Goal: Task Accomplishment & Management: Use online tool/utility

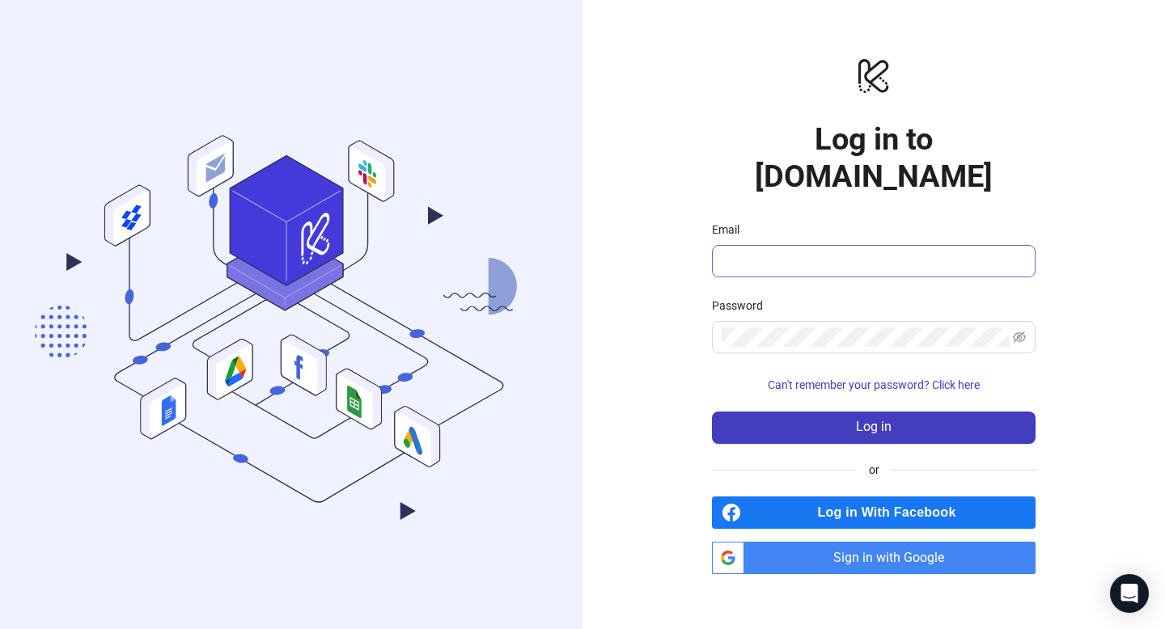
click at [783, 256] on span at bounding box center [874, 261] width 324 height 32
click at [786, 252] on input "Email" at bounding box center [872, 261] width 301 height 19
type input "**********"
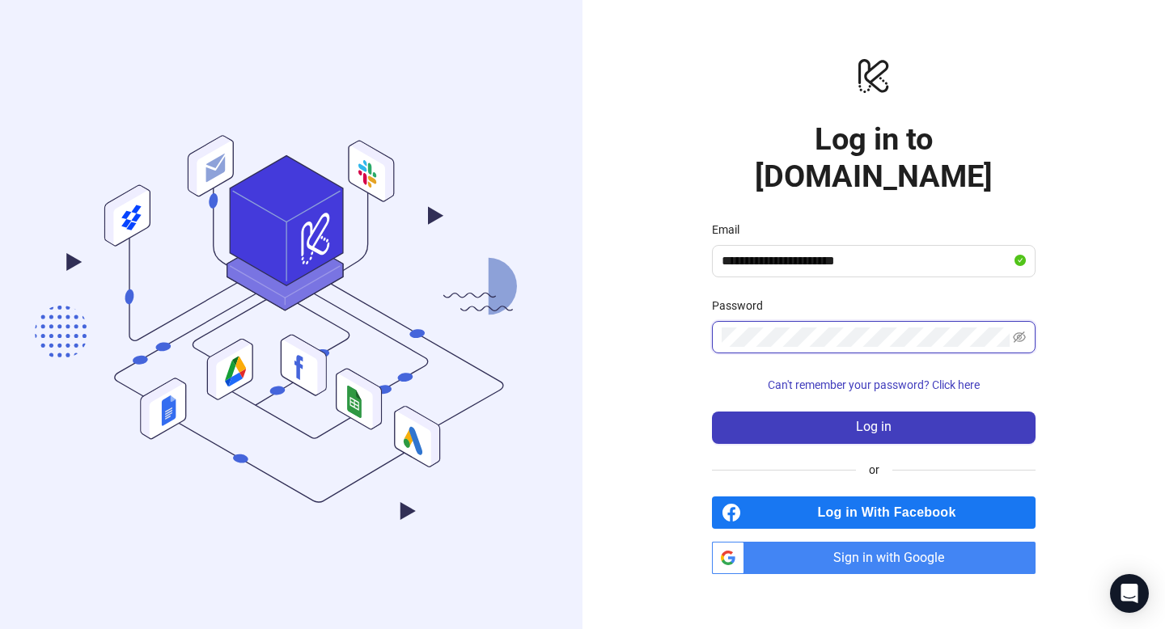
click at [712, 412] on button "Log in" at bounding box center [874, 428] width 324 height 32
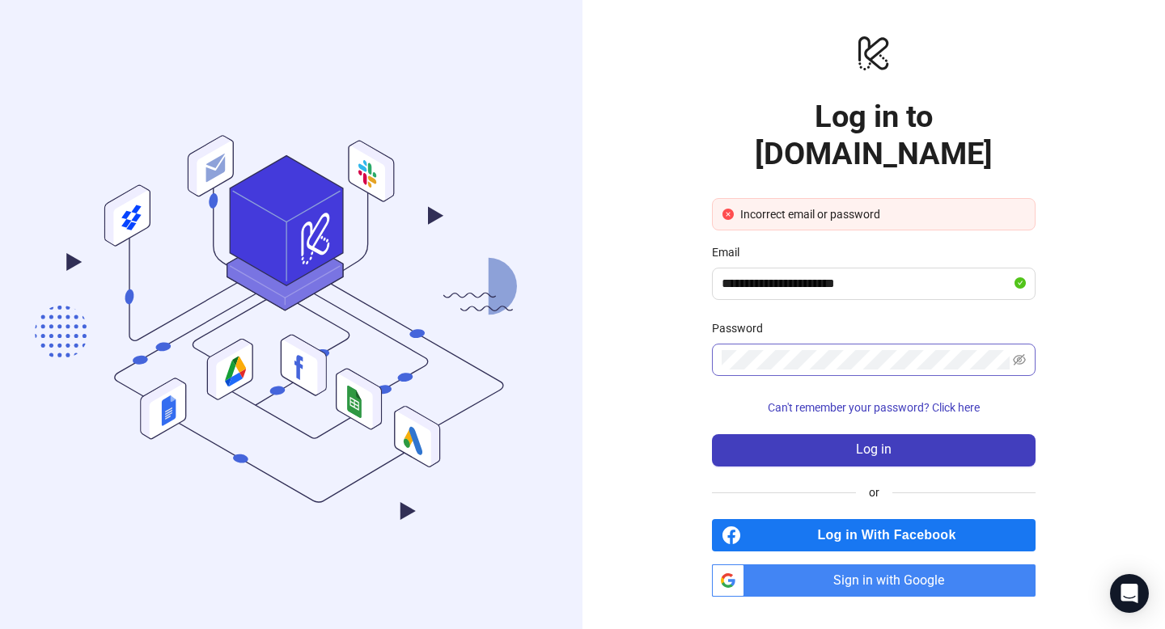
click at [1022, 350] on span at bounding box center [1019, 359] width 13 height 19
click at [545, 338] on div "**********" at bounding box center [582, 314] width 1165 height 629
click at [712, 434] on button "Log in" at bounding box center [874, 450] width 324 height 32
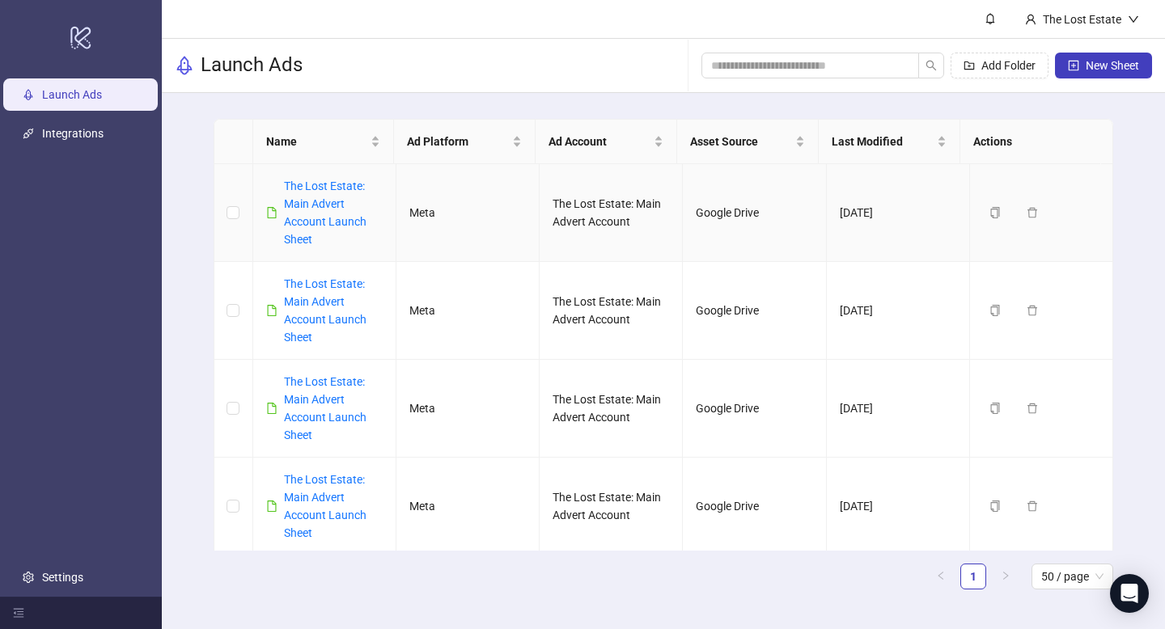
drag, startPoint x: 272, startPoint y: 216, endPoint x: 282, endPoint y: 222, distance: 11.9
click at [273, 217] on icon "file" at bounding box center [271, 212] width 11 height 11
click at [302, 218] on link "The Lost Estate: Main Advert Account Launch Sheet" at bounding box center [325, 213] width 83 height 66
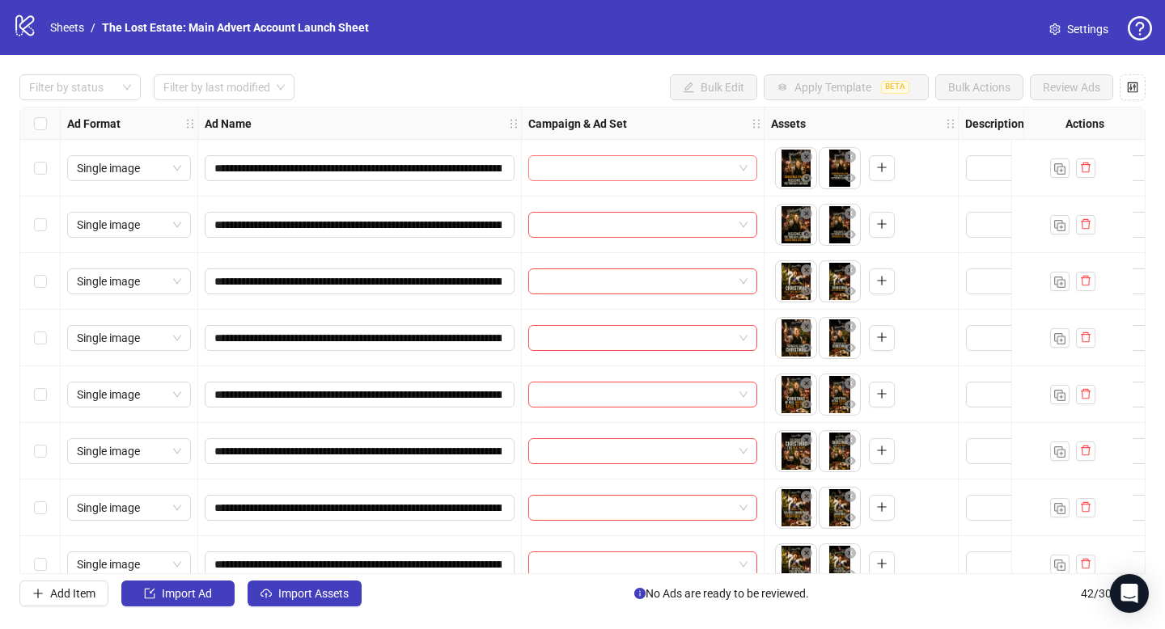
click at [570, 164] on input "search" at bounding box center [635, 168] width 195 height 24
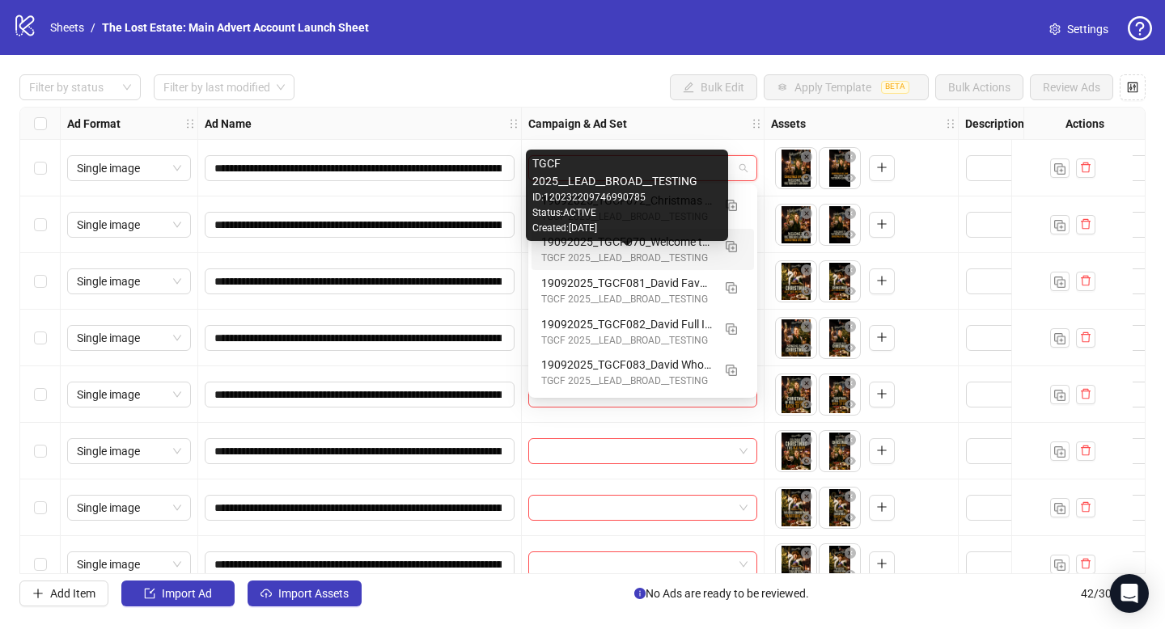
click at [592, 253] on div "TGCF 2025__LEAD__BROAD__TESTING" at bounding box center [626, 258] width 171 height 15
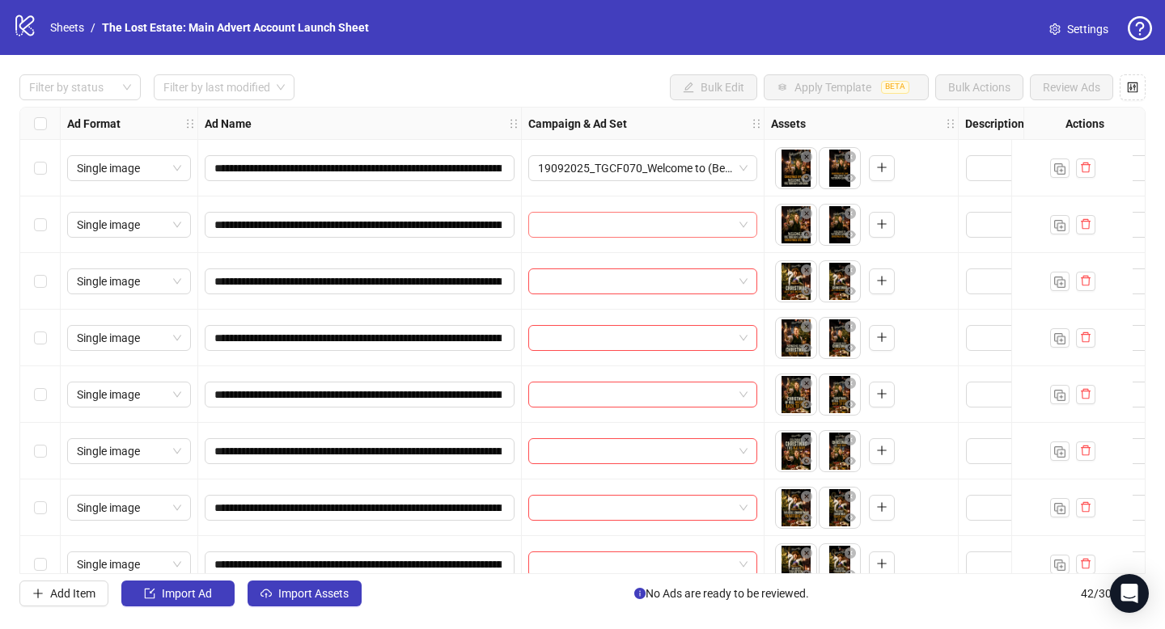
click at [595, 225] on input "search" at bounding box center [635, 225] width 195 height 24
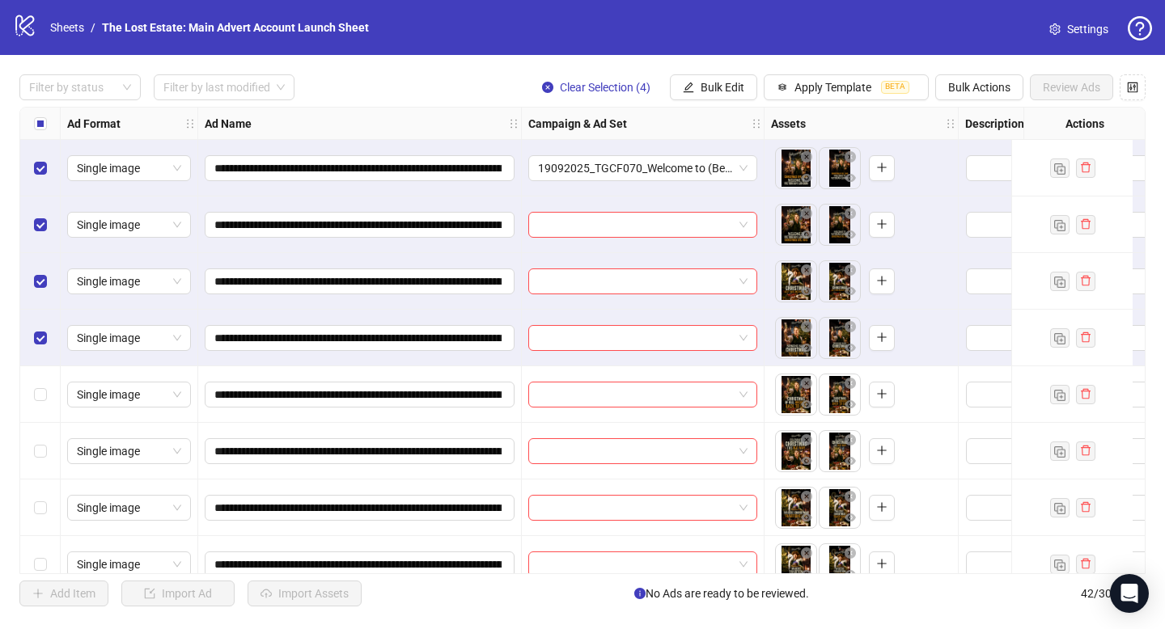
click at [39, 385] on div "Select row 5" at bounding box center [40, 394] width 40 height 57
click at [45, 346] on label "Select row 4" at bounding box center [40, 338] width 13 height 18
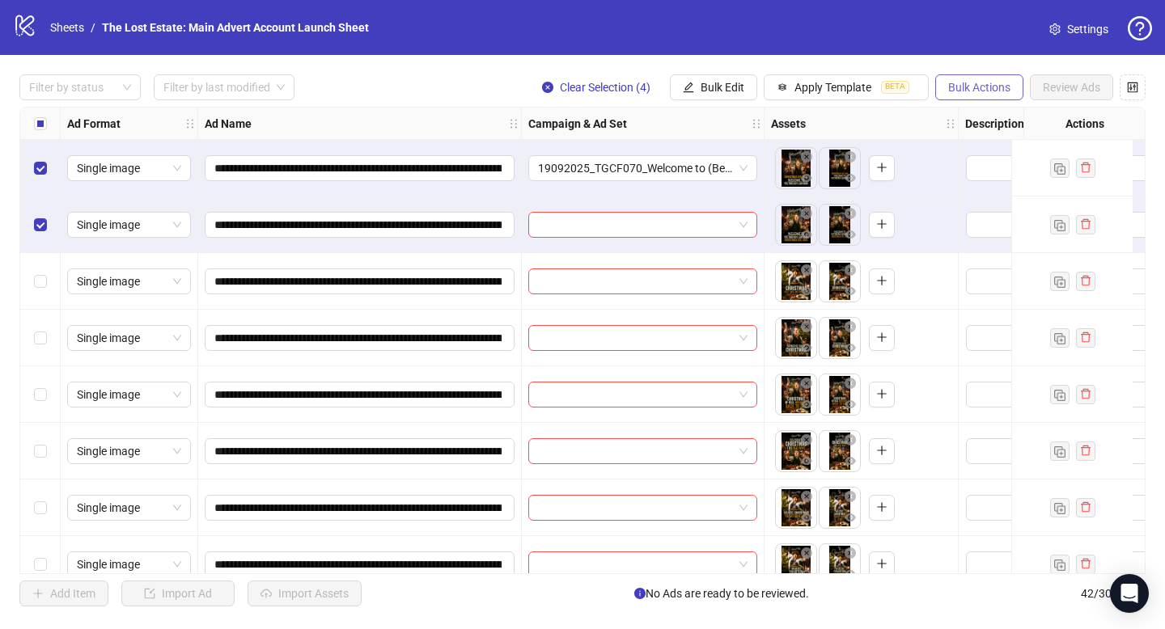
click at [948, 91] on span "Bulk Actions" at bounding box center [979, 87] width 62 height 13
click at [981, 95] on button "Bulk Actions" at bounding box center [979, 87] width 88 height 26
click at [982, 86] on span "Bulk Actions" at bounding box center [979, 87] width 62 height 13
click at [978, 78] on button "Bulk Actions" at bounding box center [979, 87] width 88 height 26
drag, startPoint x: 715, startPoint y: 81, endPoint x: 729, endPoint y: 104, distance: 26.5
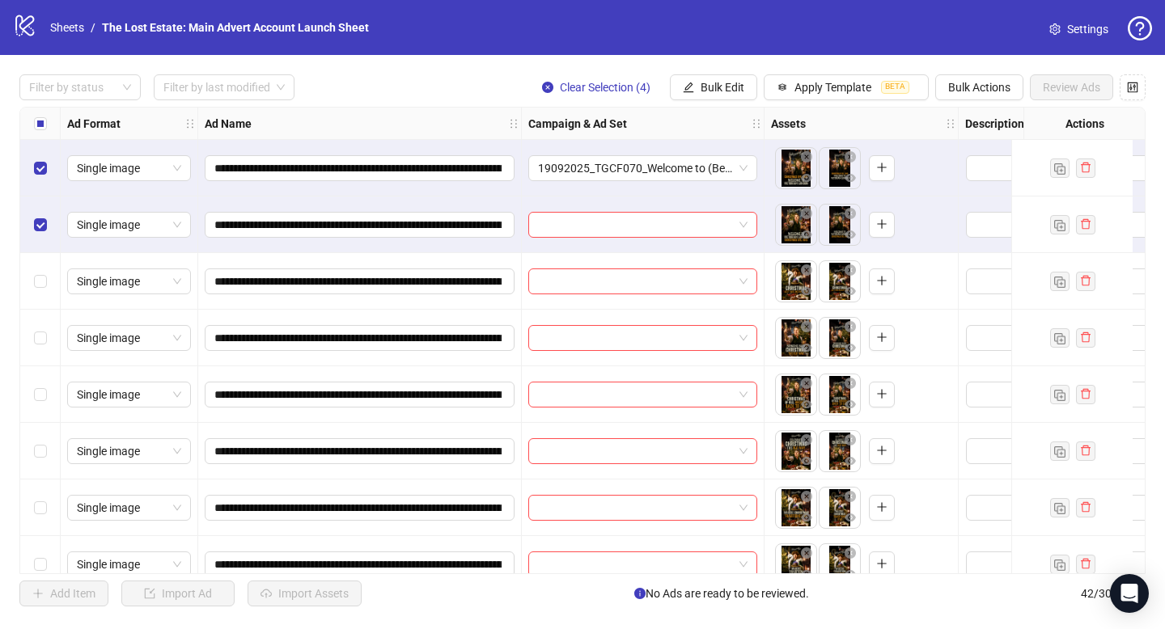
click at [715, 81] on span "Bulk Edit" at bounding box center [723, 87] width 44 height 13
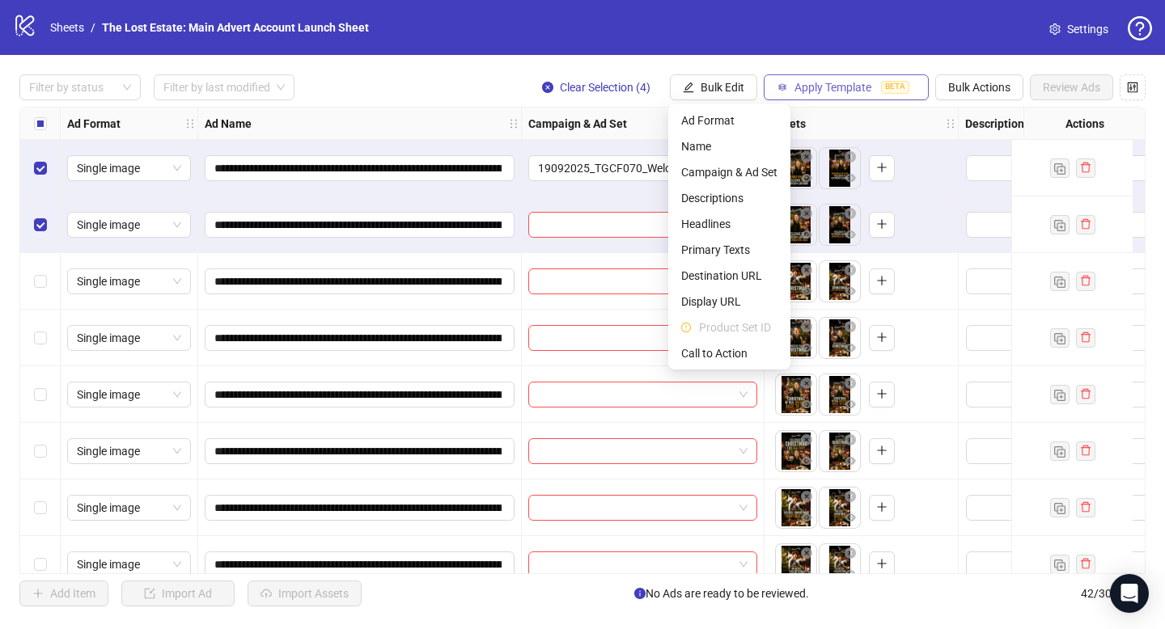
click at [804, 91] on span "Apply Template" at bounding box center [832, 87] width 77 height 13
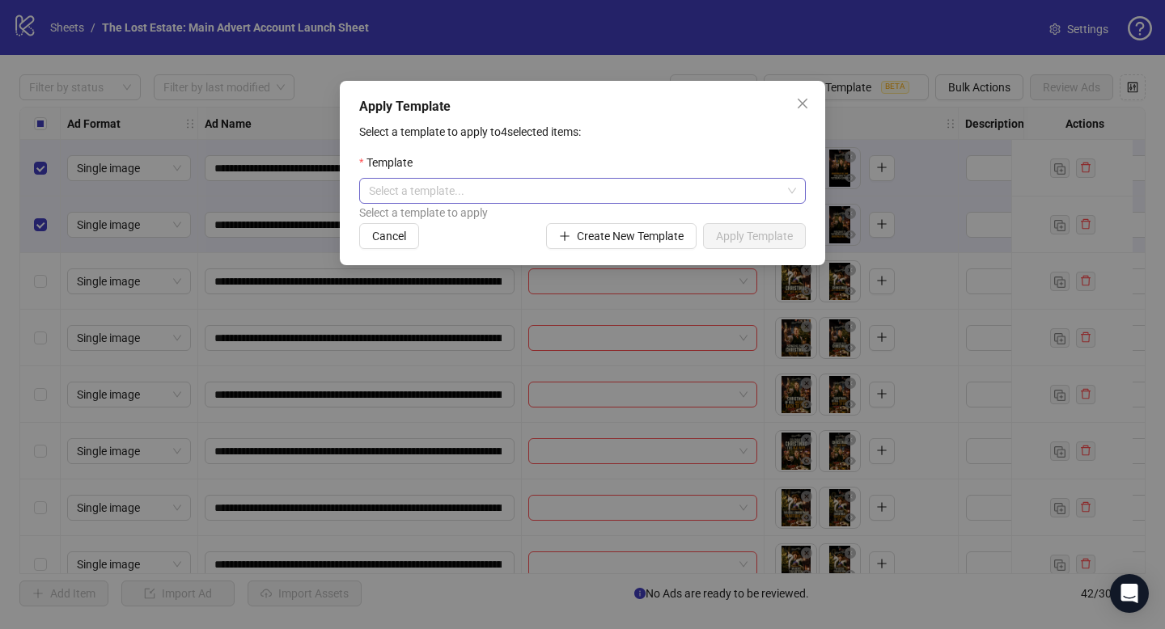
click at [688, 193] on input "search" at bounding box center [575, 191] width 413 height 24
click at [797, 97] on icon "close" at bounding box center [802, 103] width 13 height 13
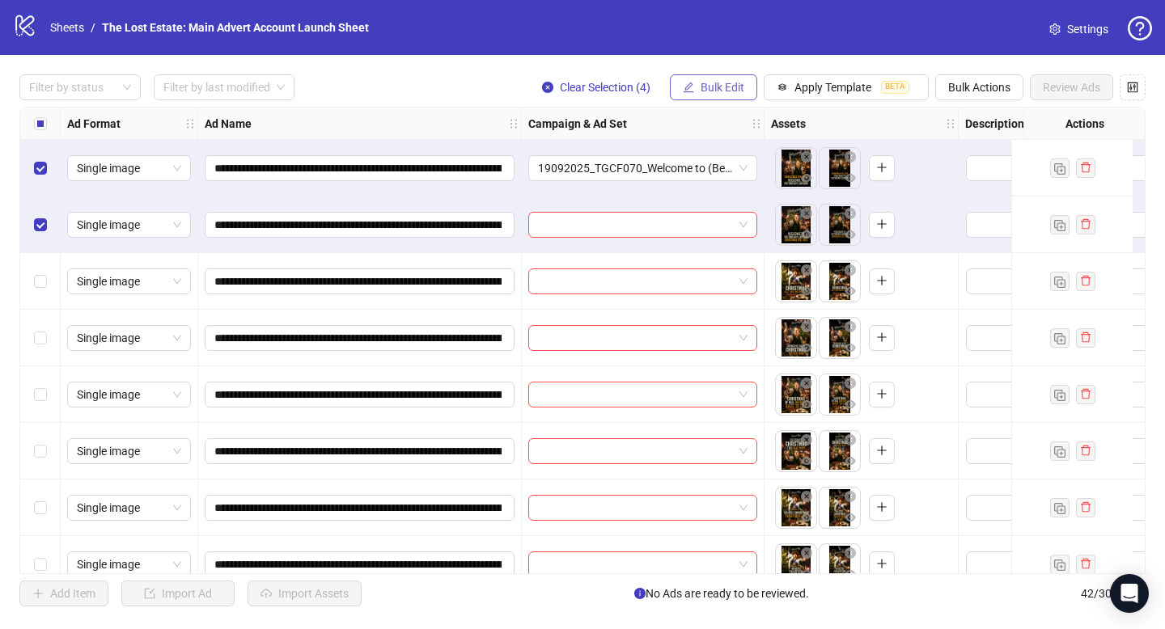
click at [679, 77] on button "Bulk Edit" at bounding box center [713, 87] width 87 height 26
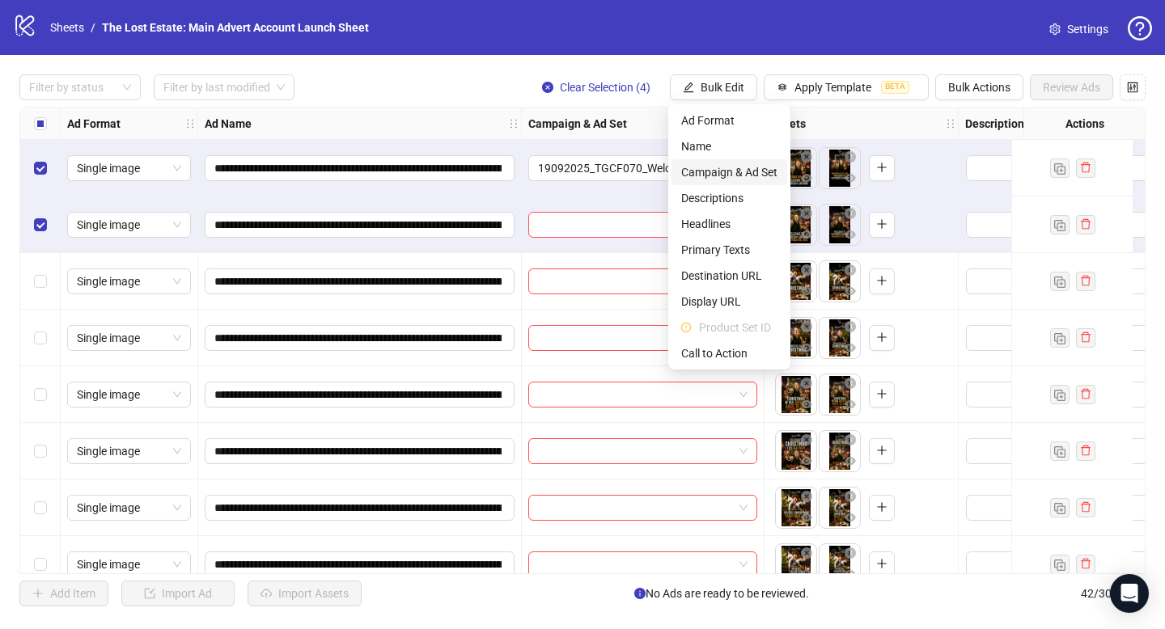
click at [744, 176] on span "Campaign & Ad Set" at bounding box center [729, 172] width 96 height 18
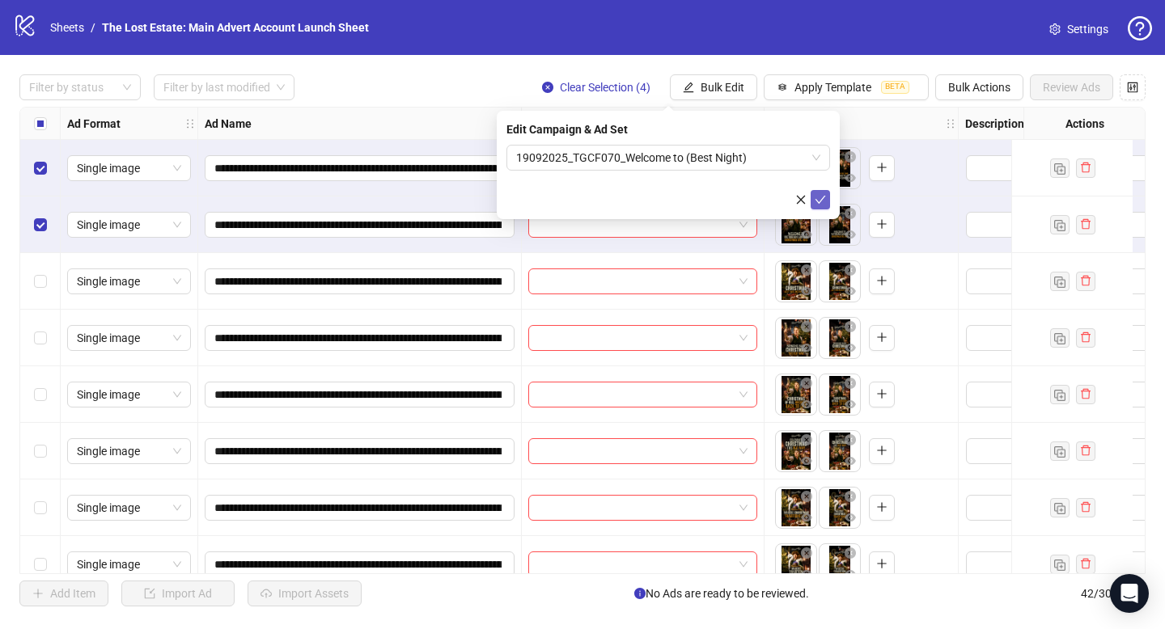
click at [820, 201] on icon "check" at bounding box center [820, 199] width 11 height 11
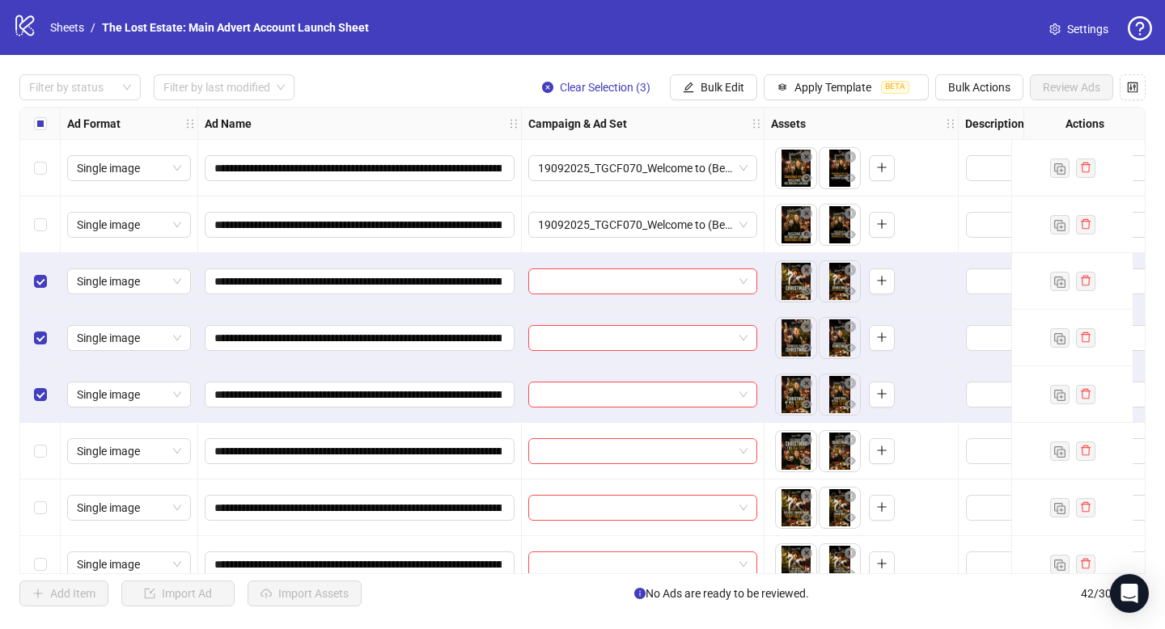
click at [40, 435] on div "Select row 6" at bounding box center [40, 451] width 40 height 57
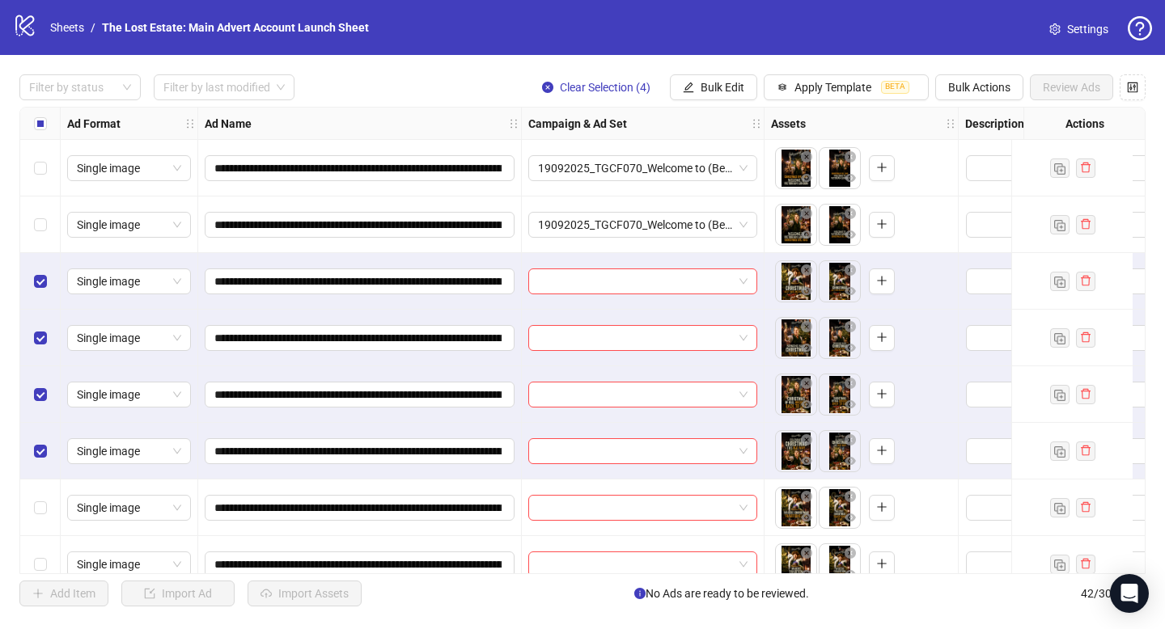
scroll to position [158, 0]
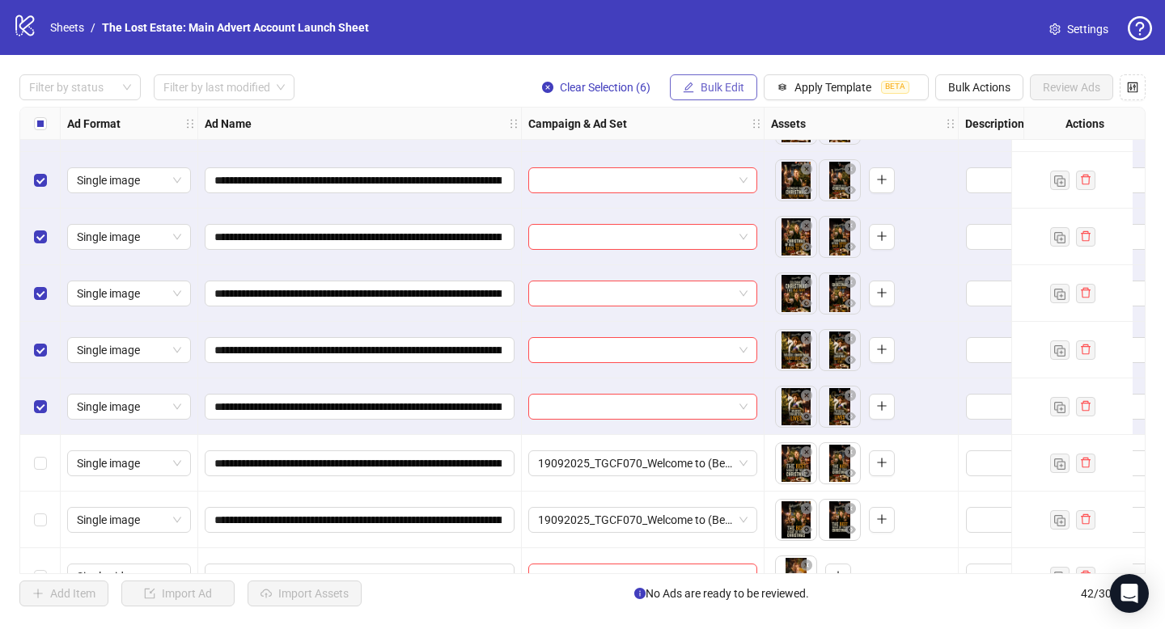
click at [723, 83] on span "Bulk Edit" at bounding box center [723, 87] width 44 height 13
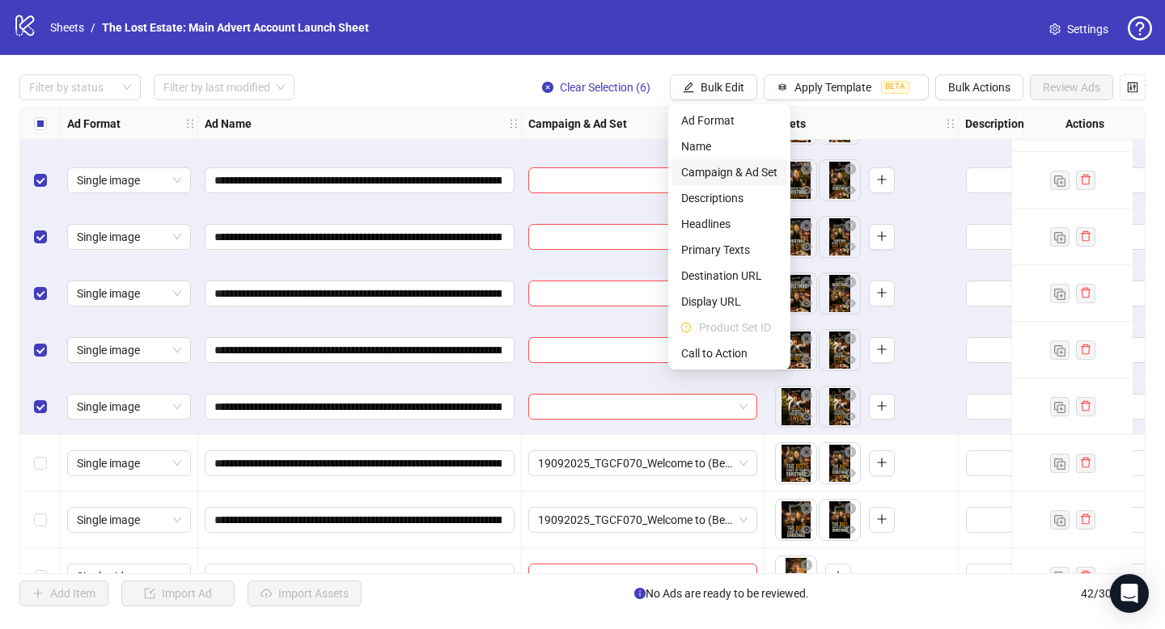
click at [735, 177] on span "Campaign & Ad Set" at bounding box center [729, 172] width 96 height 18
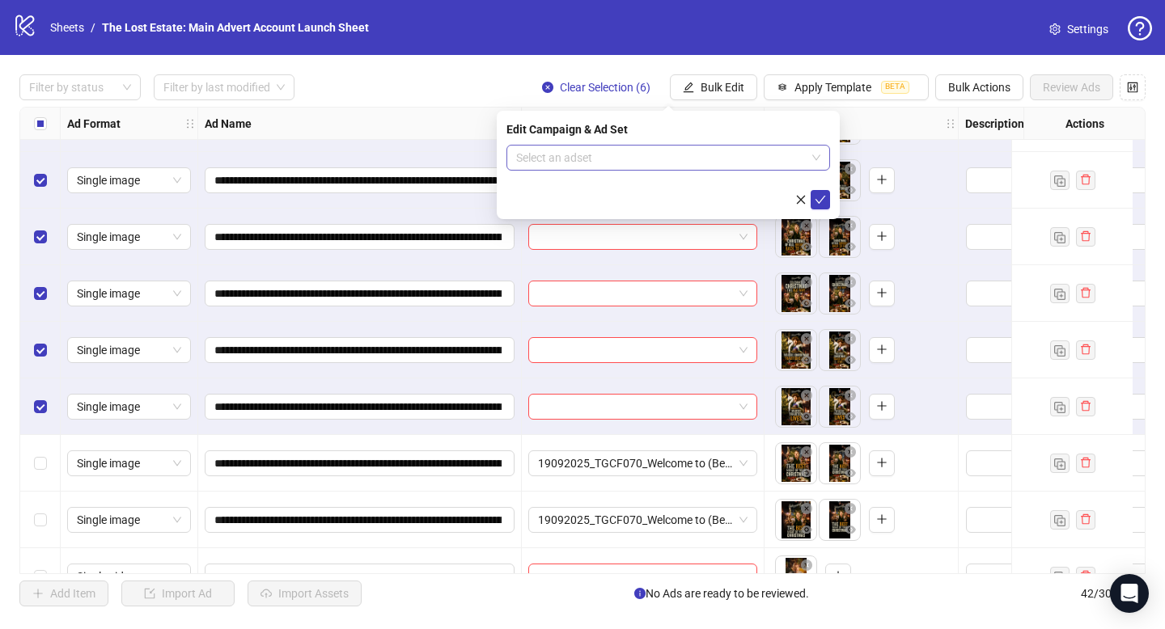
click at [647, 157] on input "search" at bounding box center [661, 158] width 290 height 24
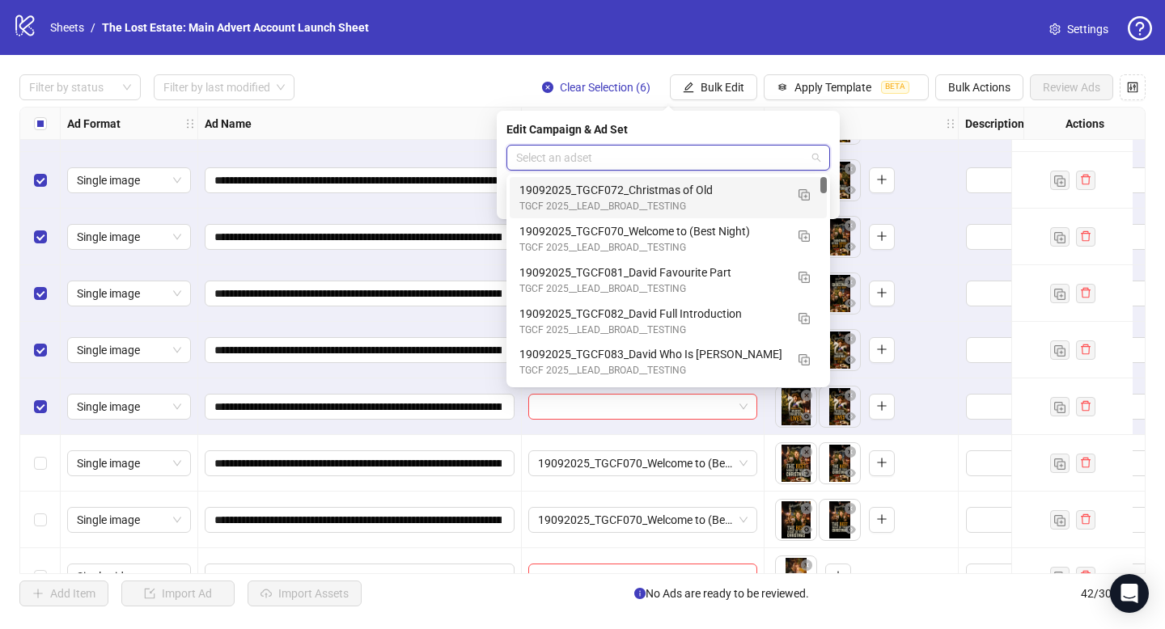
click at [653, 200] on div "TGCF 2025__LEAD__BROAD__TESTING" at bounding box center [651, 206] width 265 height 15
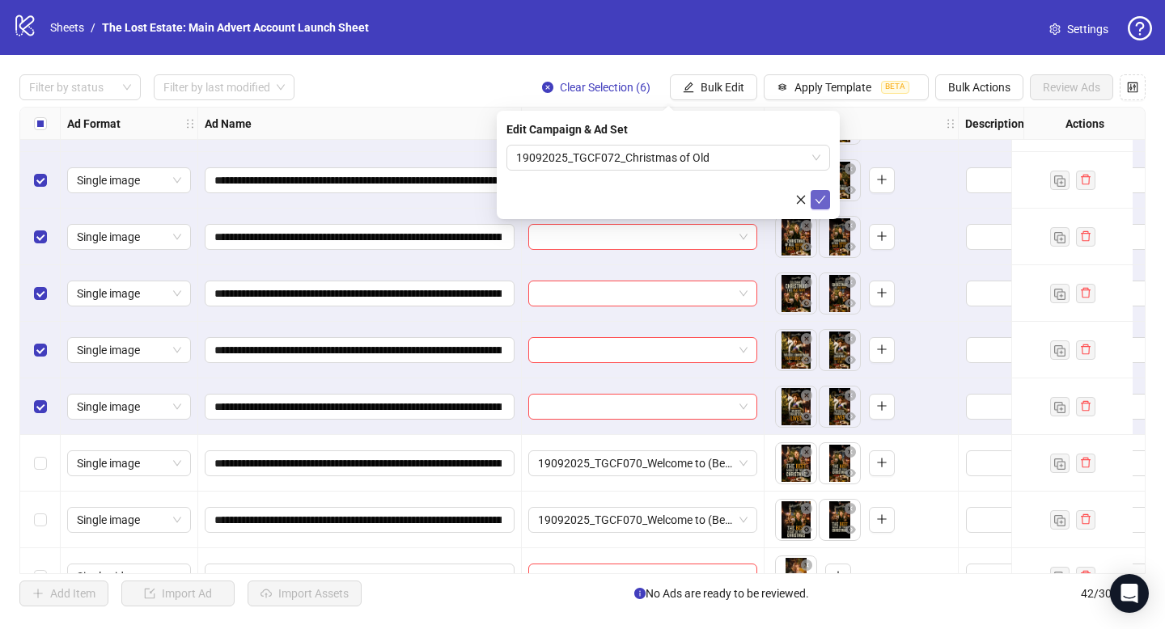
click at [818, 200] on icon "check" at bounding box center [820, 199] width 11 height 11
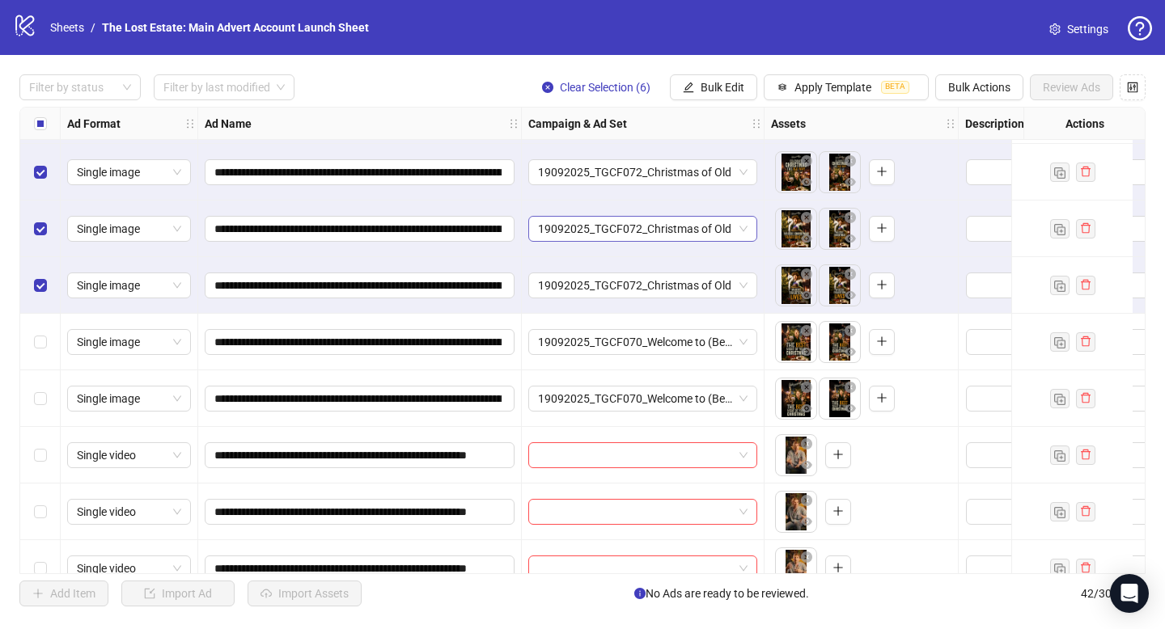
scroll to position [0, 0]
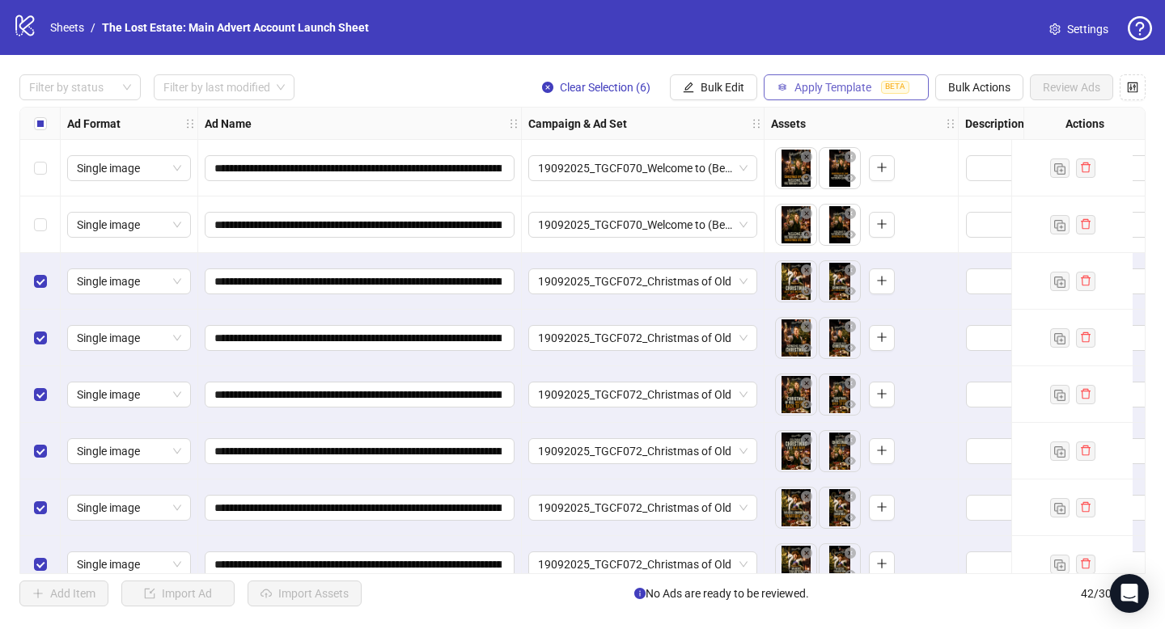
click at [863, 74] on button "Apply Template BETA" at bounding box center [846, 87] width 165 height 26
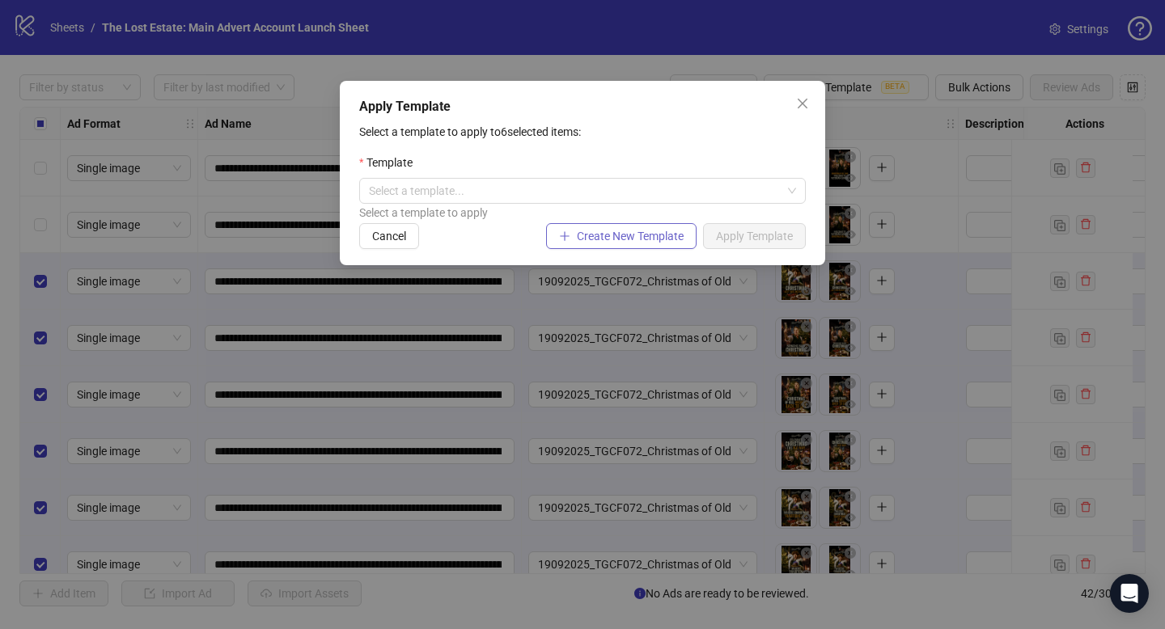
click at [608, 239] on span "Create New Template" at bounding box center [630, 236] width 107 height 13
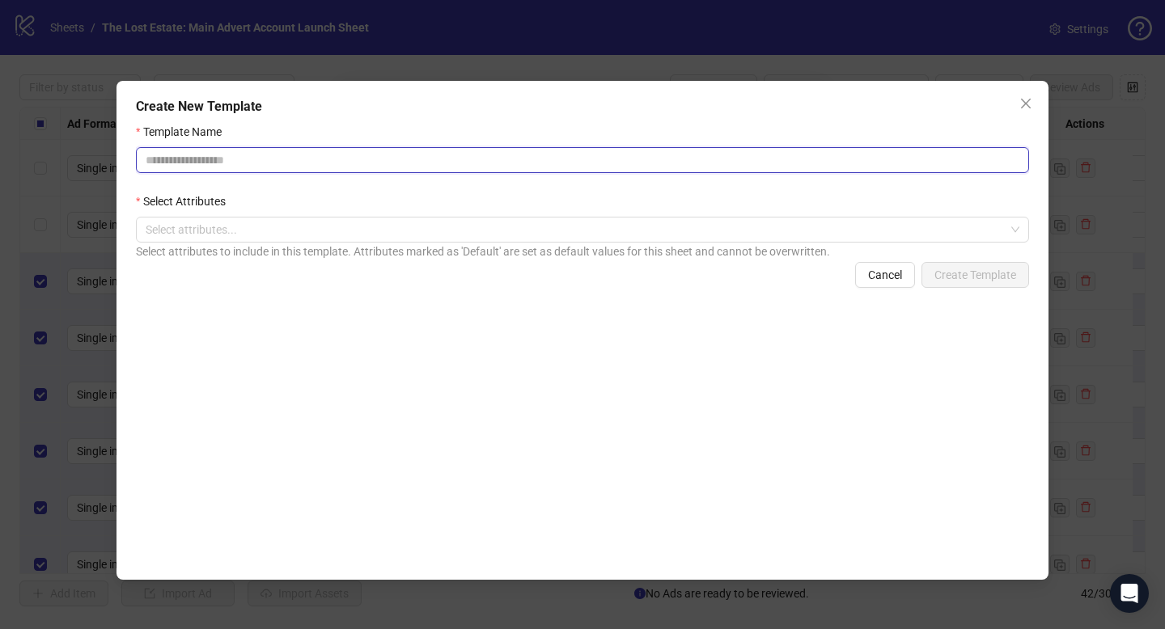
click at [294, 150] on input "Template Name" at bounding box center [582, 160] width 893 height 26
click at [395, 226] on div at bounding box center [574, 229] width 870 height 23
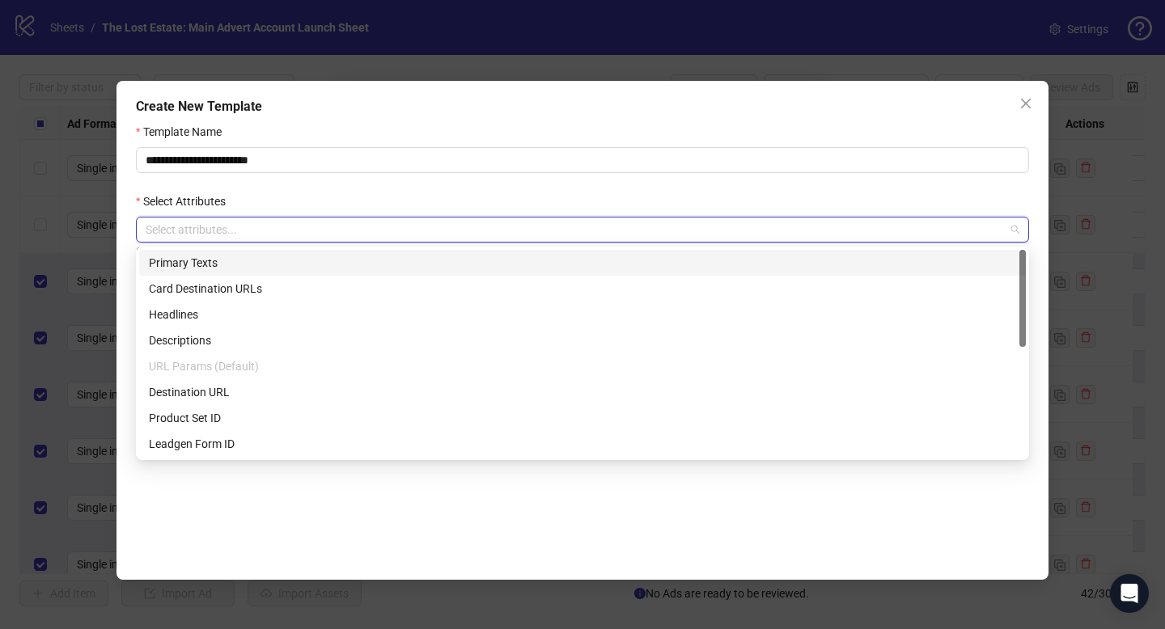
click at [295, 269] on div "Primary Texts" at bounding box center [582, 263] width 867 height 18
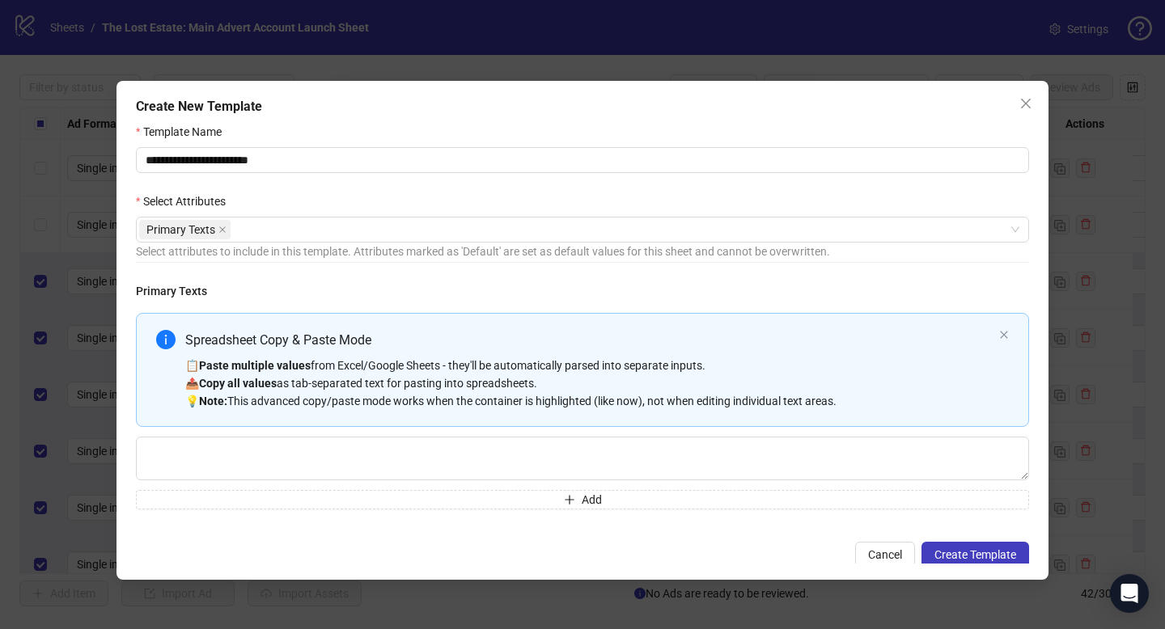
click at [404, 201] on div "Select Attributes" at bounding box center [582, 205] width 893 height 24
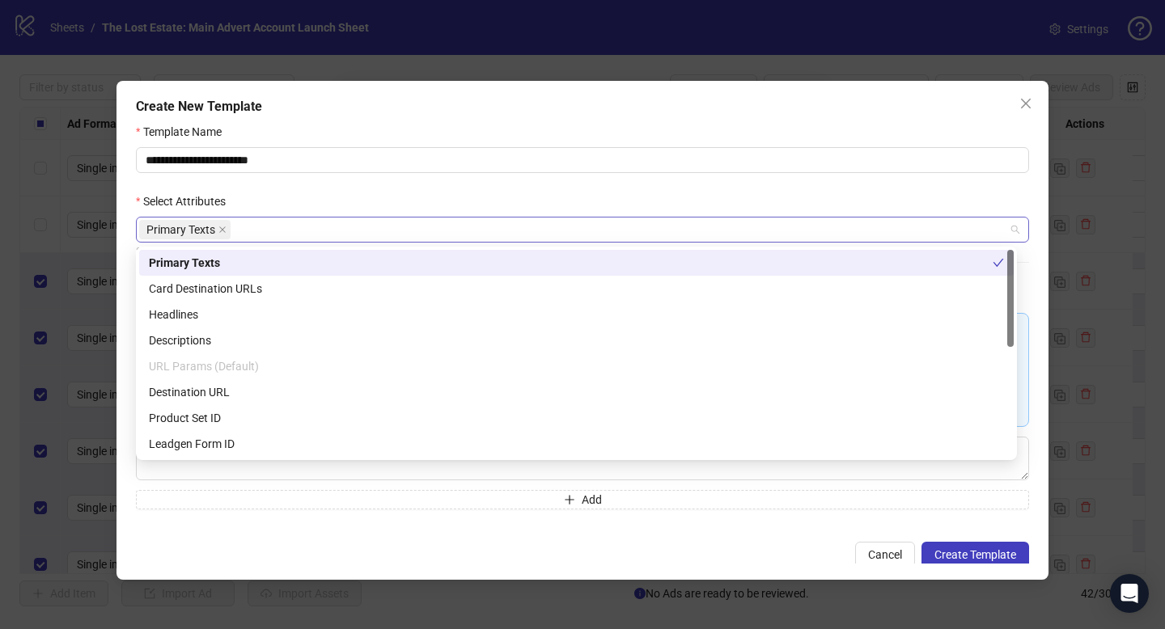
click at [391, 237] on div "Primary Texts" at bounding box center [574, 229] width 870 height 23
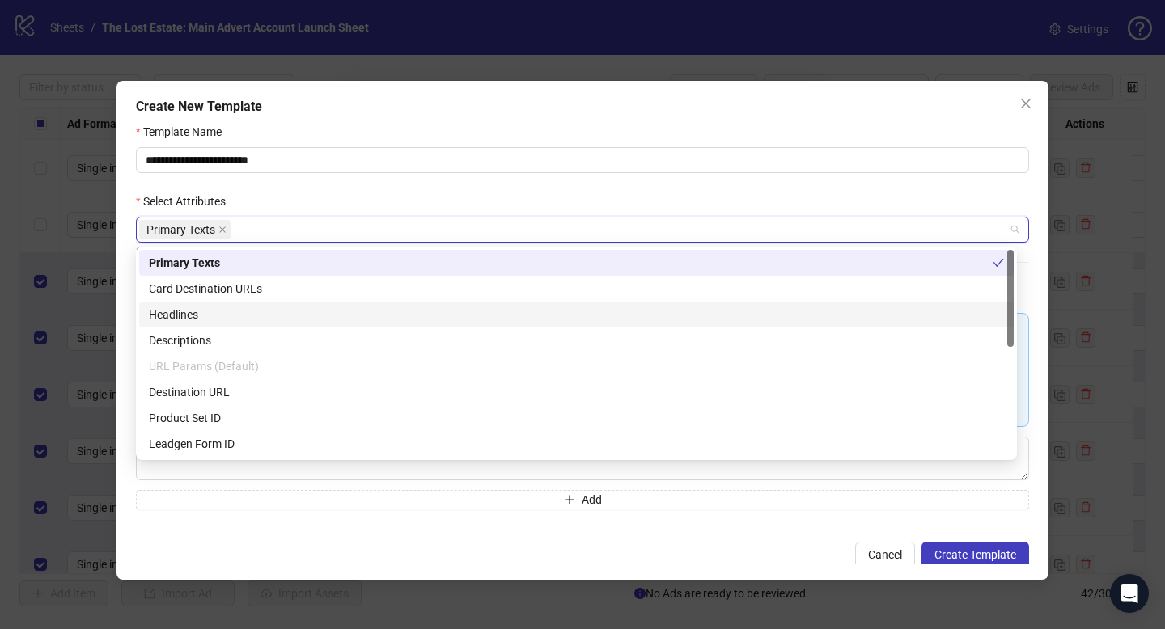
click at [311, 311] on div "Headlines" at bounding box center [576, 315] width 855 height 18
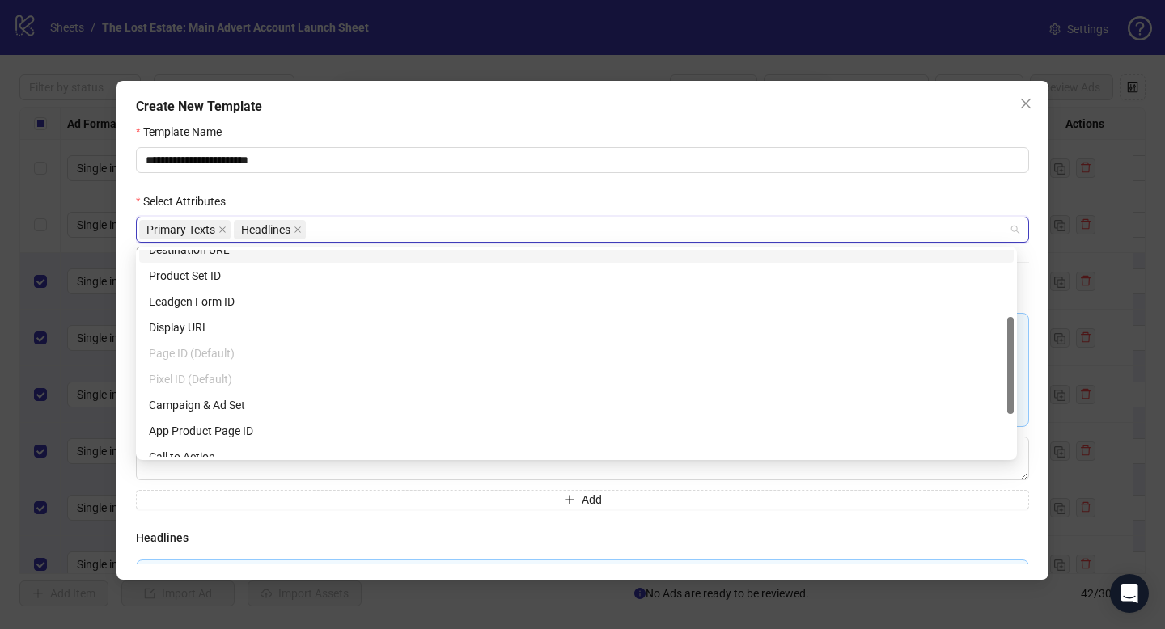
scroll to position [109, 0]
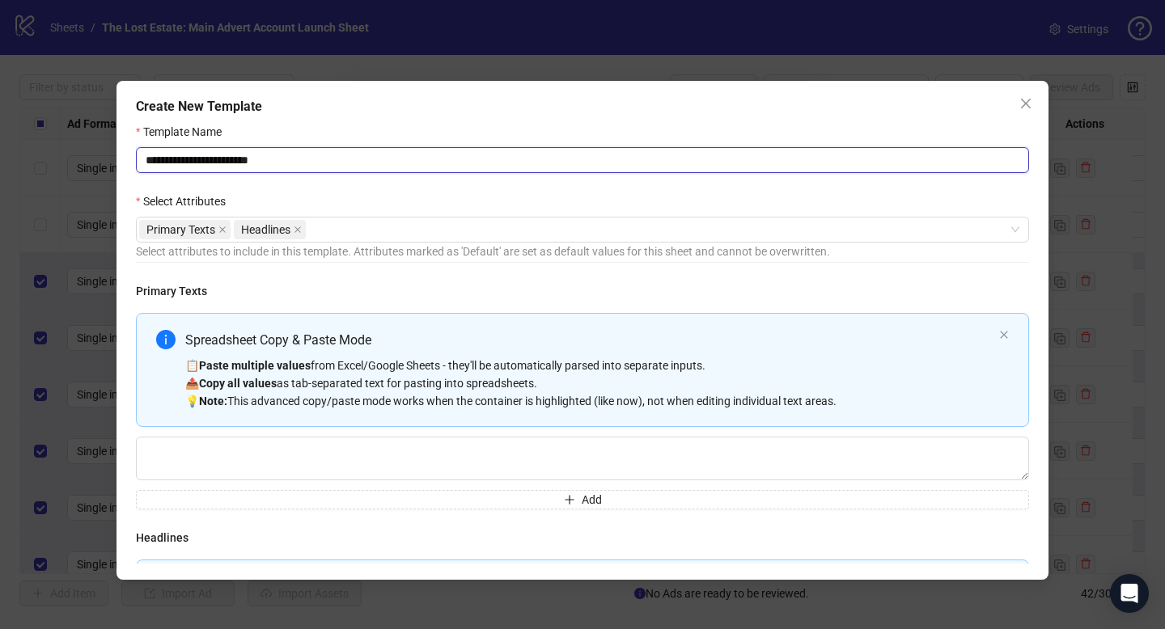
click at [333, 163] on input "**********" at bounding box center [582, 160] width 893 height 26
click at [351, 234] on div "Primary Texts Headlines" at bounding box center [574, 229] width 870 height 23
type input "**********"
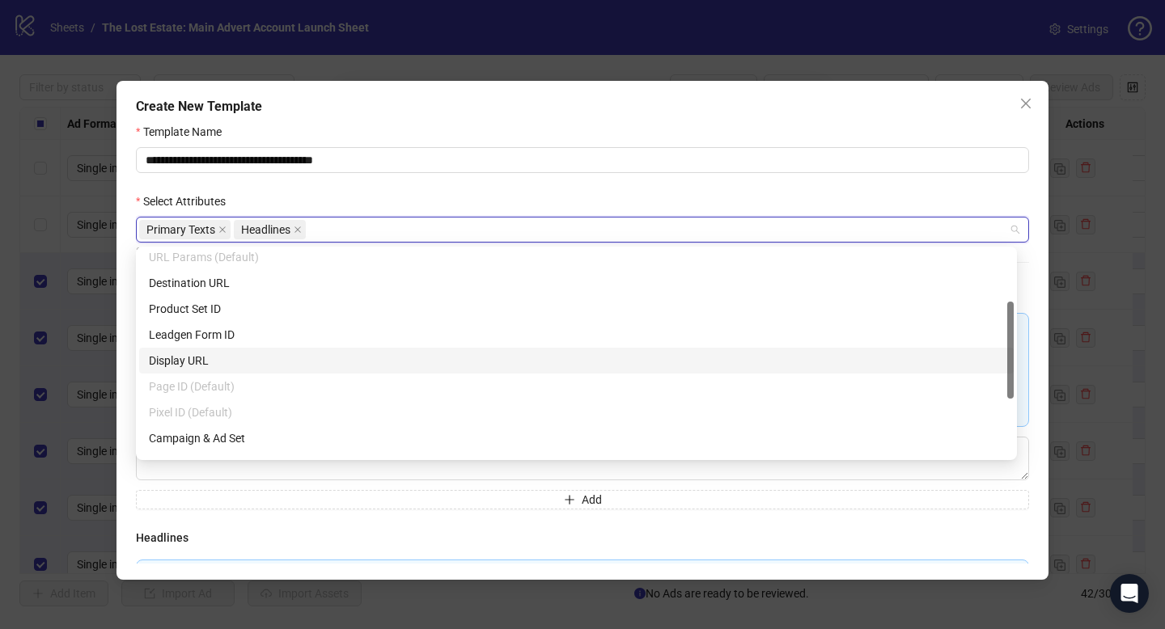
click at [278, 361] on div "Display URL" at bounding box center [576, 361] width 855 height 18
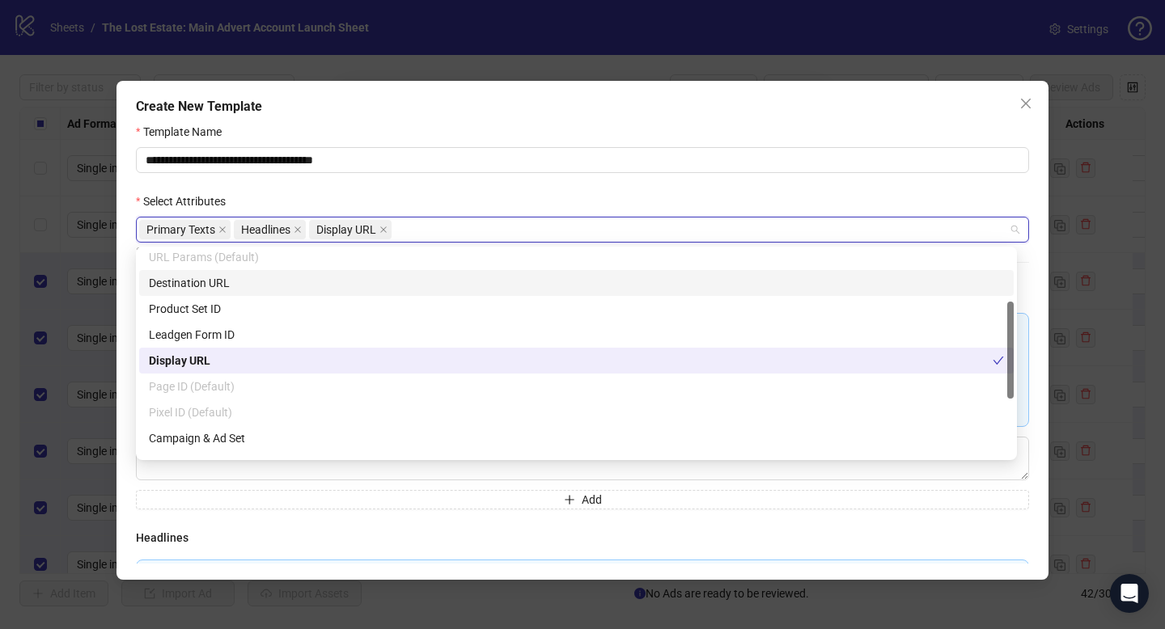
click at [282, 279] on div "Destination URL" at bounding box center [576, 283] width 855 height 18
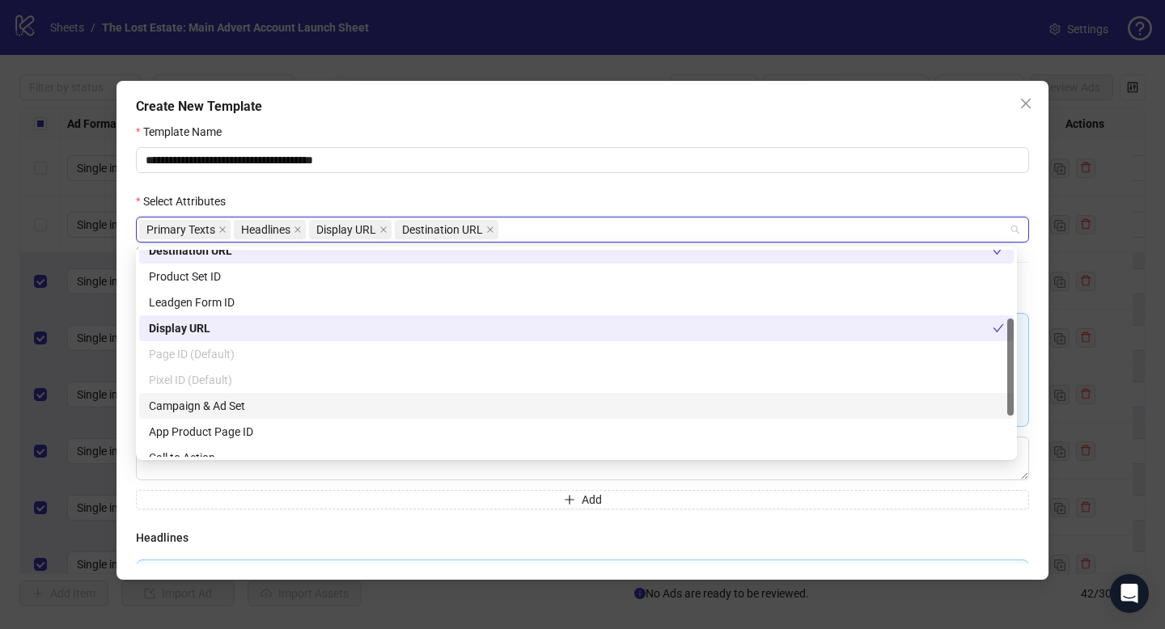
scroll to position [233, 0]
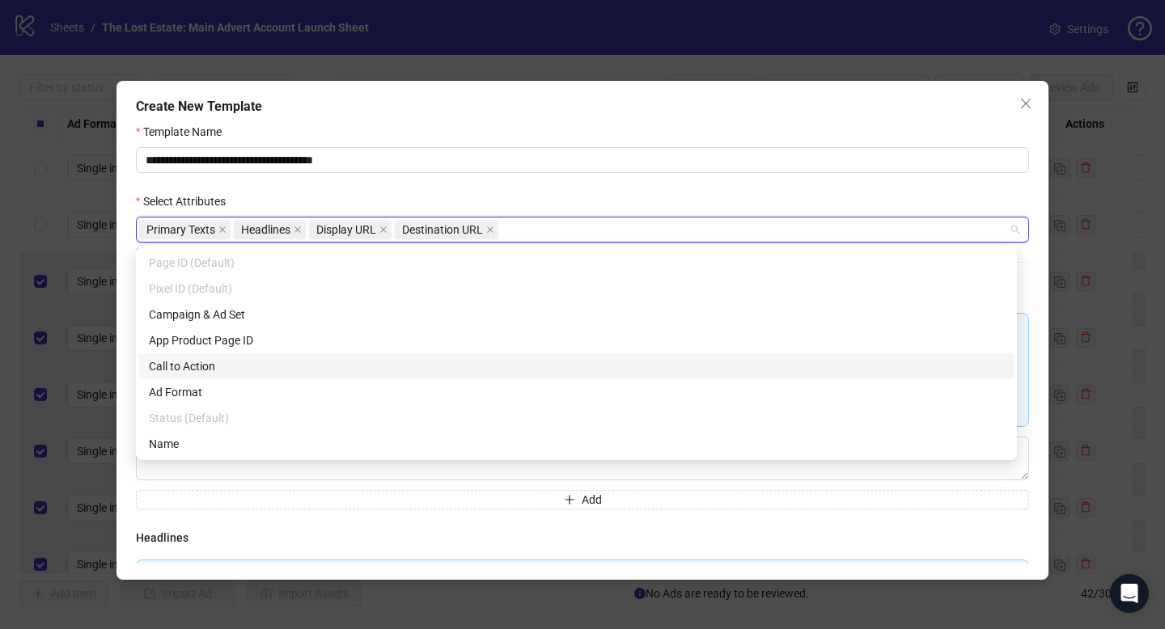
click at [297, 364] on div "Call to Action" at bounding box center [576, 367] width 855 height 18
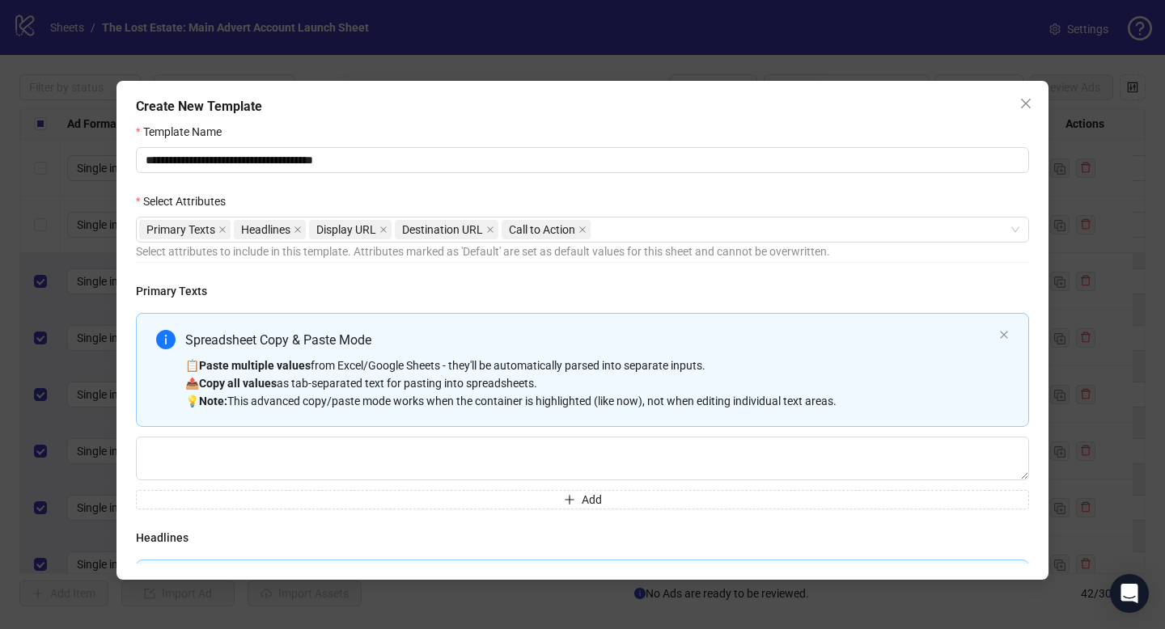
click at [706, 194] on div "Select Attributes" at bounding box center [582, 205] width 893 height 24
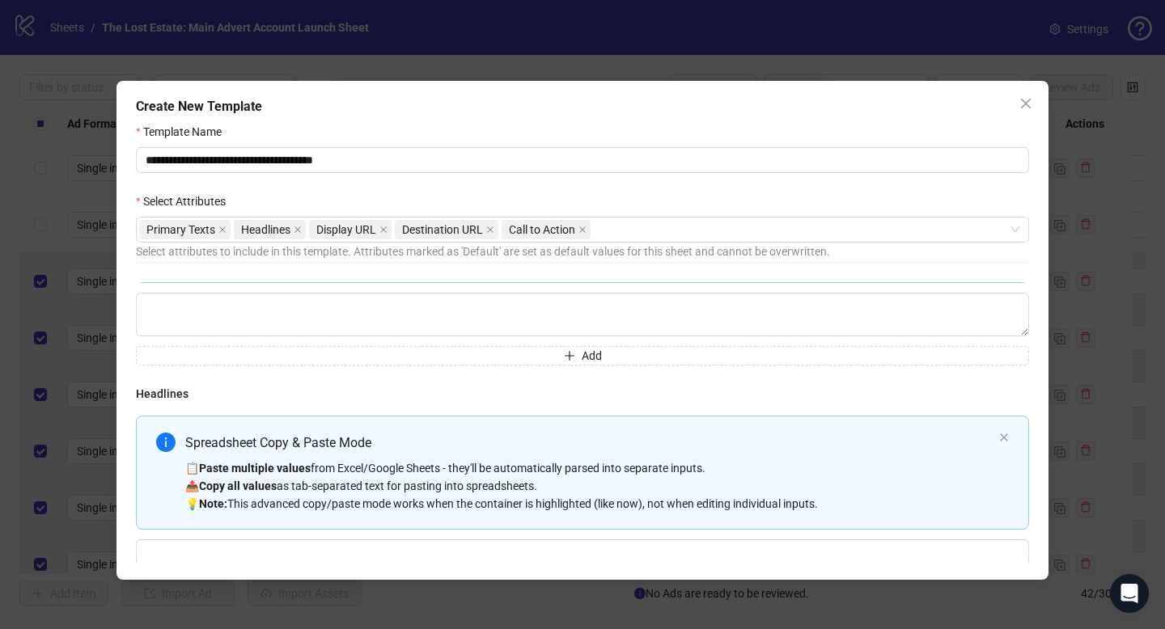
scroll to position [0, 0]
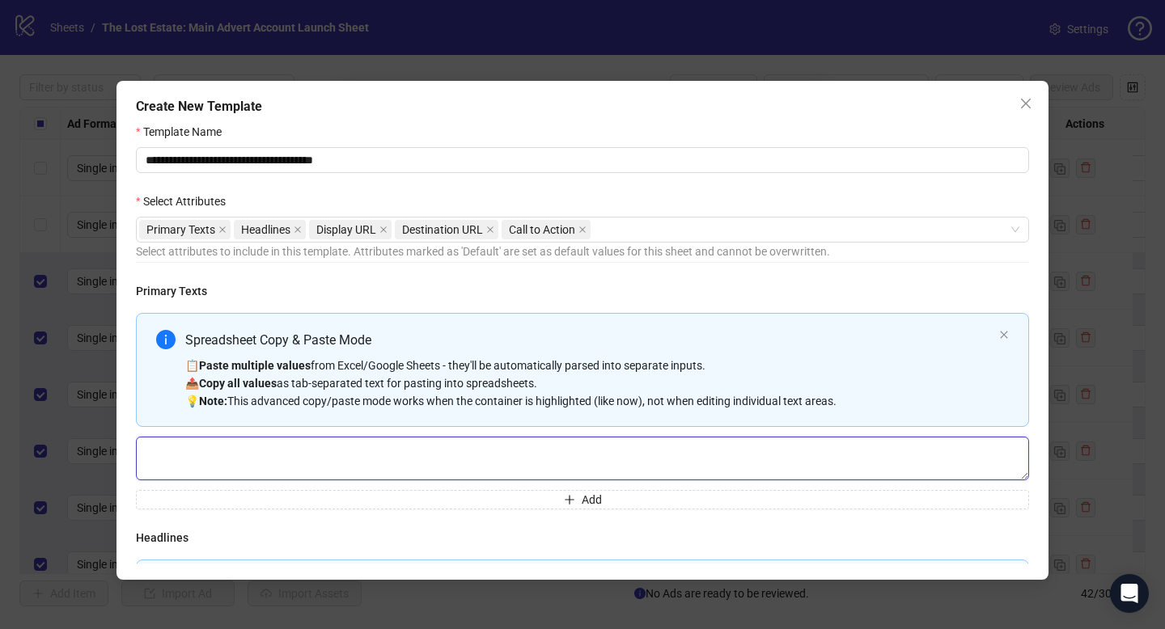
click at [252, 439] on textarea "Multi-text input container - paste or copy values" at bounding box center [582, 459] width 893 height 44
paste textarea "**********"
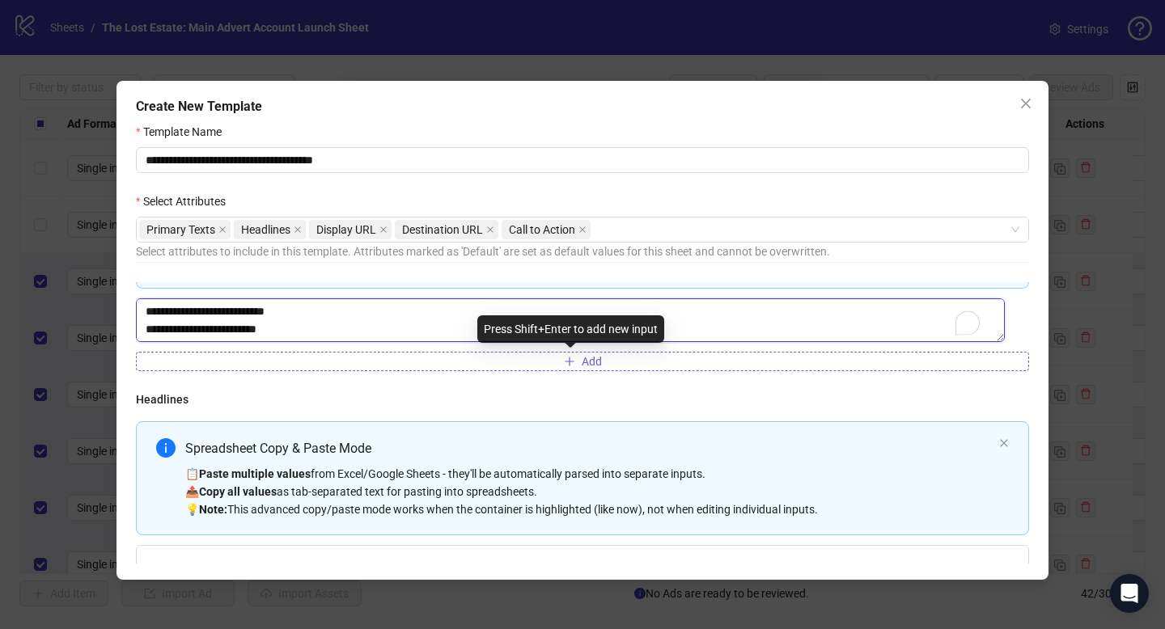
type textarea "**********"
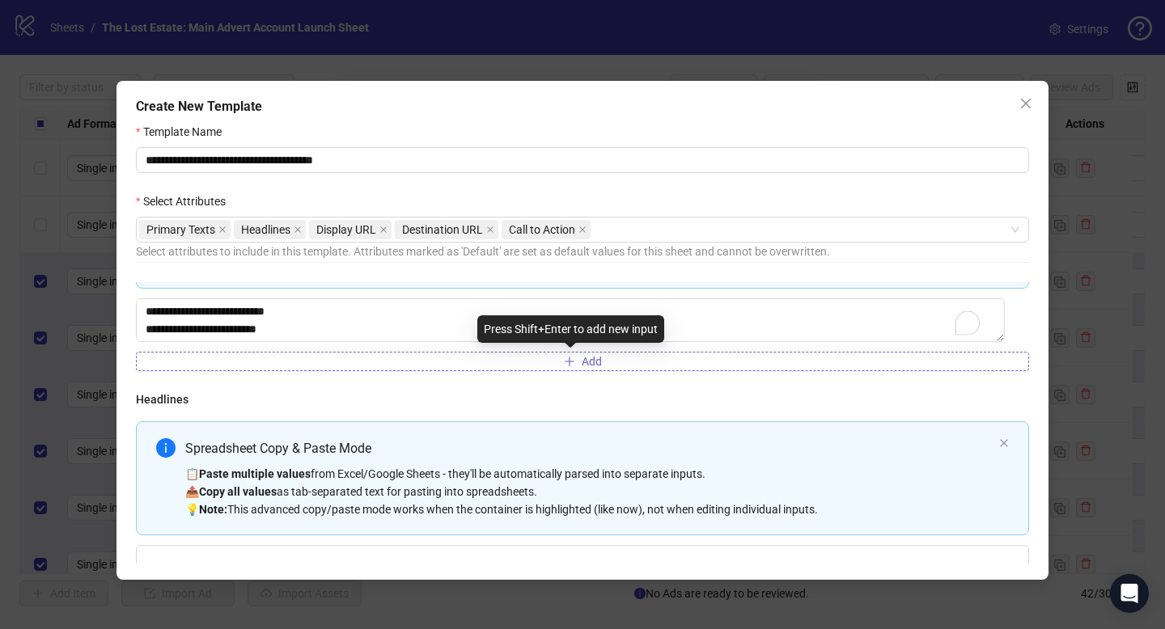
click at [401, 363] on button "Add" at bounding box center [582, 361] width 893 height 19
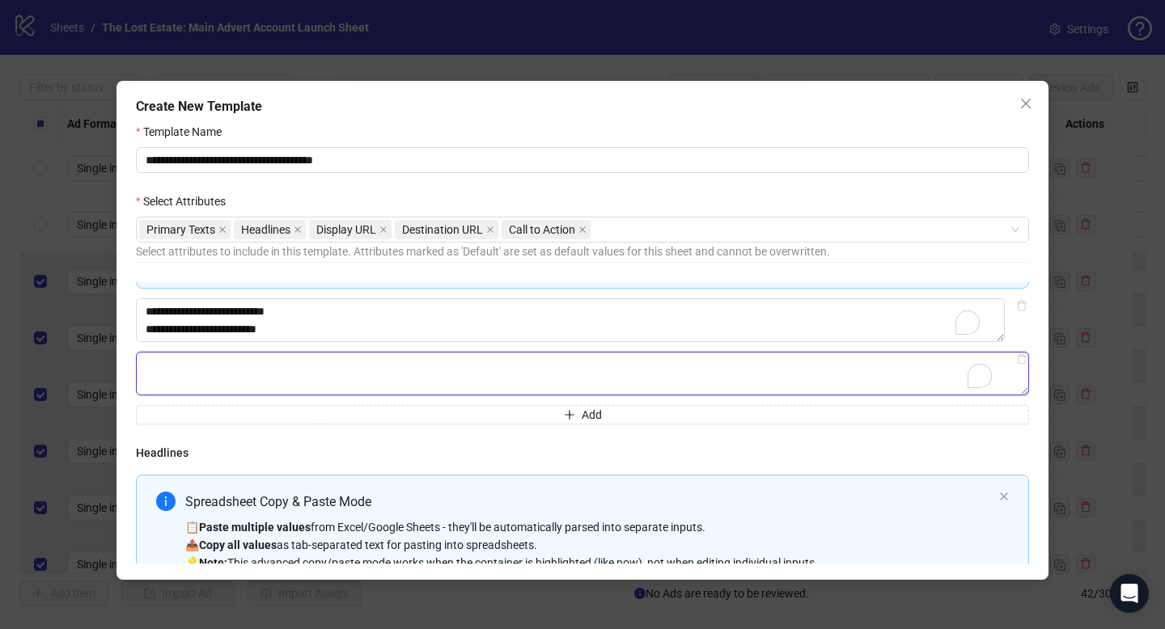
paste textarea "**********"
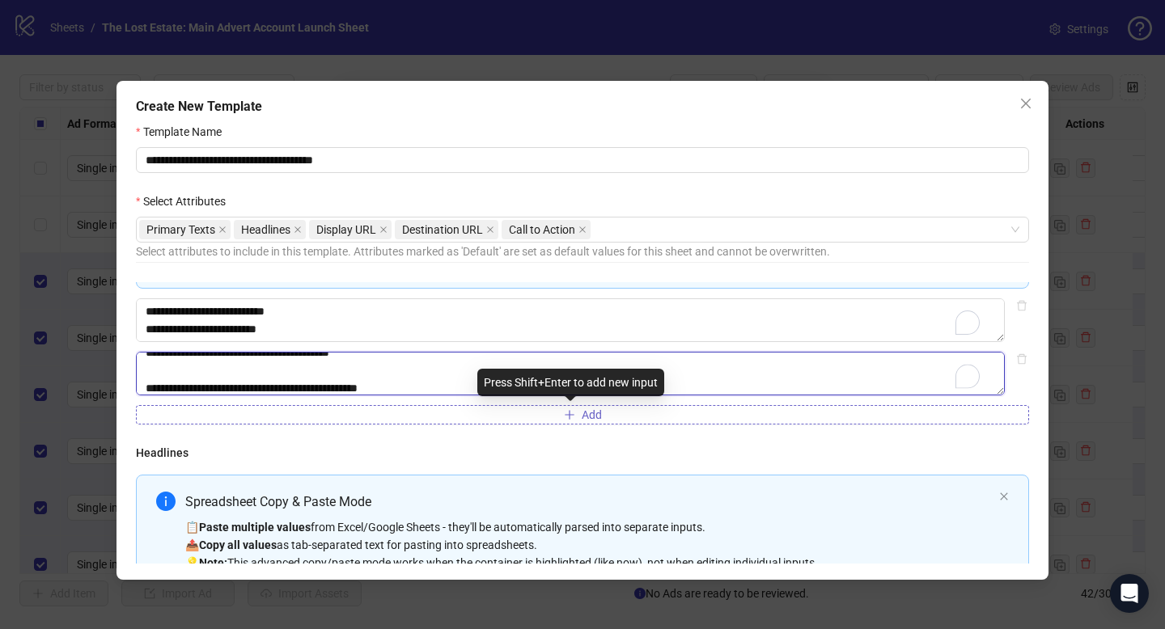
type textarea "**********"
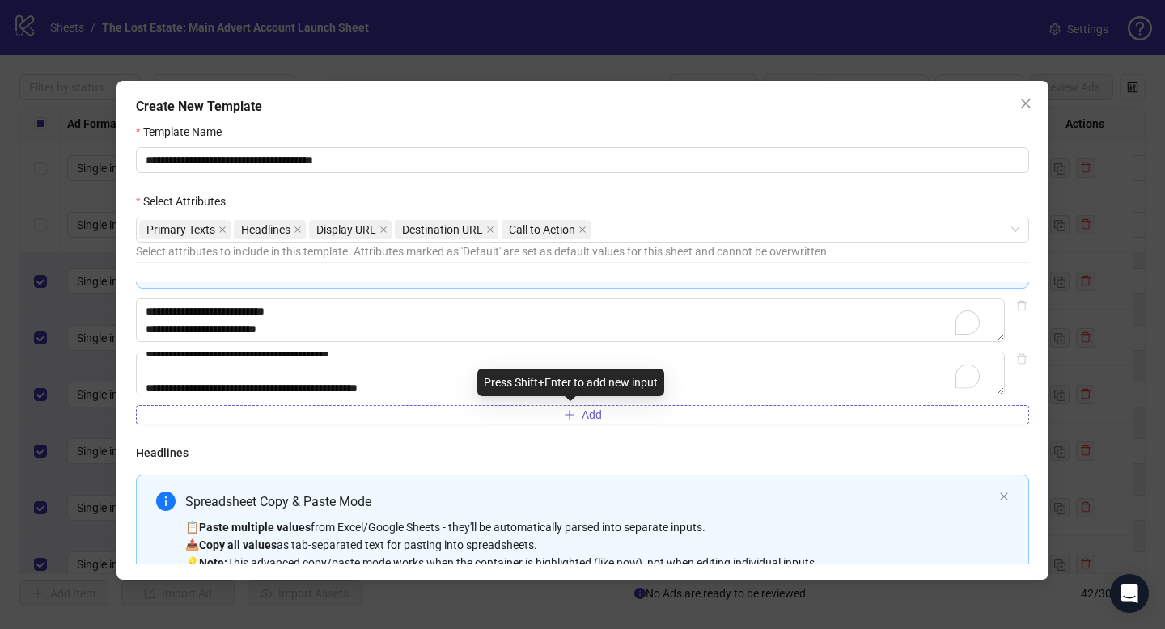
click at [459, 421] on button "Add" at bounding box center [582, 414] width 893 height 19
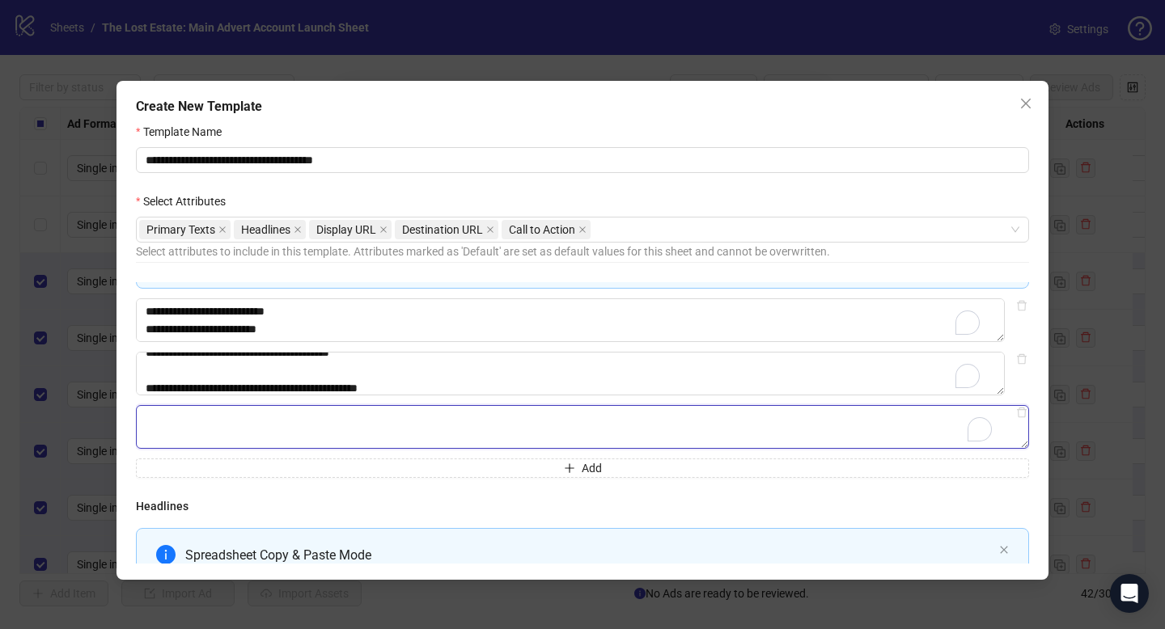
paste textarea "**********"
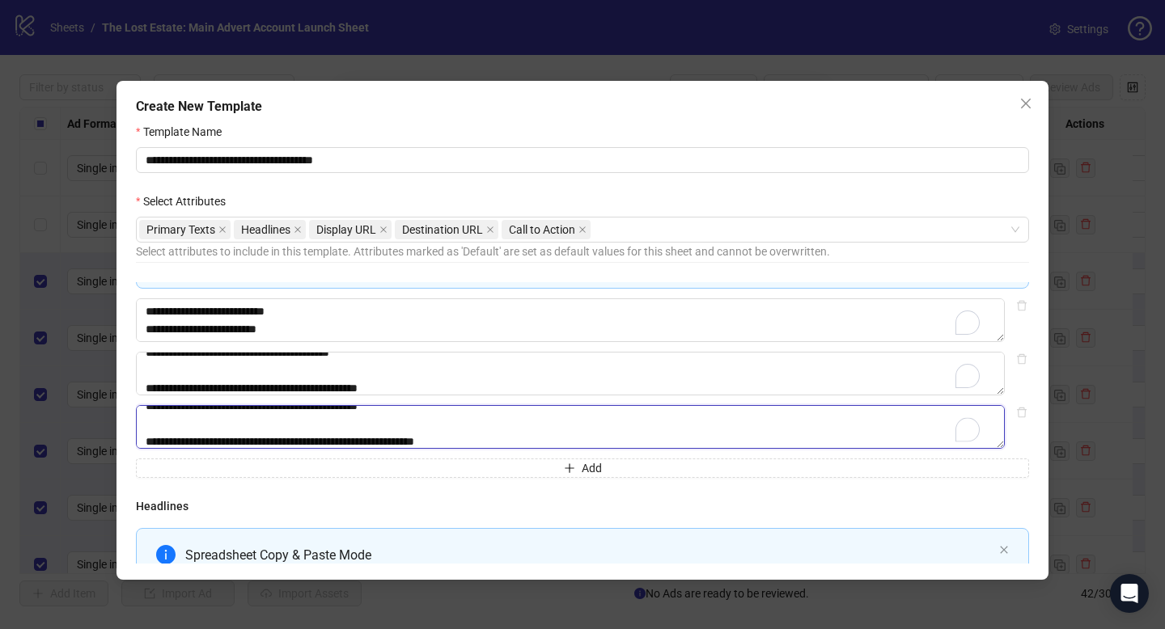
scroll to position [125, 0]
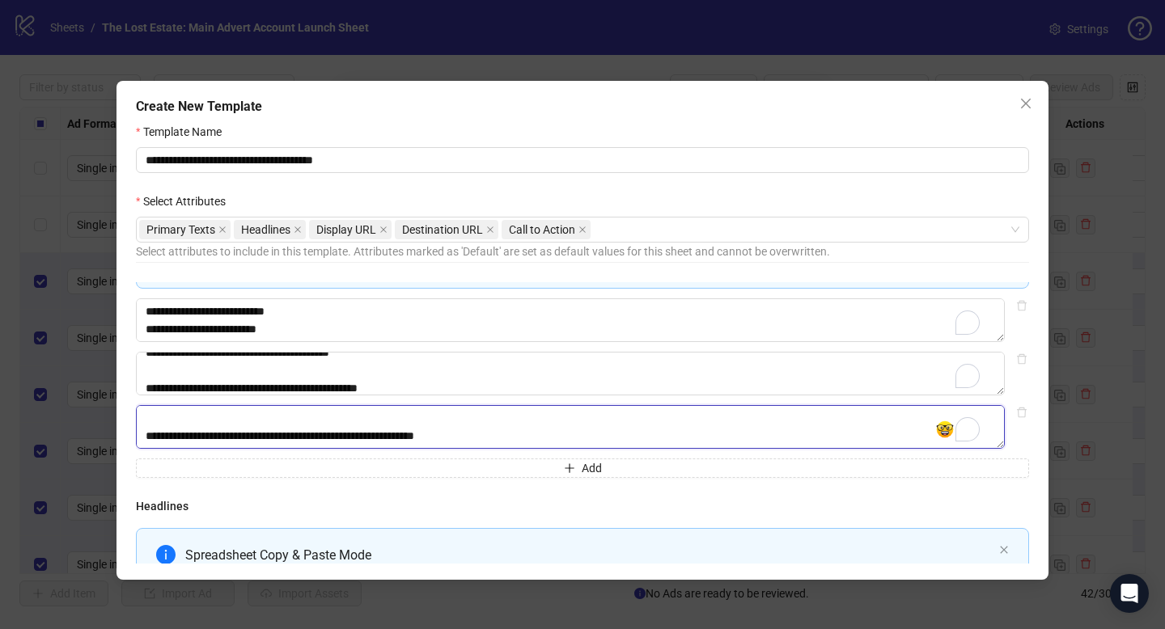
drag, startPoint x: 544, startPoint y: 439, endPoint x: 303, endPoint y: 443, distance: 241.1
click at [303, 443] on textarea "**********" at bounding box center [570, 427] width 869 height 44
drag, startPoint x: 150, startPoint y: 436, endPoint x: 171, endPoint y: 438, distance: 21.2
click at [150, 436] on textarea "**********" at bounding box center [570, 427] width 869 height 44
type textarea "**********"
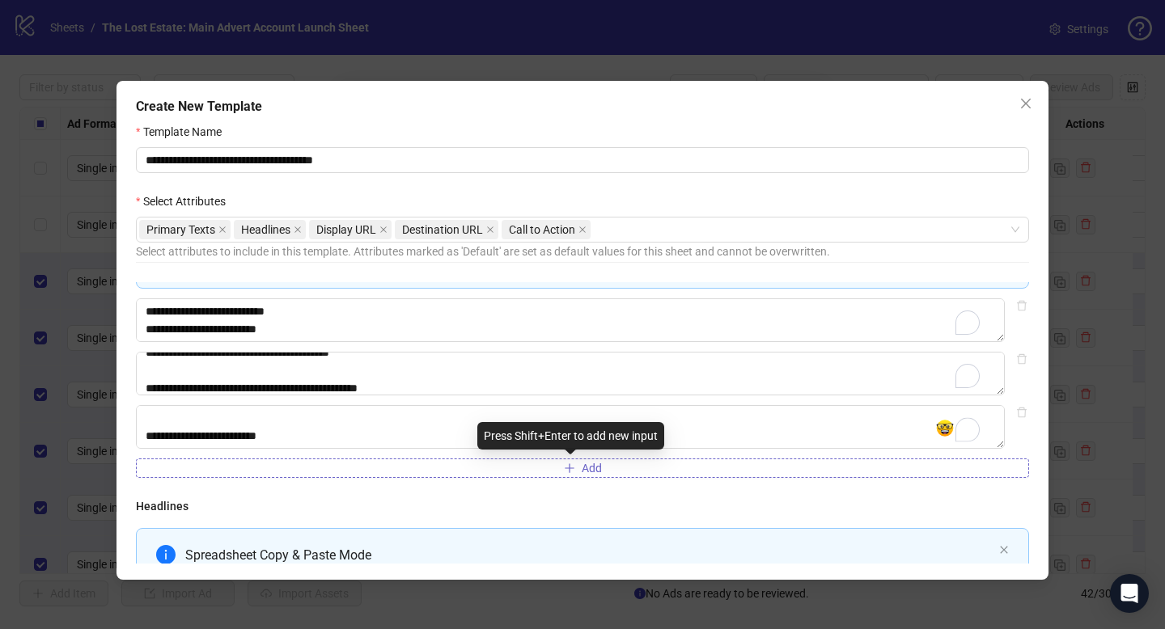
click at [387, 465] on button "Add" at bounding box center [582, 468] width 893 height 19
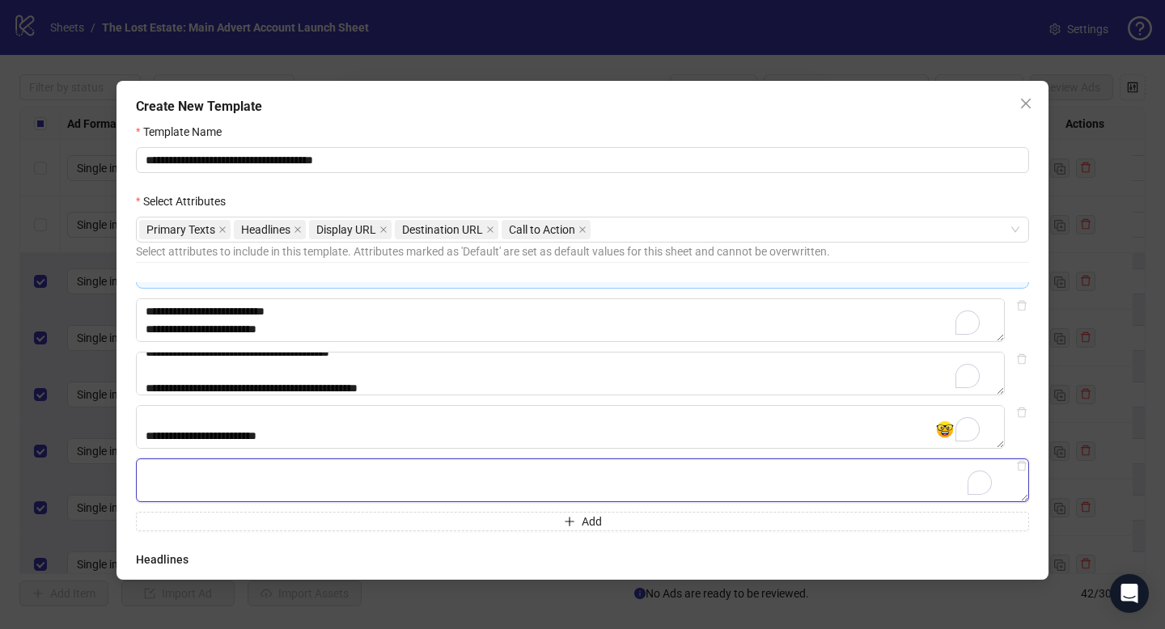
paste textarea "**********"
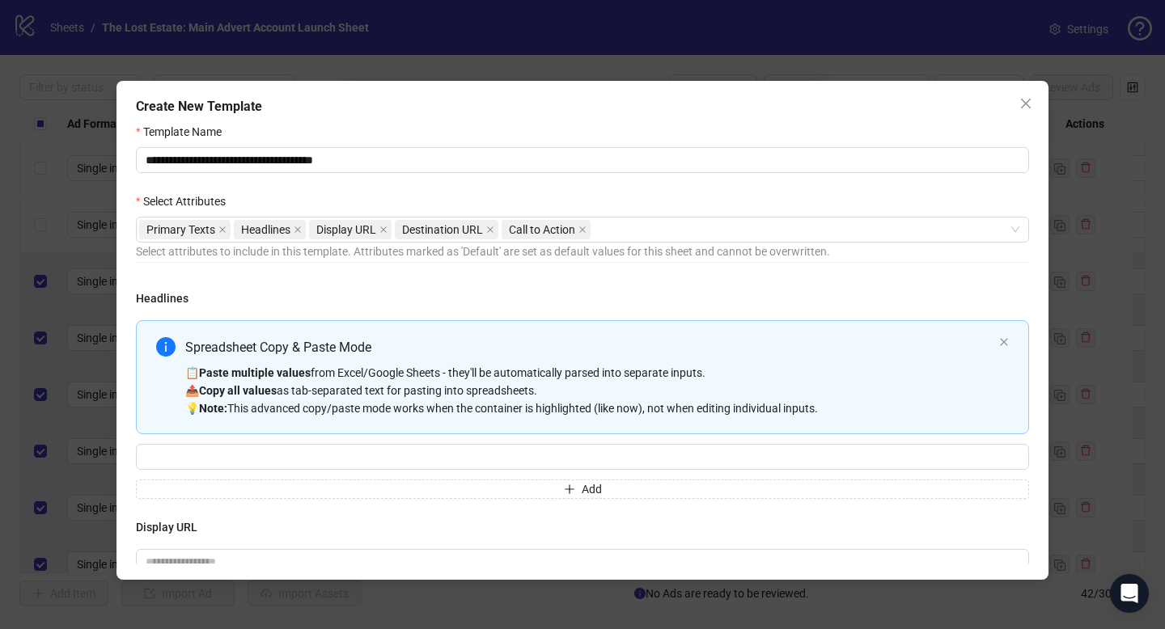
scroll to position [381, 0]
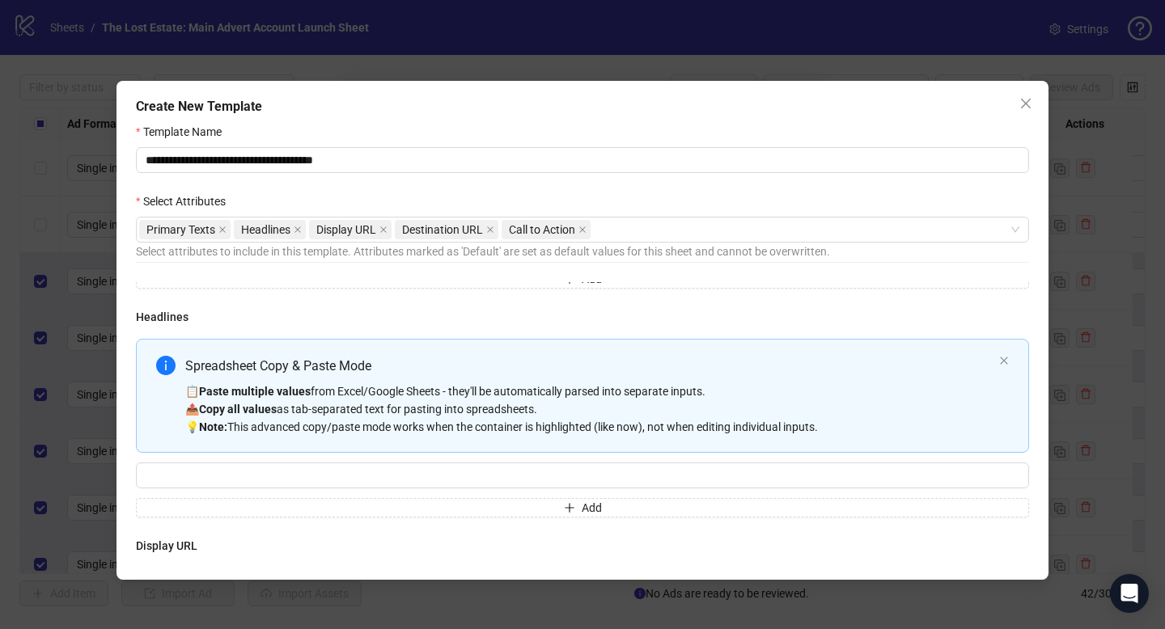
type textarea "**********"
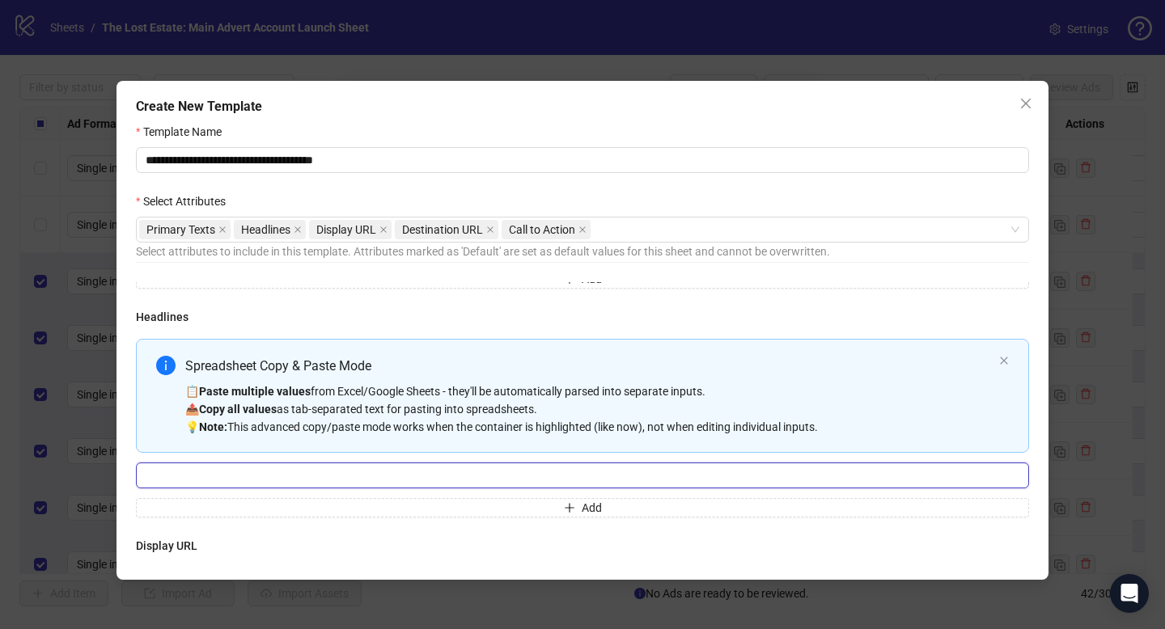
click at [200, 479] on input "Multi-input container - paste or copy values" at bounding box center [582, 476] width 893 height 26
paste input "**********"
type input "**********"
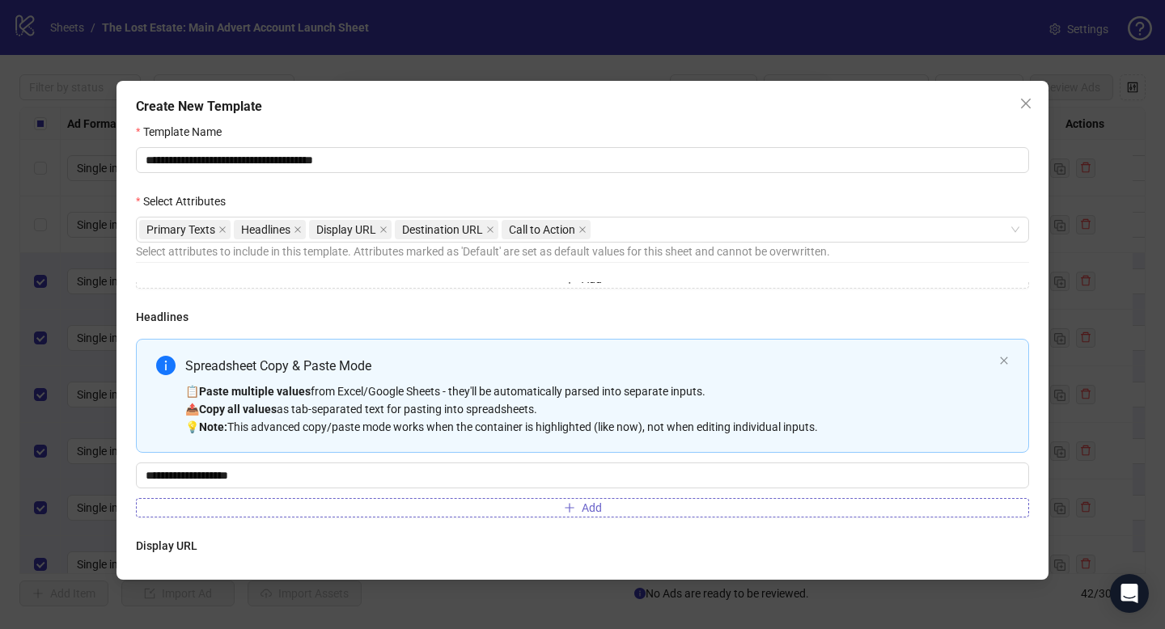
click at [248, 506] on button "Add" at bounding box center [582, 507] width 893 height 19
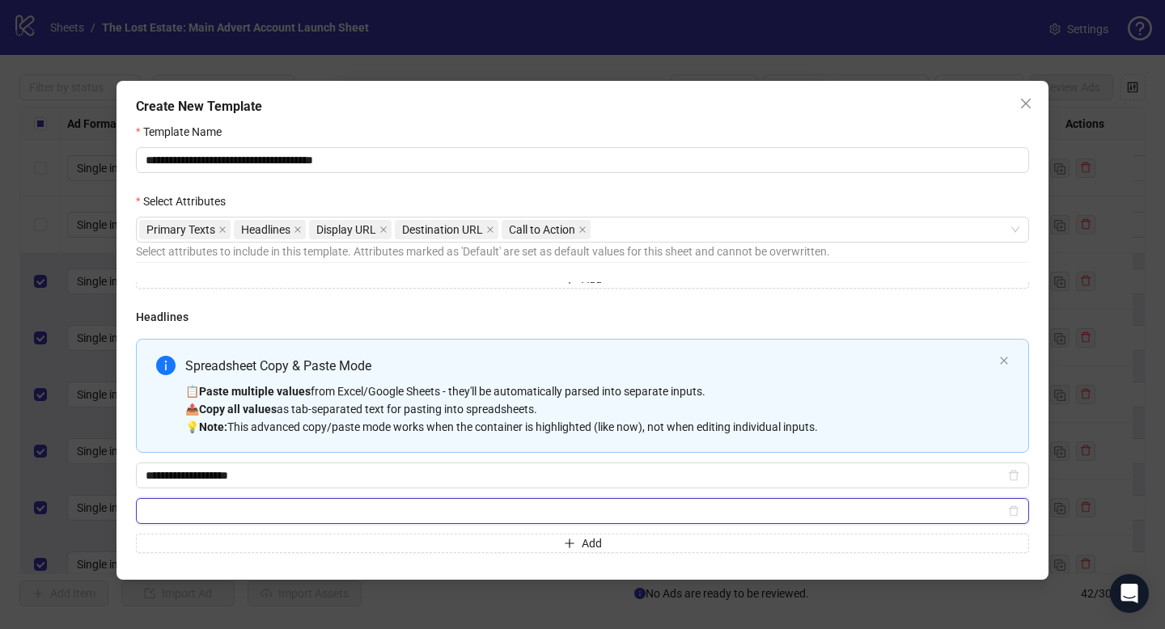
paste input "**********"
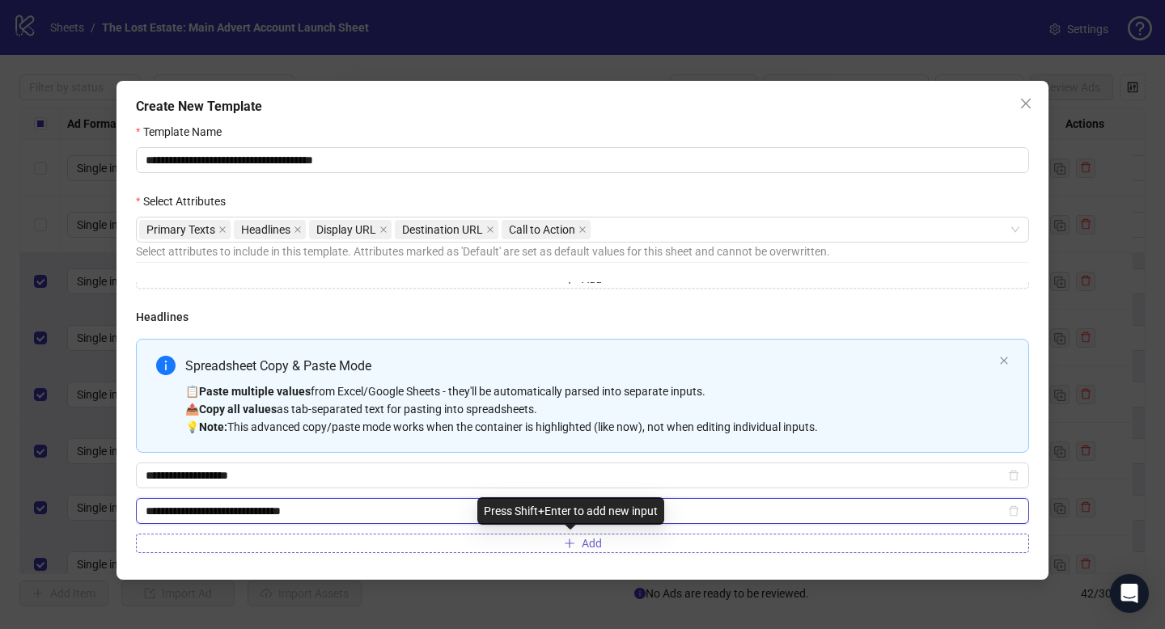
type input "**********"
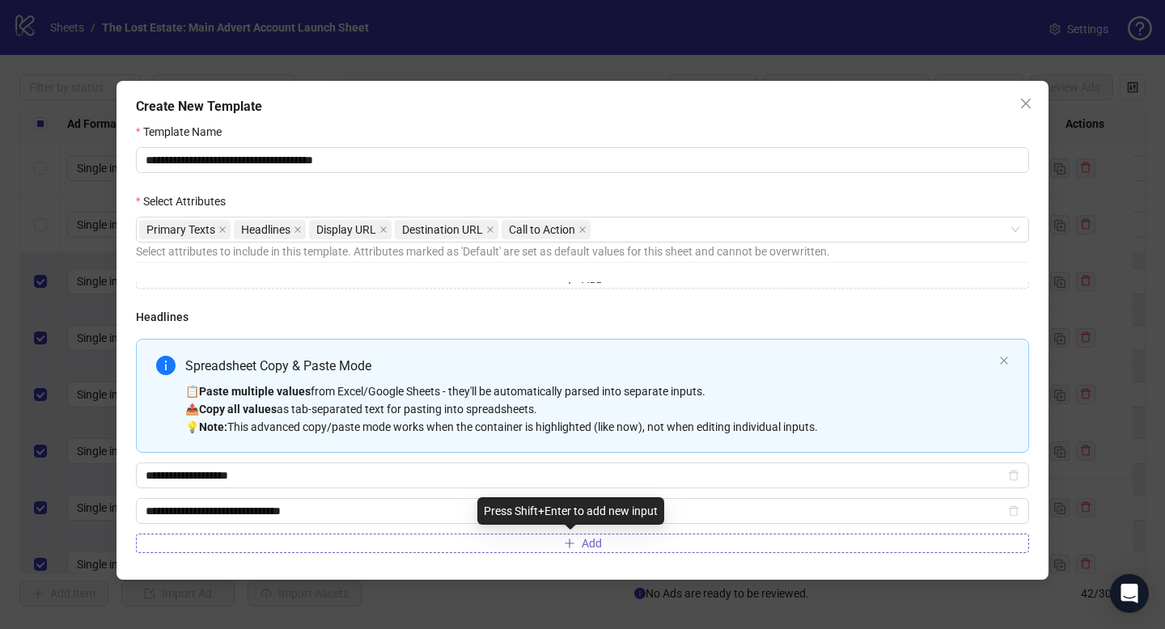
click at [295, 541] on button "Add" at bounding box center [582, 543] width 893 height 19
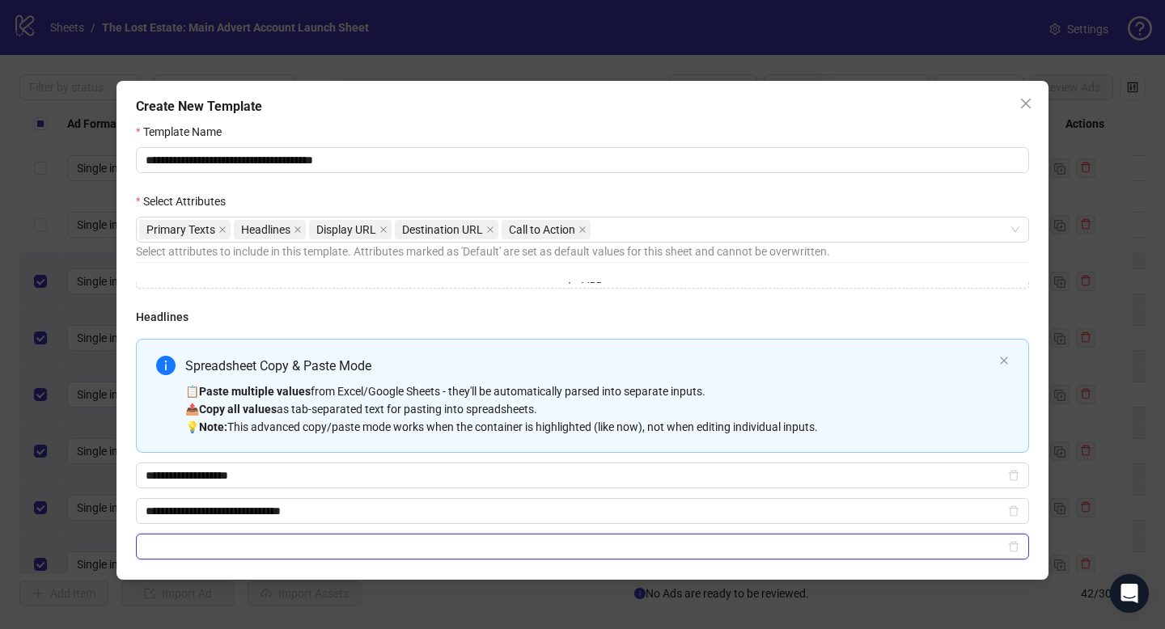
paste input "**********"
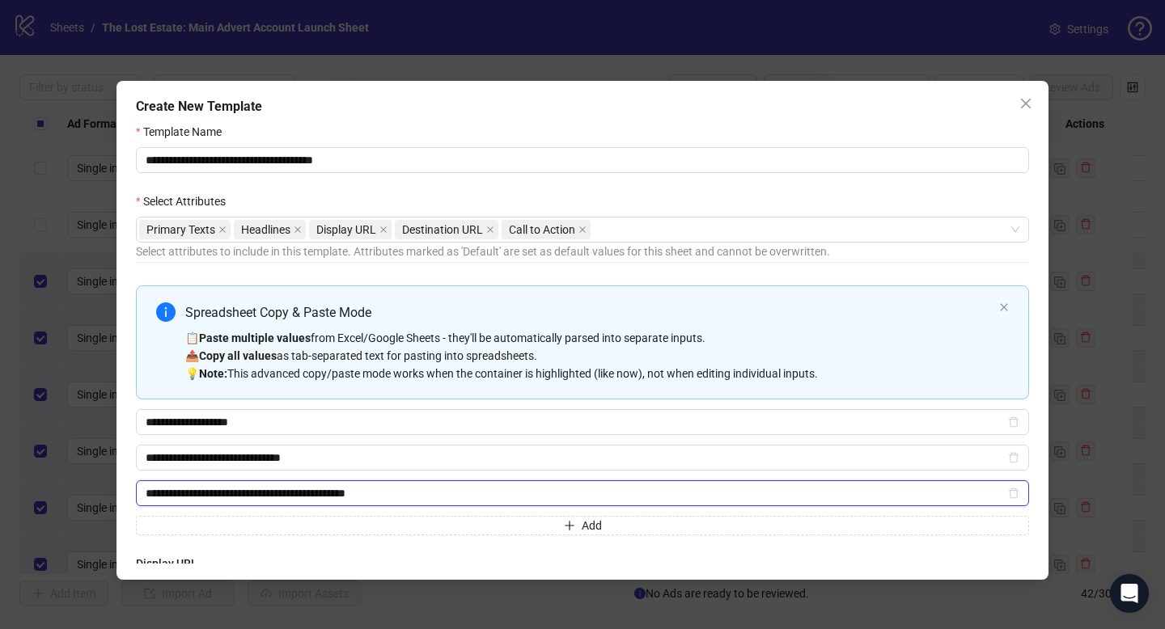
scroll to position [523, 0]
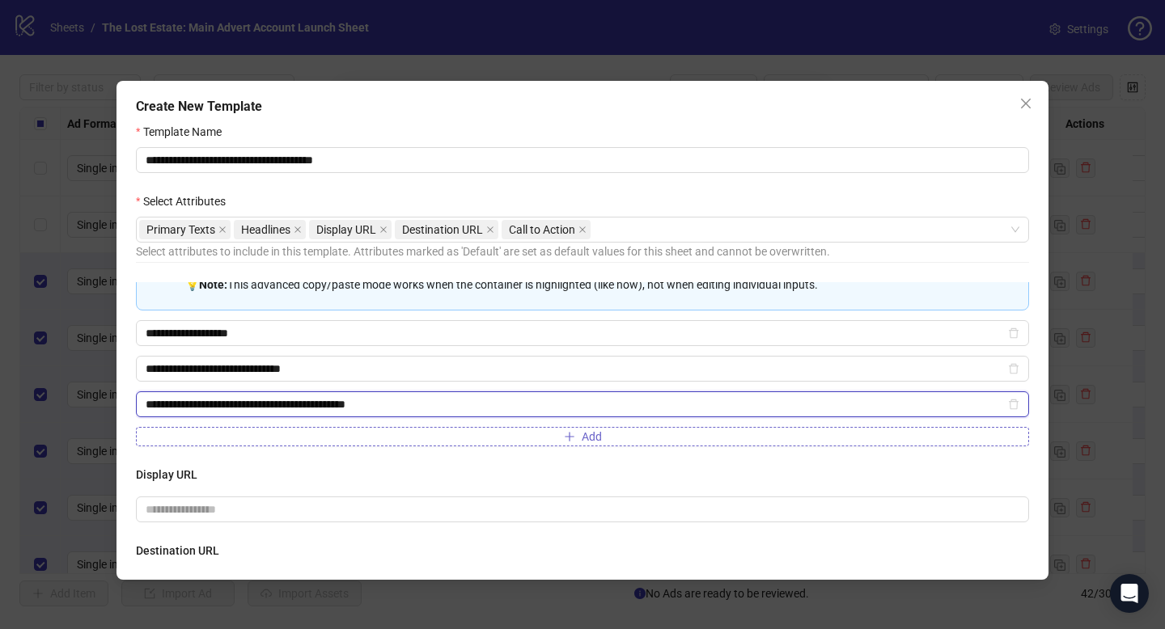
type input "**********"
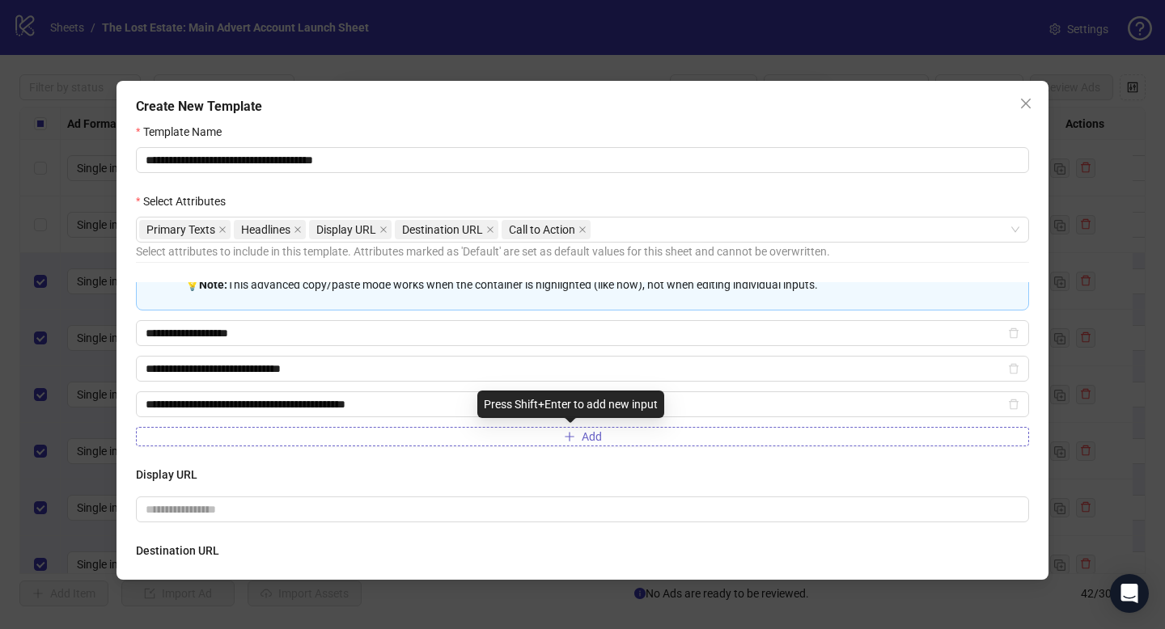
click at [363, 441] on button "Add" at bounding box center [582, 436] width 893 height 19
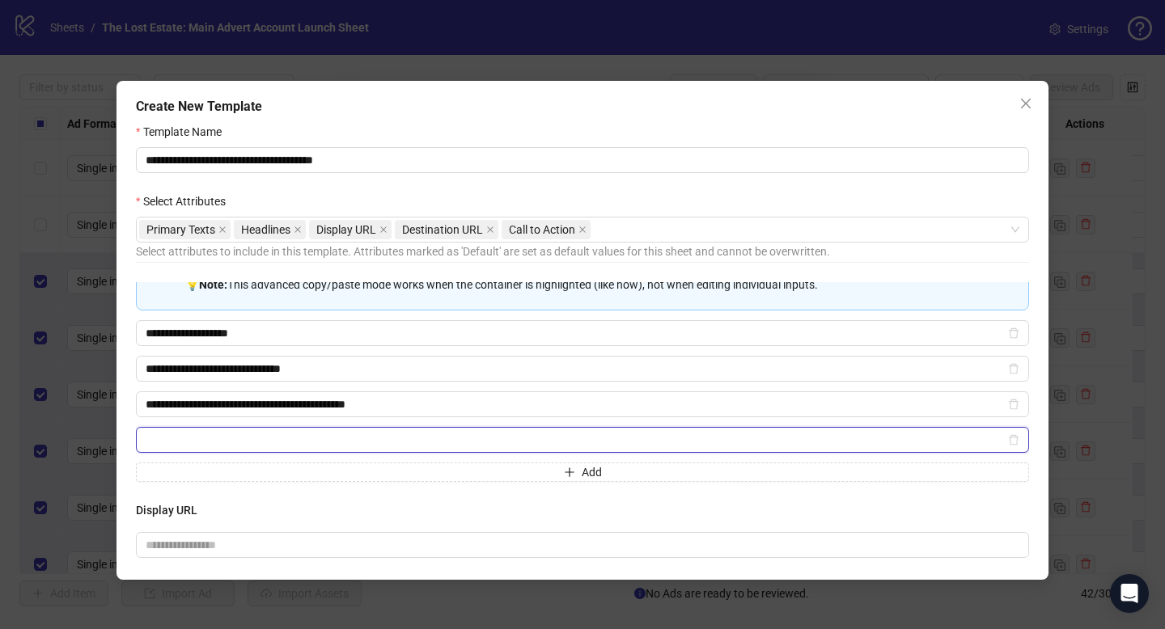
paste input "**********"
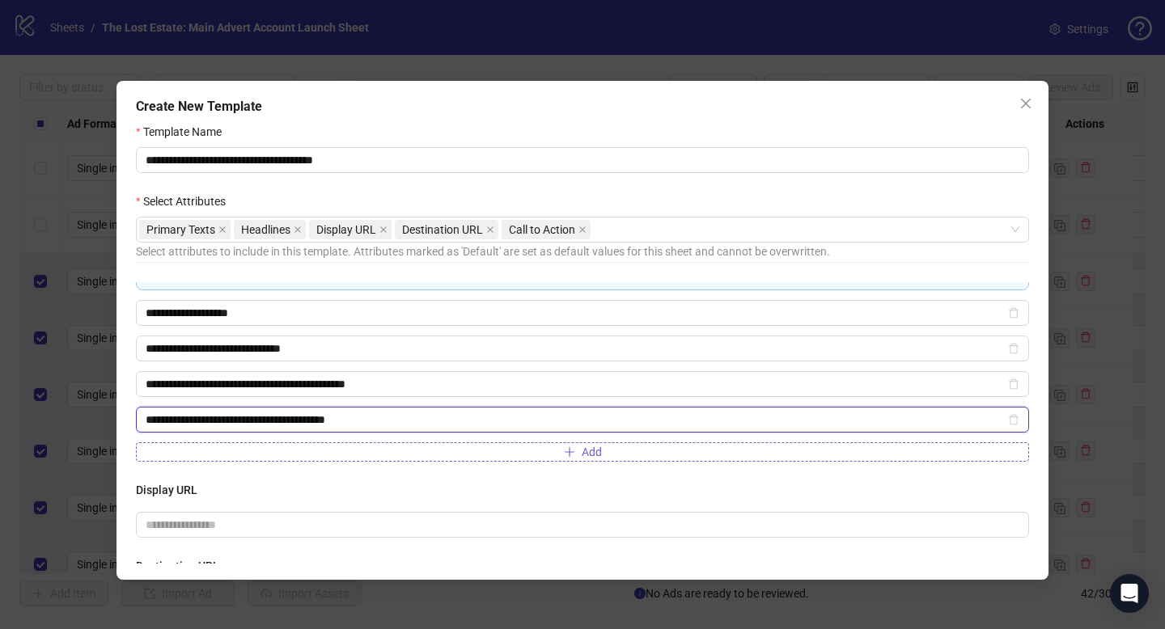
scroll to position [554, 0]
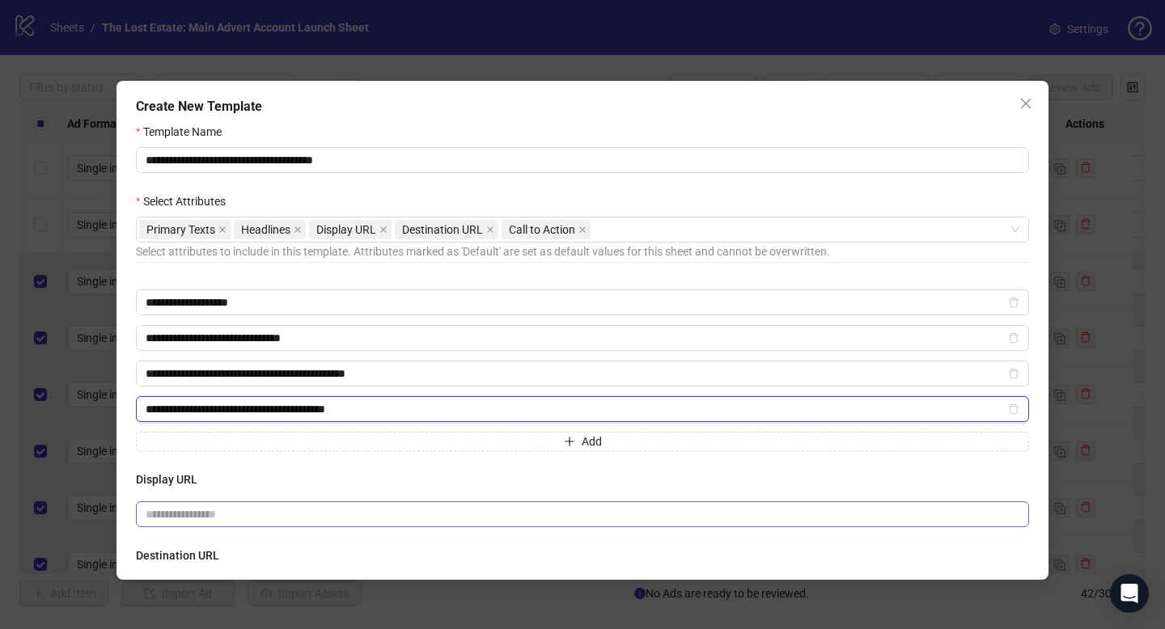
type input "**********"
click at [239, 515] on input "text" at bounding box center [582, 515] width 893 height 26
paste input "**********"
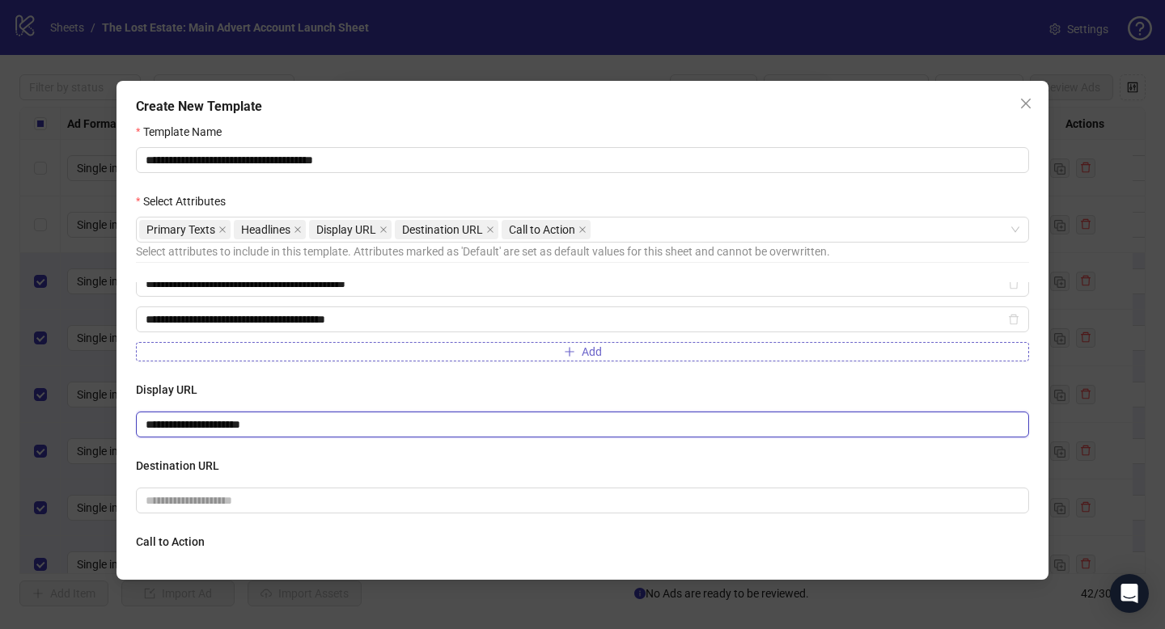
scroll to position [647, 0]
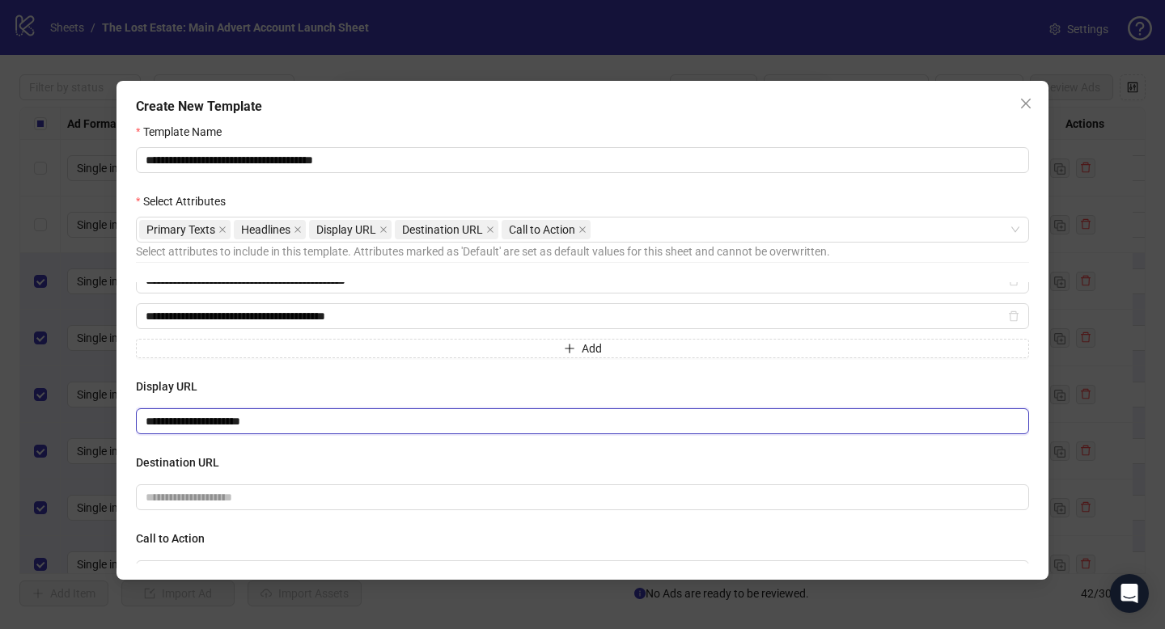
type input "**********"
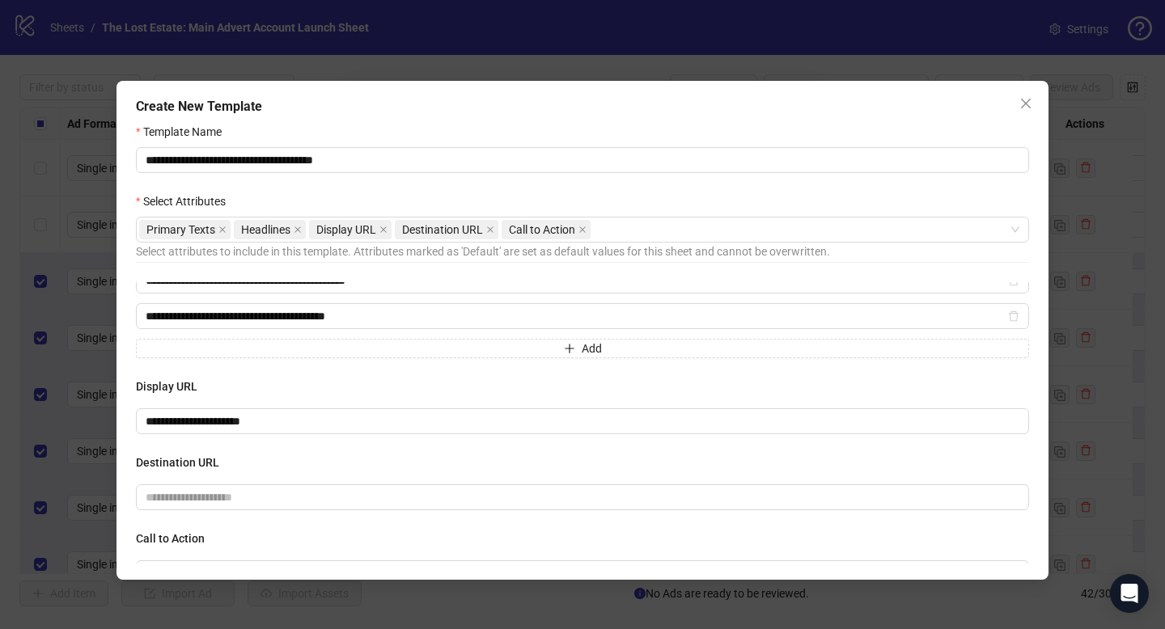
click at [309, 477] on div "Destination URL" at bounding box center [582, 482] width 893 height 57
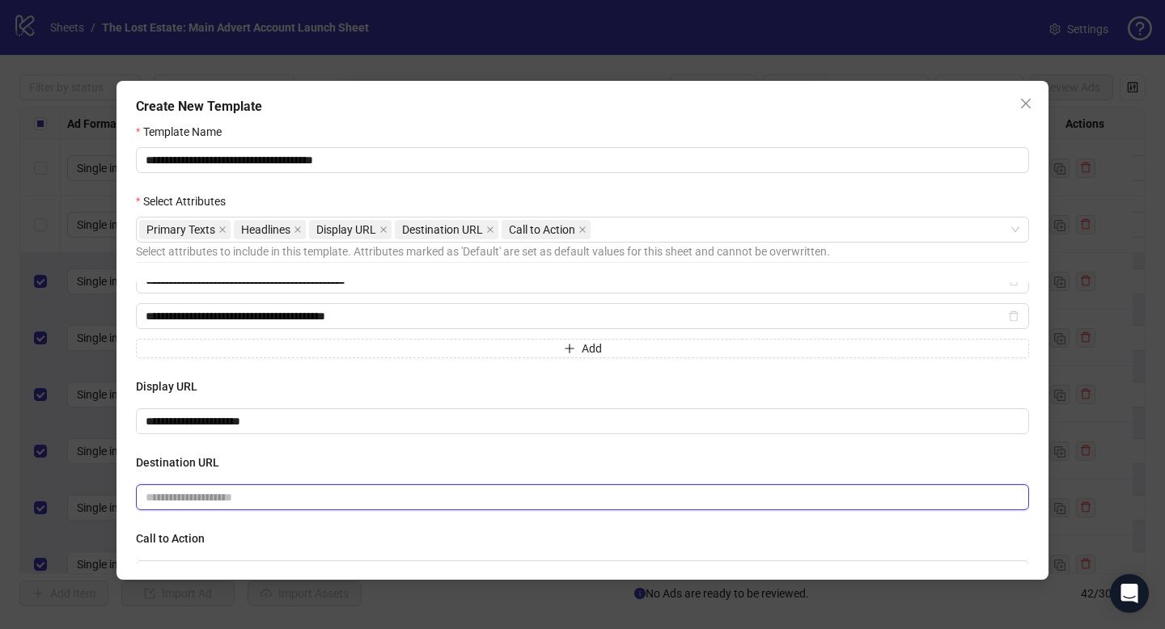
click at [307, 495] on input "text" at bounding box center [576, 498] width 861 height 18
paste input "**********"
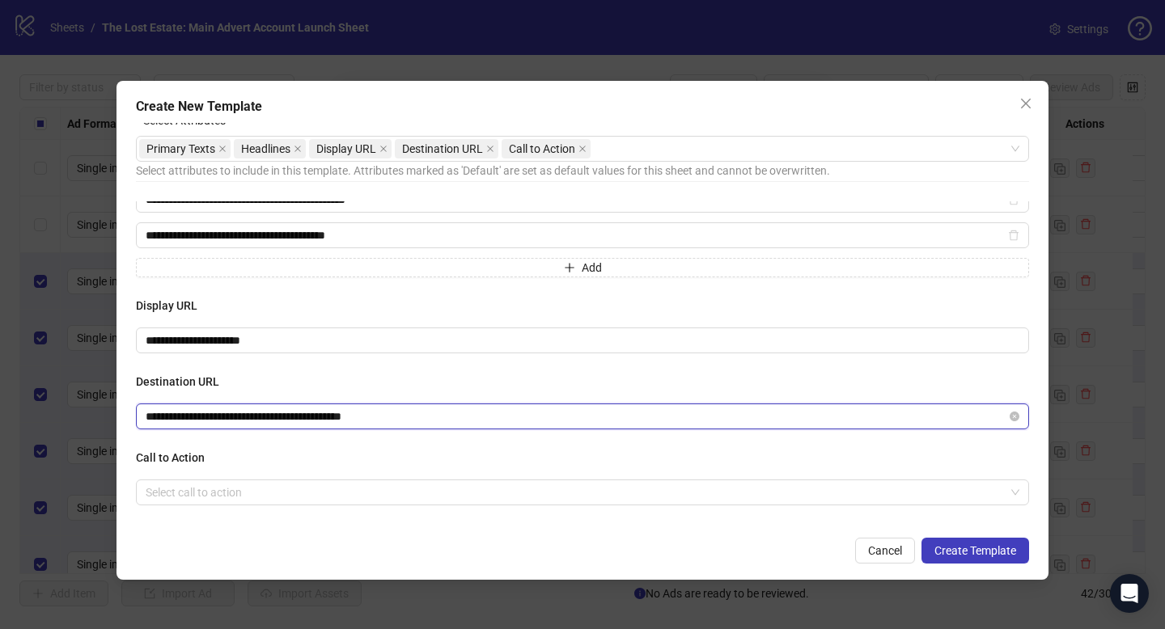
type input "**********"
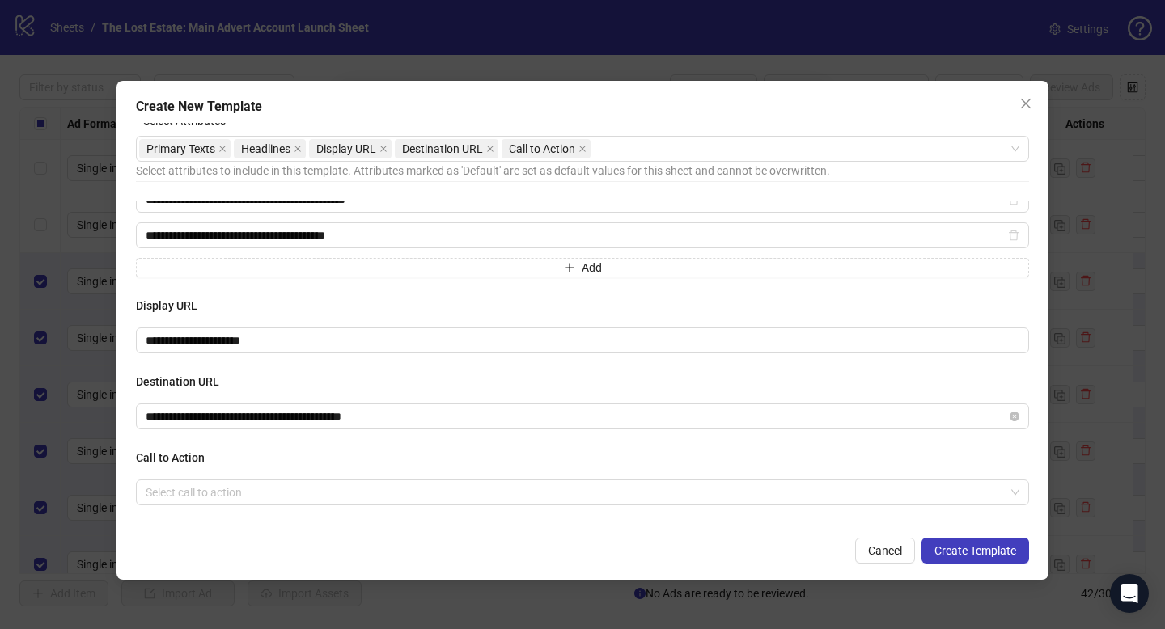
click at [282, 469] on div "Call to Action Select call to action" at bounding box center [582, 477] width 893 height 57
click at [286, 481] on input "search" at bounding box center [575, 493] width 859 height 24
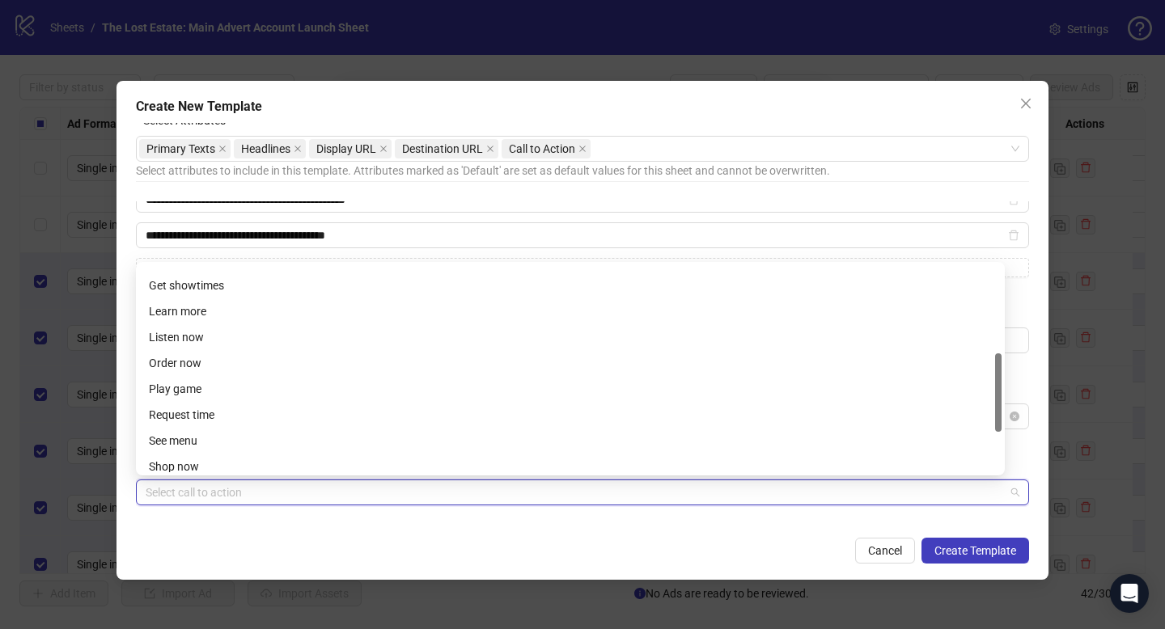
scroll to position [230, 0]
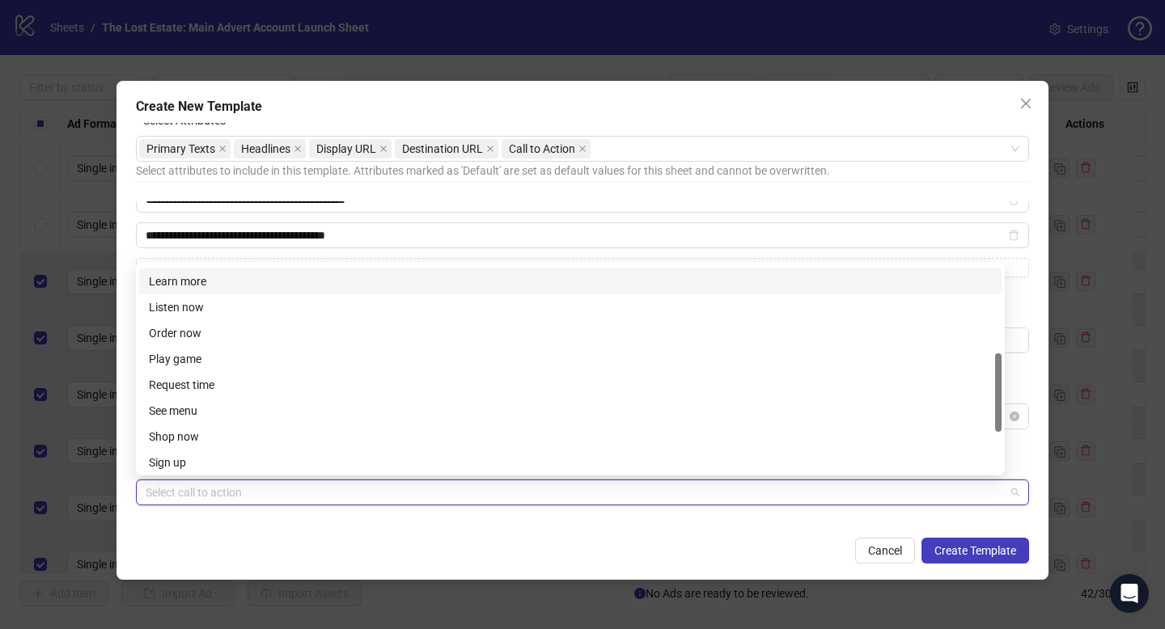
click at [228, 285] on div "Learn more" at bounding box center [570, 282] width 843 height 18
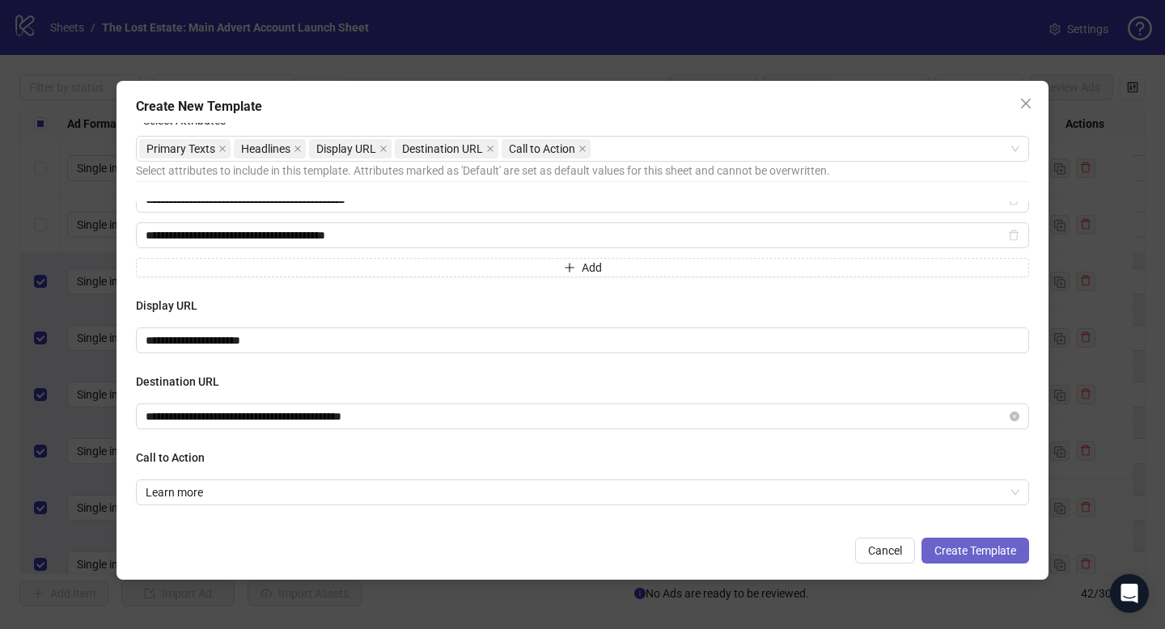
click at [1006, 551] on button "Create Template" at bounding box center [975, 551] width 108 height 26
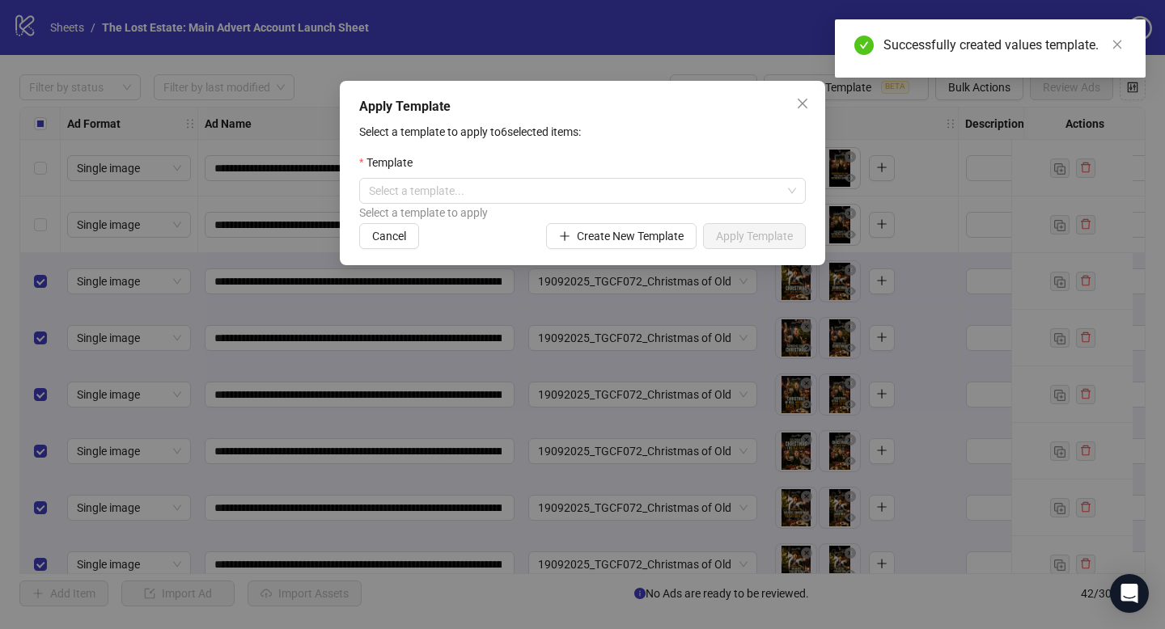
scroll to position [380, 0]
click at [783, 183] on span at bounding box center [582, 191] width 427 height 24
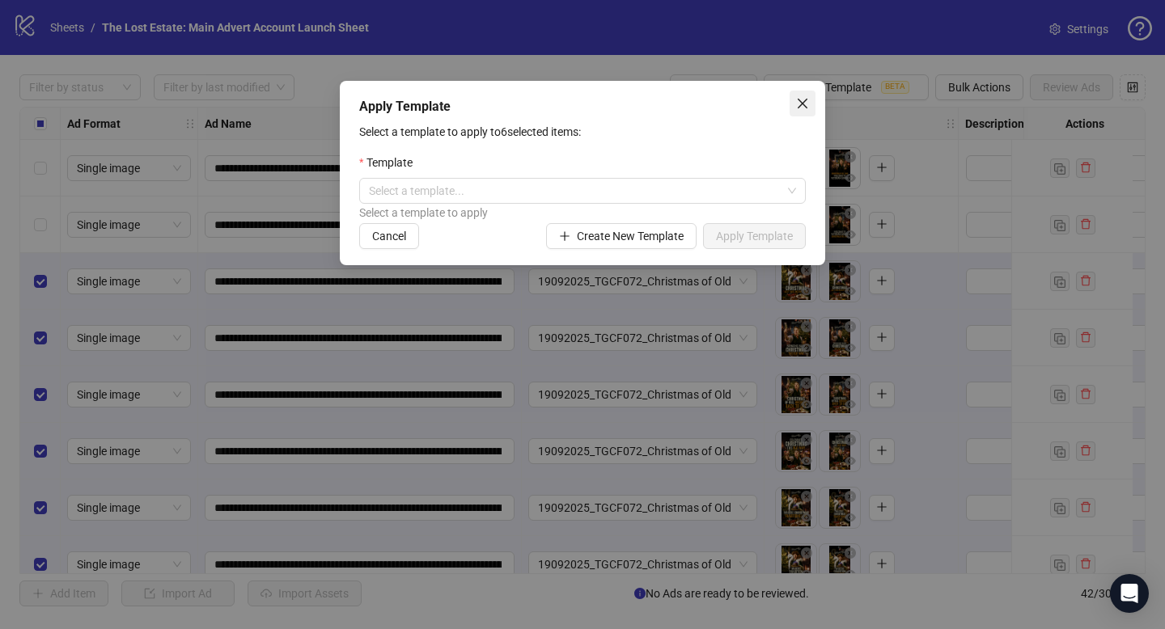
click at [800, 104] on icon "close" at bounding box center [802, 103] width 13 height 13
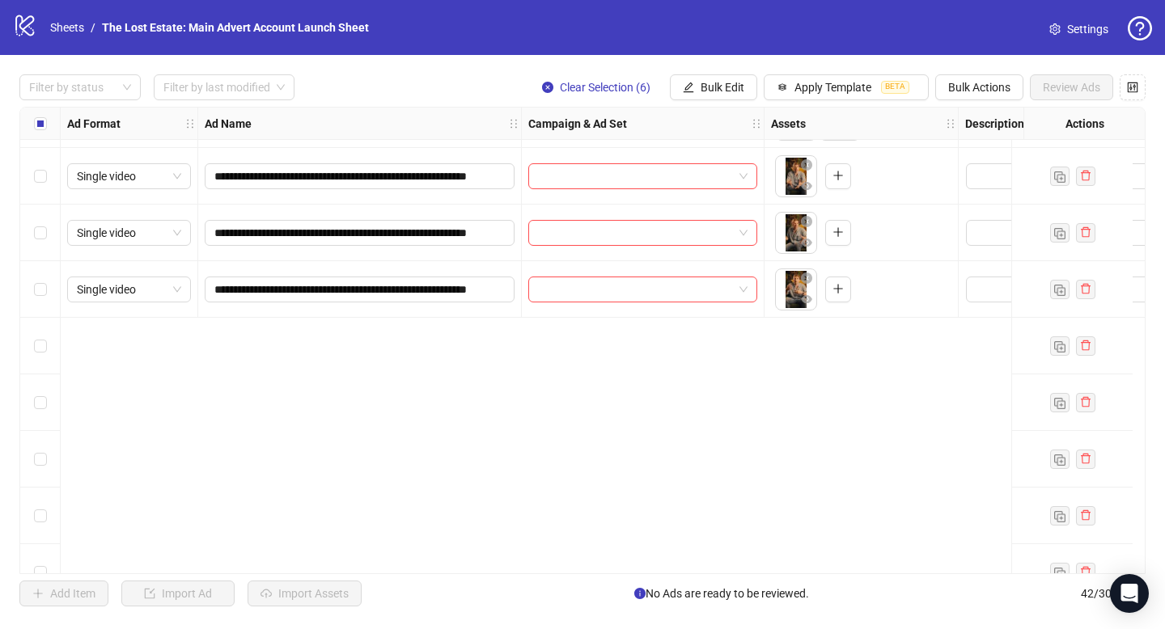
scroll to position [0, 0]
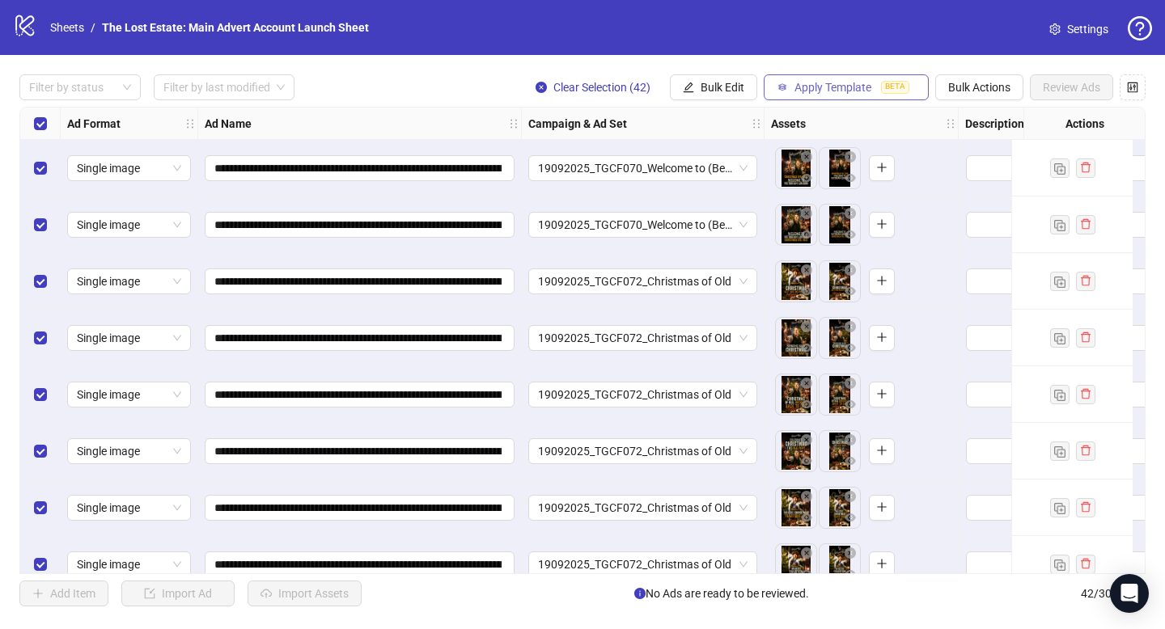
click at [831, 87] on span "Apply Template" at bounding box center [832, 87] width 77 height 13
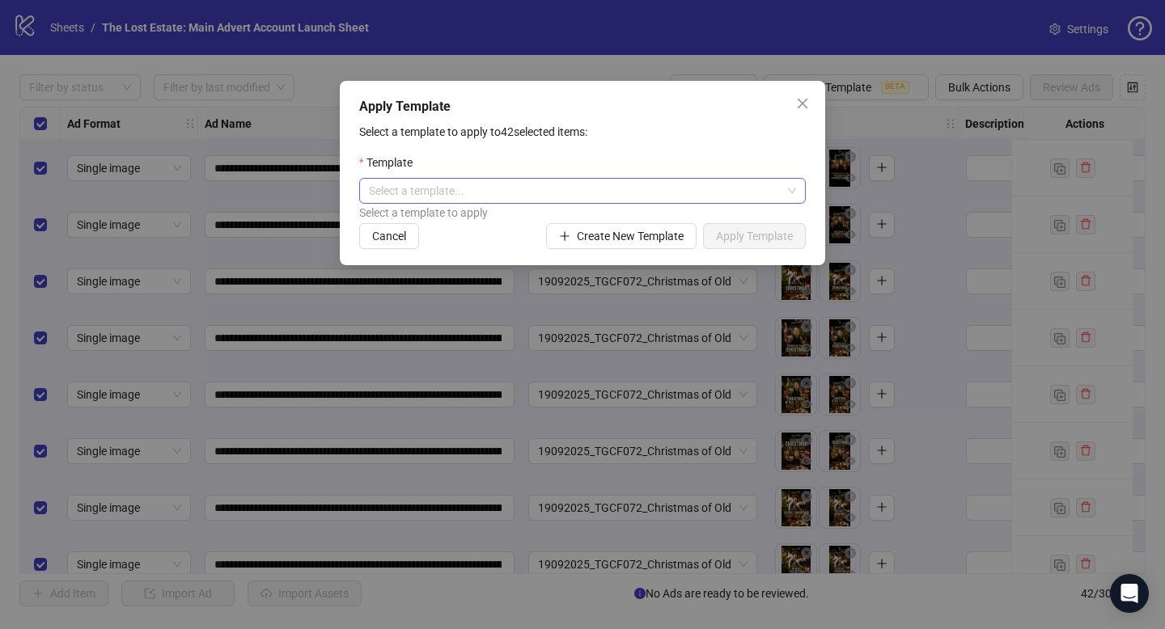
click at [634, 204] on div "Select a template..." at bounding box center [582, 191] width 447 height 26
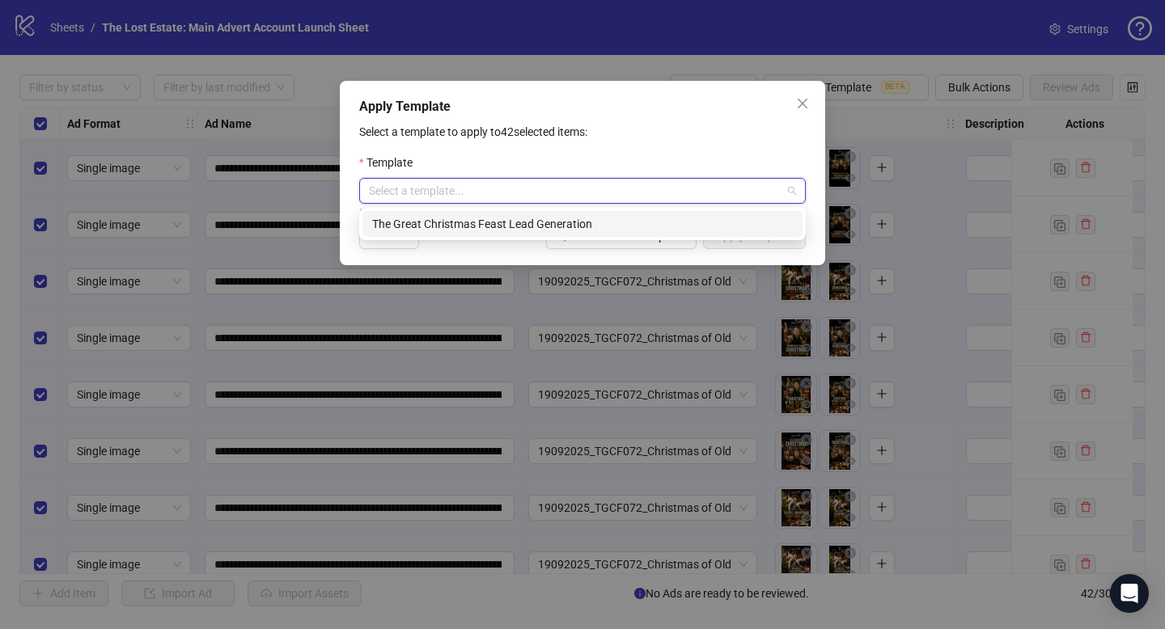
click at [486, 225] on div "The Great Christmas Feast Lead Generation" at bounding box center [582, 224] width 421 height 18
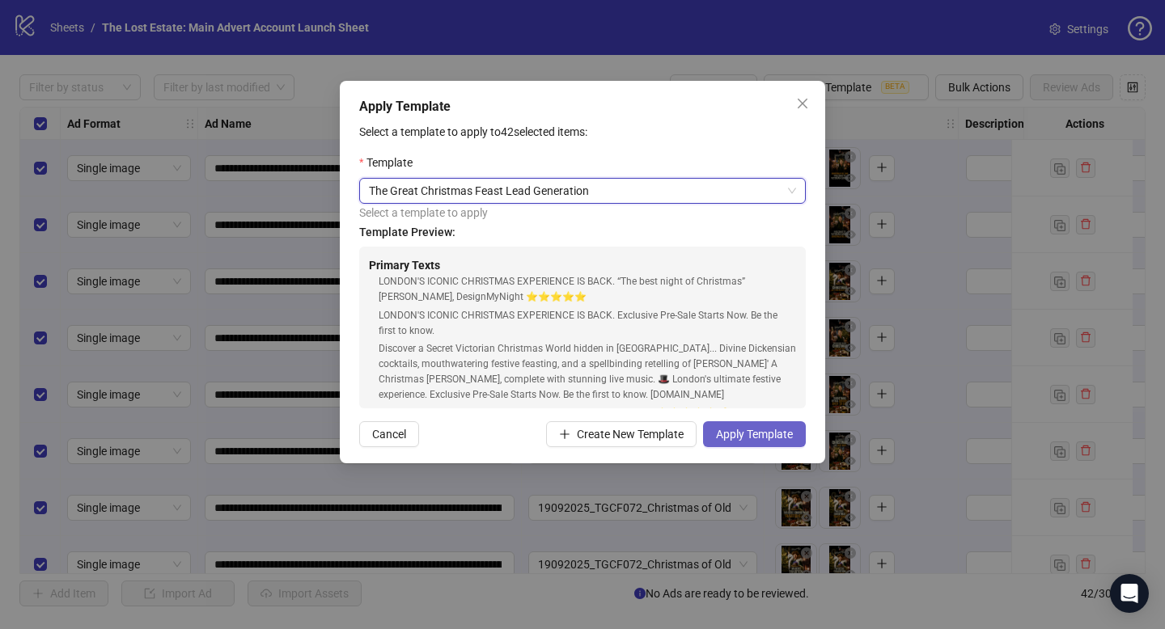
click at [747, 438] on span "Apply Template" at bounding box center [754, 434] width 77 height 13
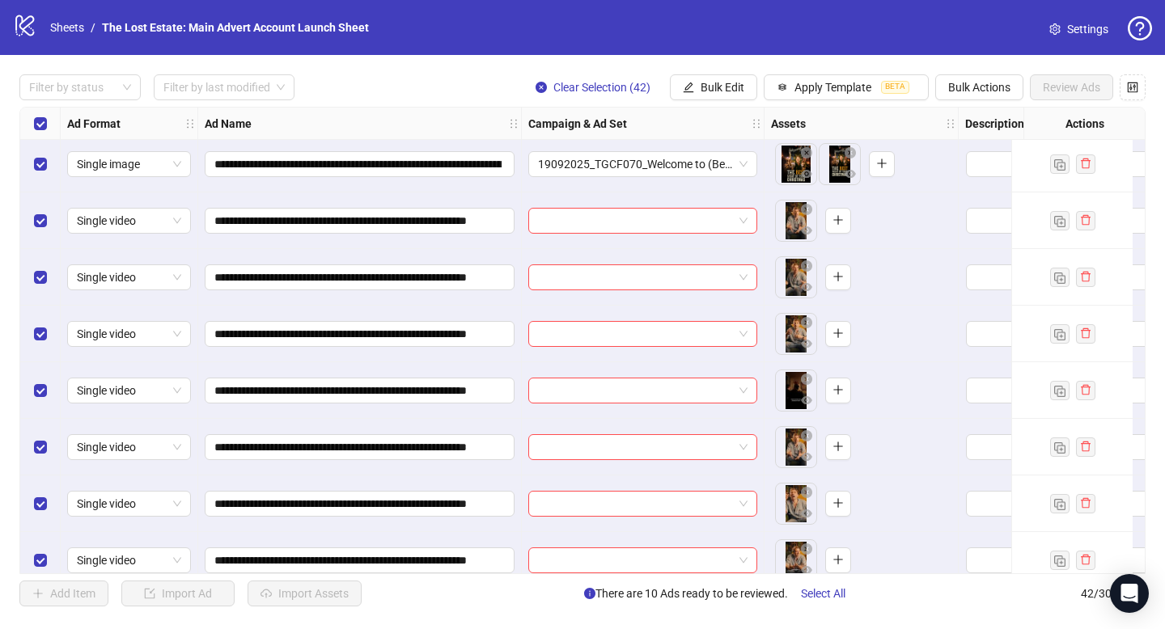
scroll to position [515, 0]
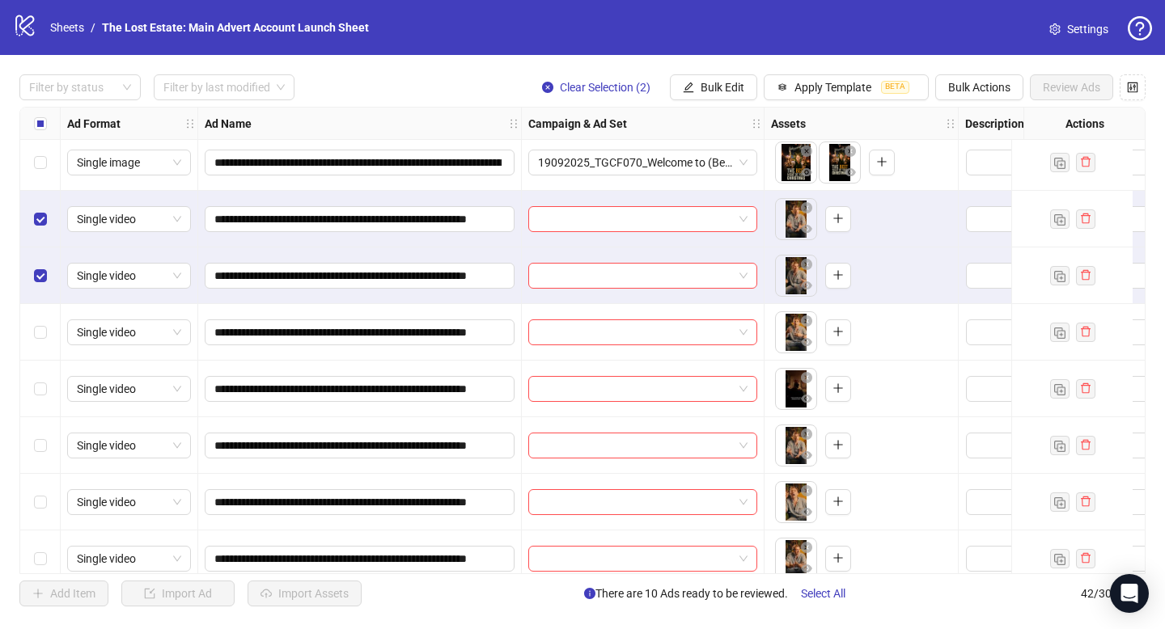
click at [37, 313] on div "Select row 13" at bounding box center [40, 332] width 40 height 57
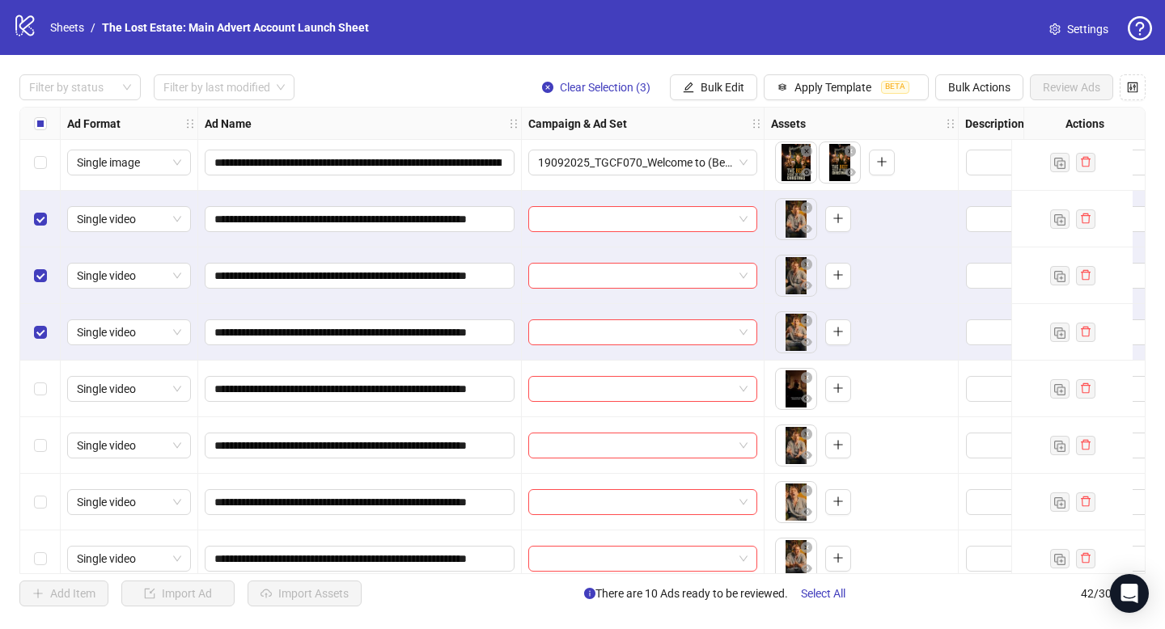
click at [38, 400] on div "Select row 14" at bounding box center [40, 389] width 40 height 57
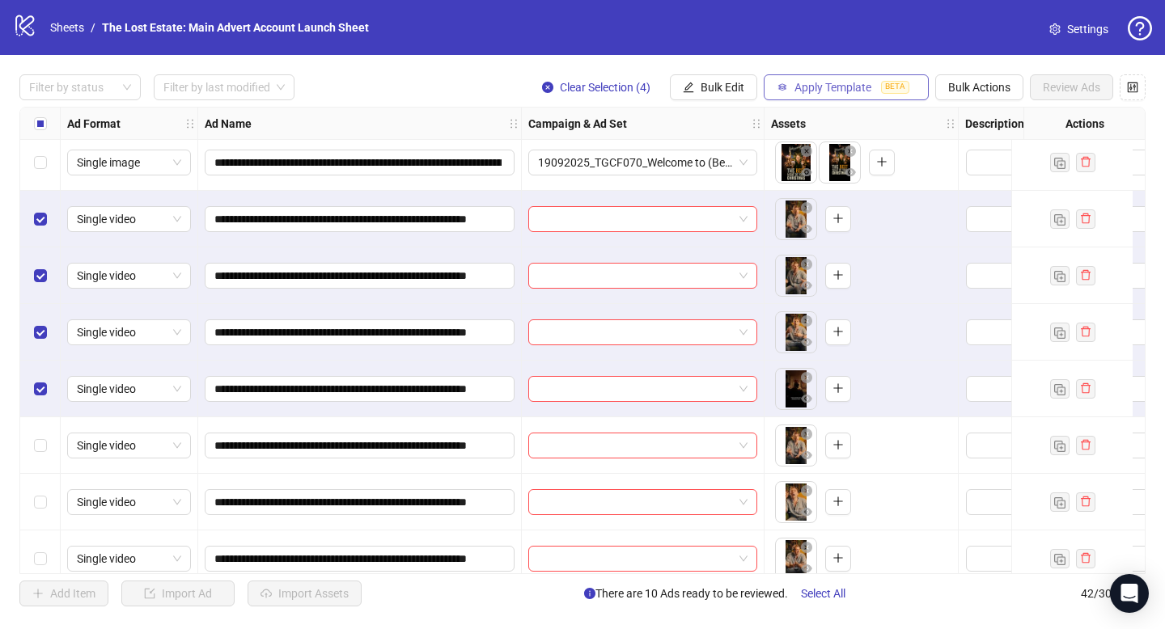
click at [830, 88] on span "Apply Template" at bounding box center [832, 87] width 77 height 13
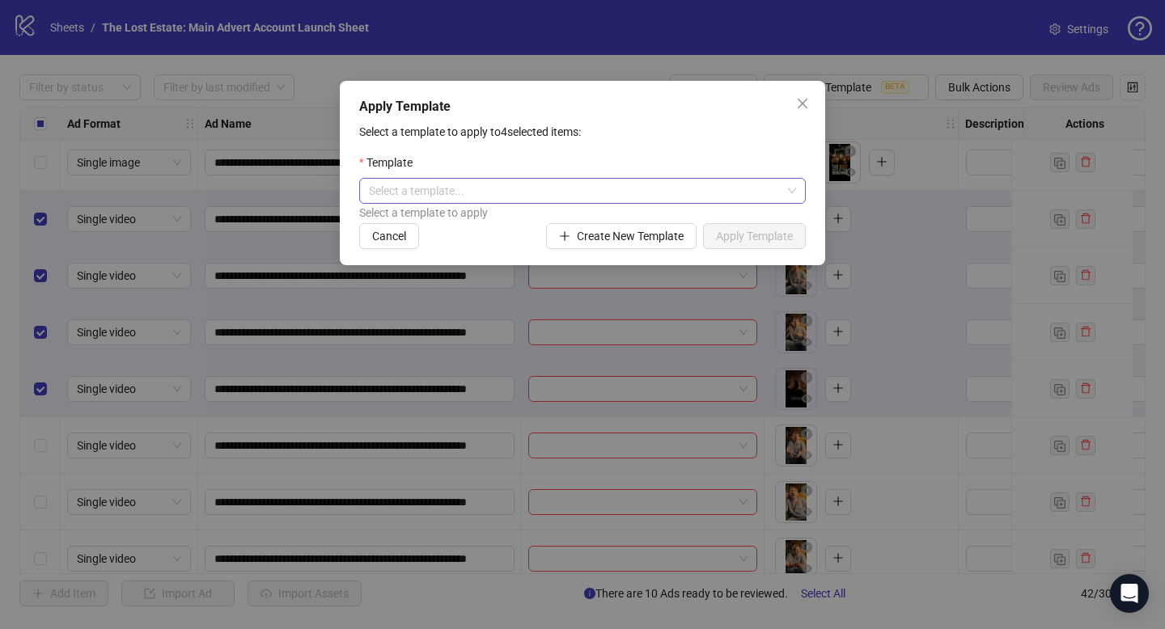
click at [542, 194] on input "search" at bounding box center [575, 191] width 413 height 24
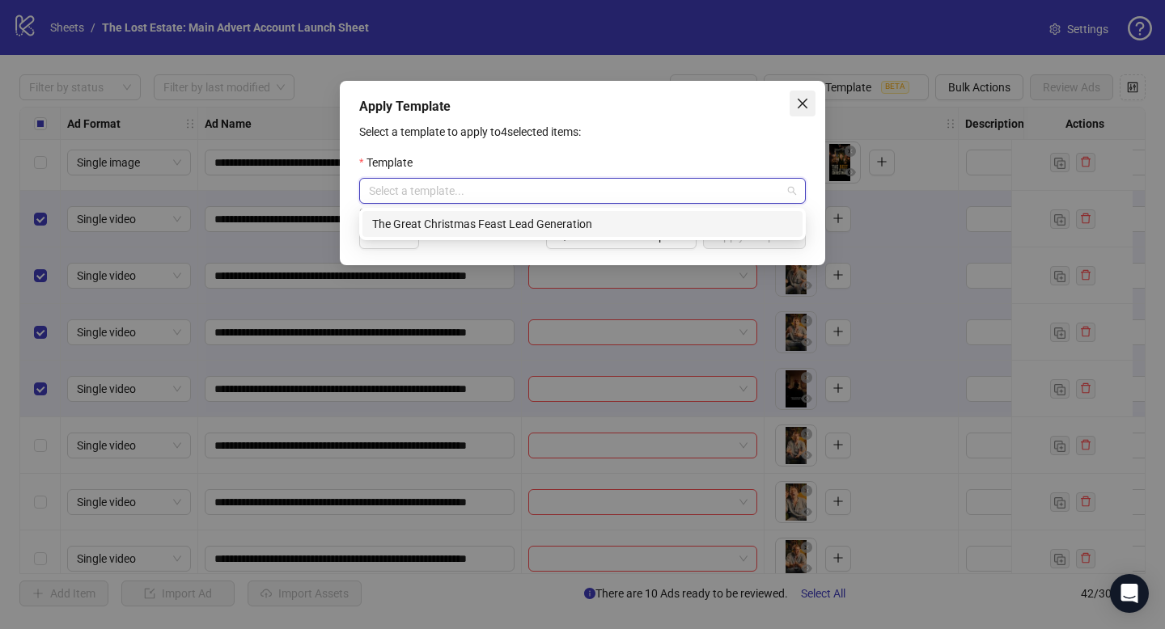
click at [810, 100] on span "Close" at bounding box center [803, 103] width 26 height 13
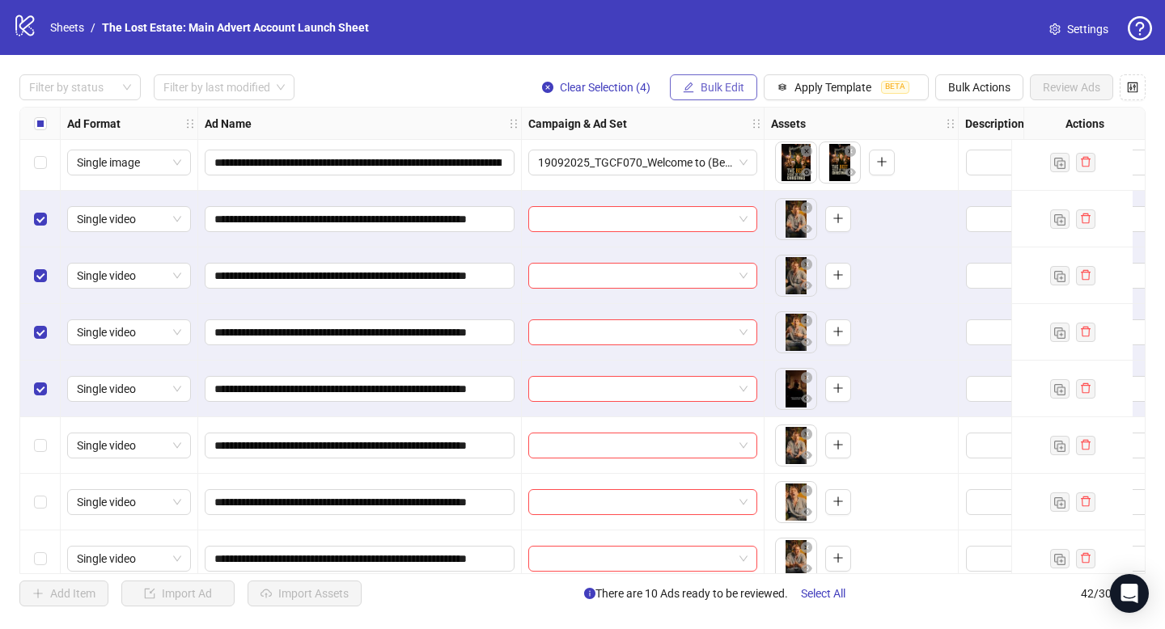
click at [722, 96] on button "Bulk Edit" at bounding box center [713, 87] width 87 height 26
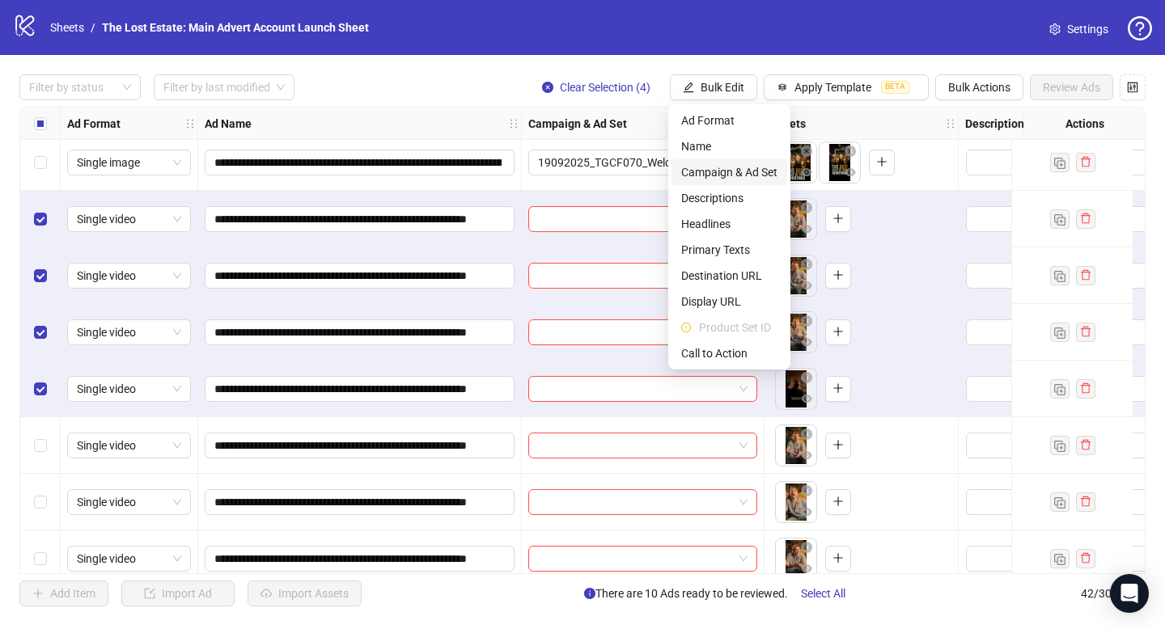
click at [724, 170] on span "Campaign & Ad Set" at bounding box center [729, 172] width 96 height 18
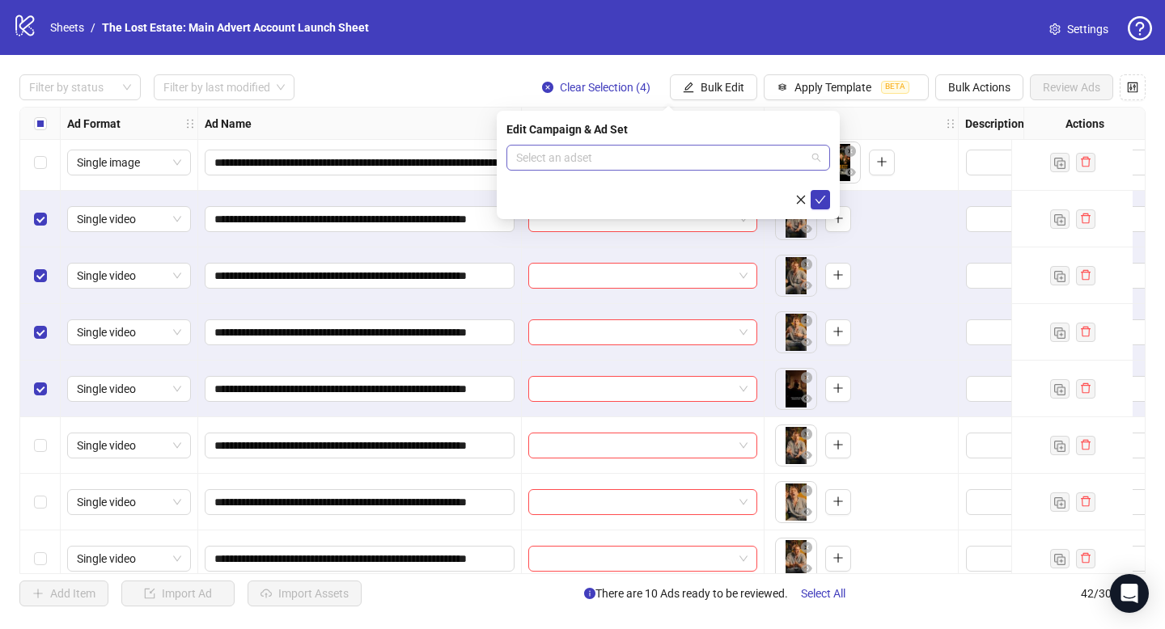
click at [653, 152] on input "search" at bounding box center [661, 158] width 290 height 24
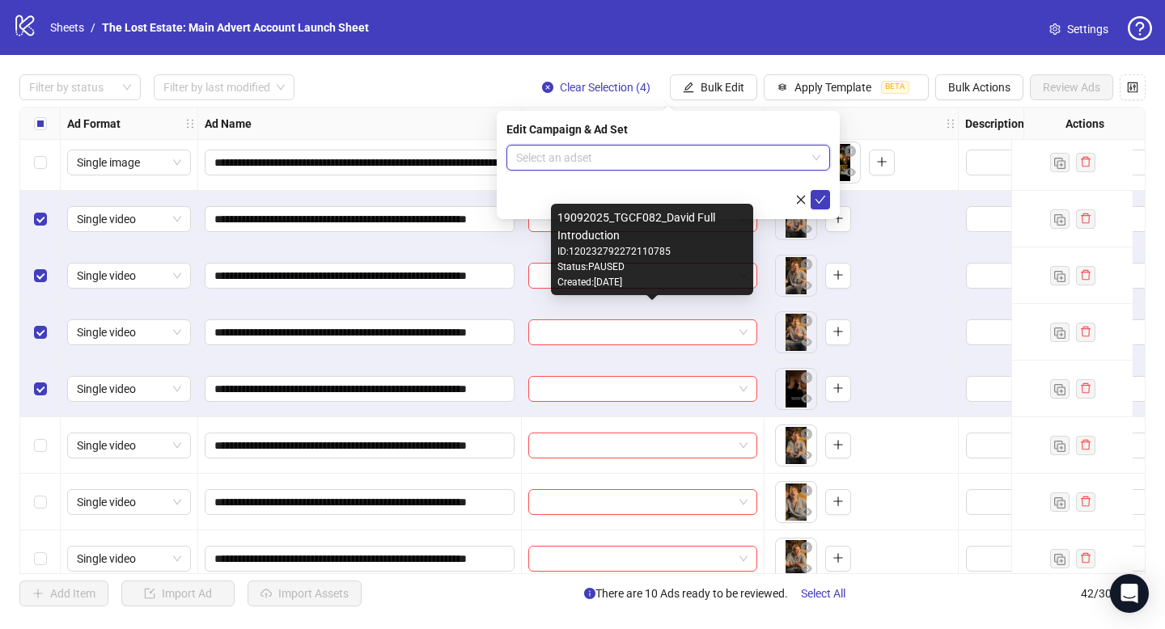
drag, startPoint x: 666, startPoint y: 270, endPoint x: 637, endPoint y: 227, distance: 52.5
click at [637, 261] on div "Status: PAUSED" at bounding box center [651, 267] width 189 height 15
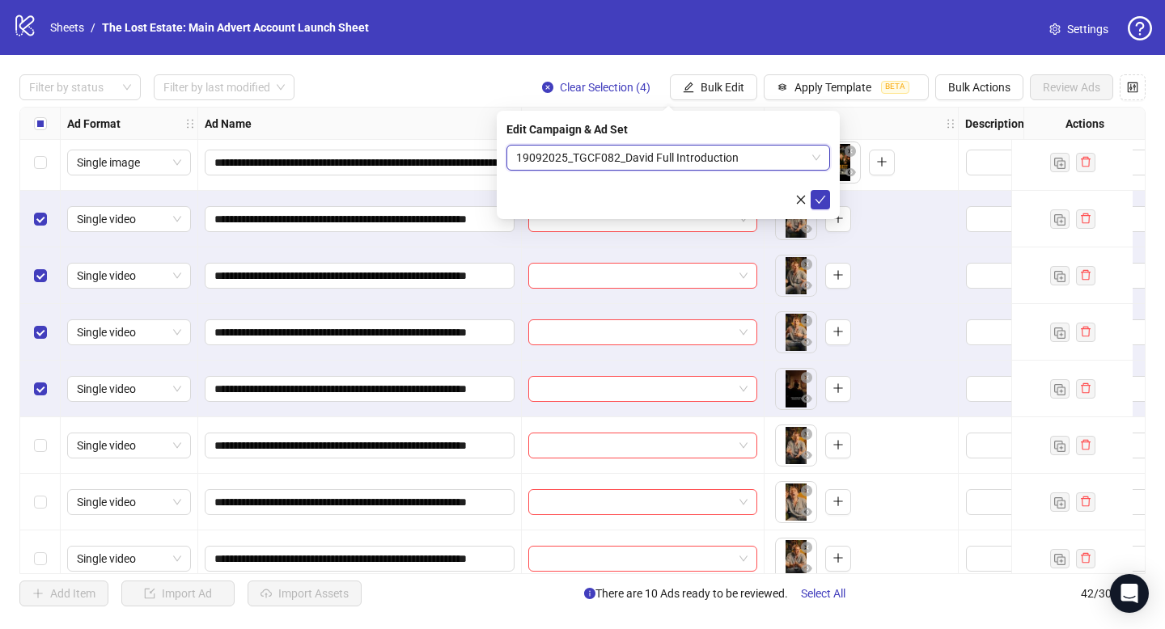
click at [719, 155] on span "19092025_TGCF082_David Full Introduction" at bounding box center [668, 158] width 304 height 24
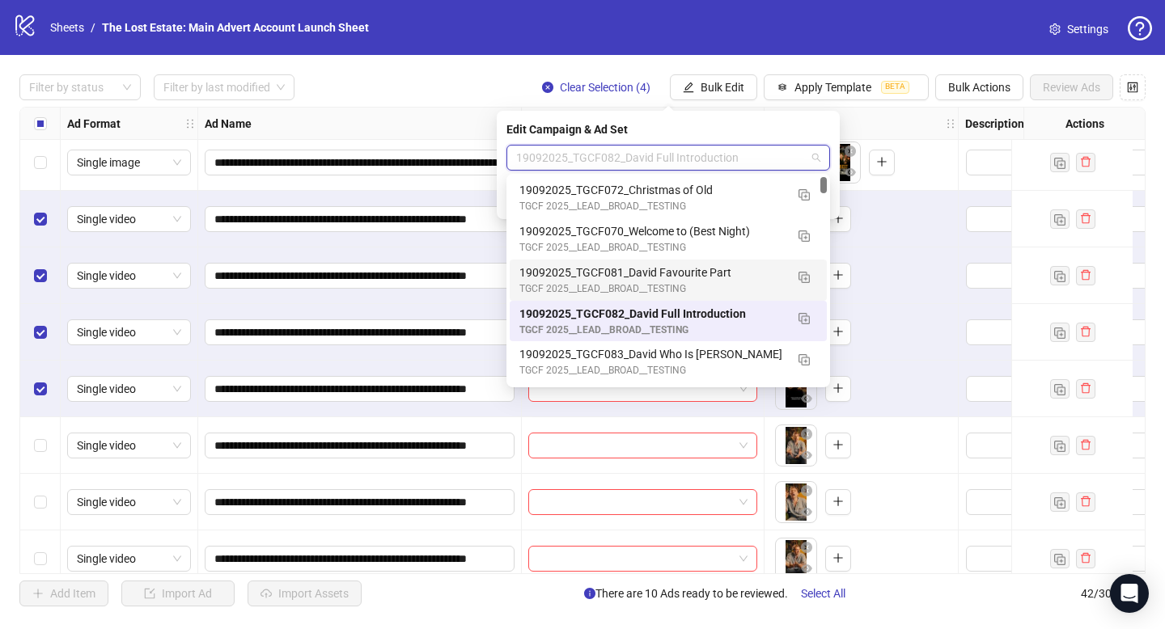
click at [683, 273] on div "19092025_TGCF081_David Favourite Part" at bounding box center [651, 273] width 265 height 18
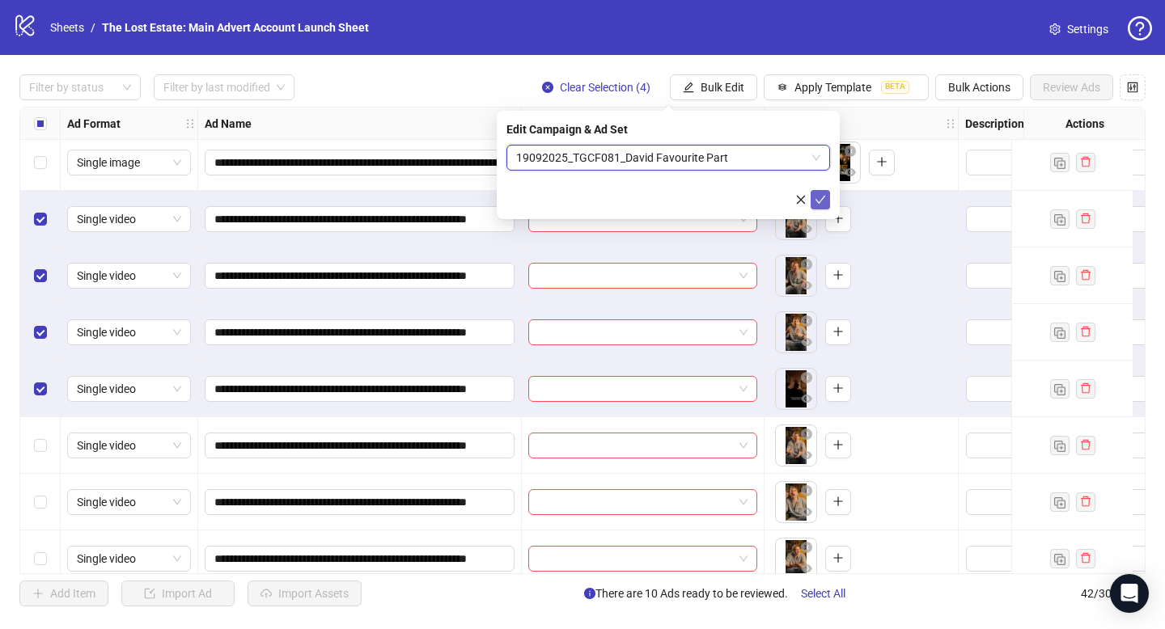
click at [820, 200] on icon "check" at bounding box center [821, 200] width 11 height 8
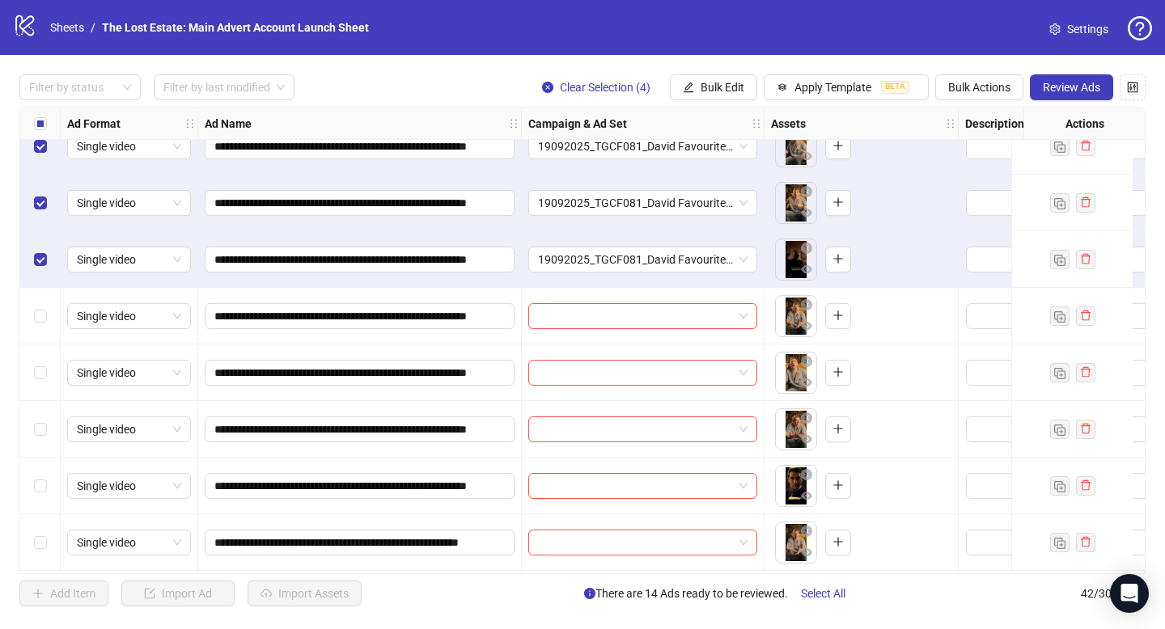
scroll to position [655, 0]
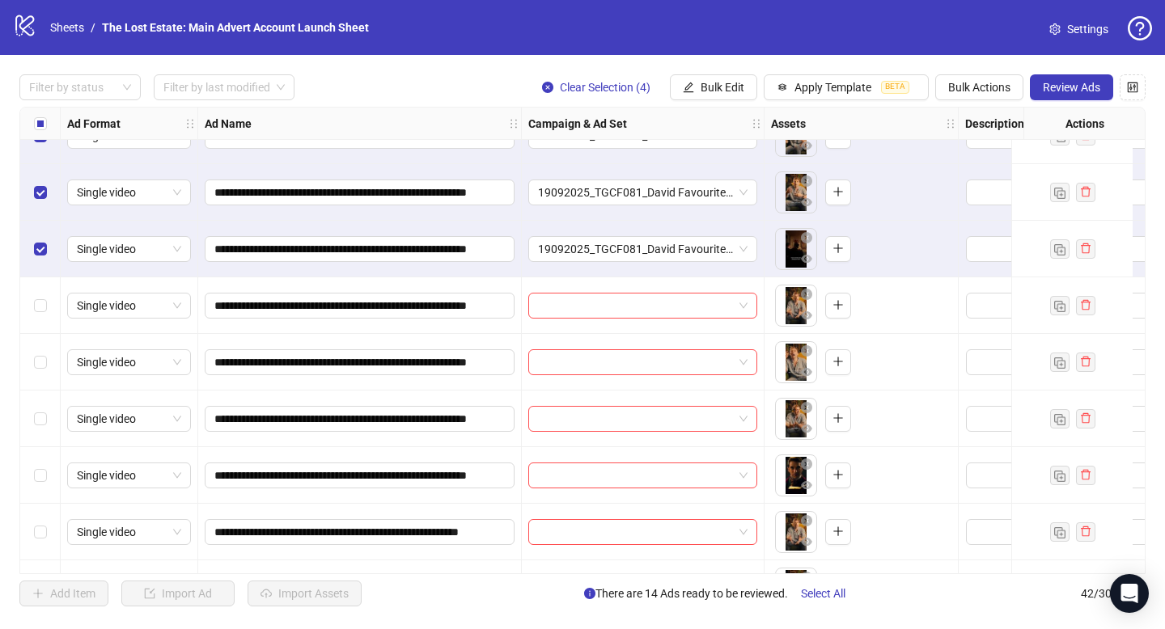
click at [40, 113] on div "Select all rows" at bounding box center [40, 124] width 40 height 32
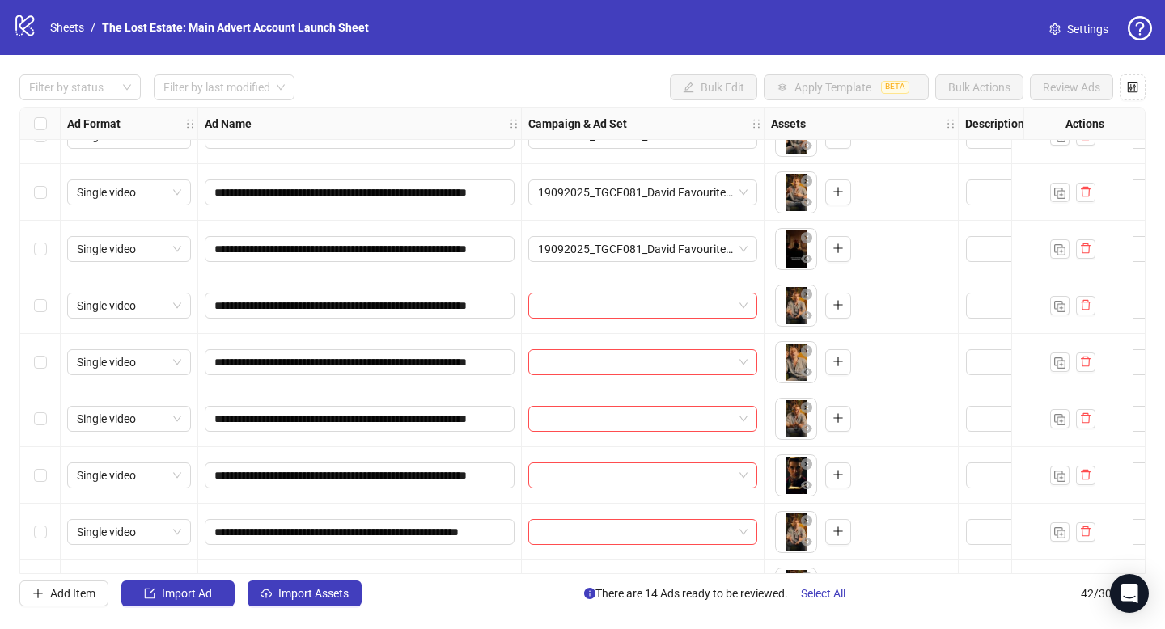
click at [46, 298] on div "Select row 15" at bounding box center [40, 306] width 40 height 57
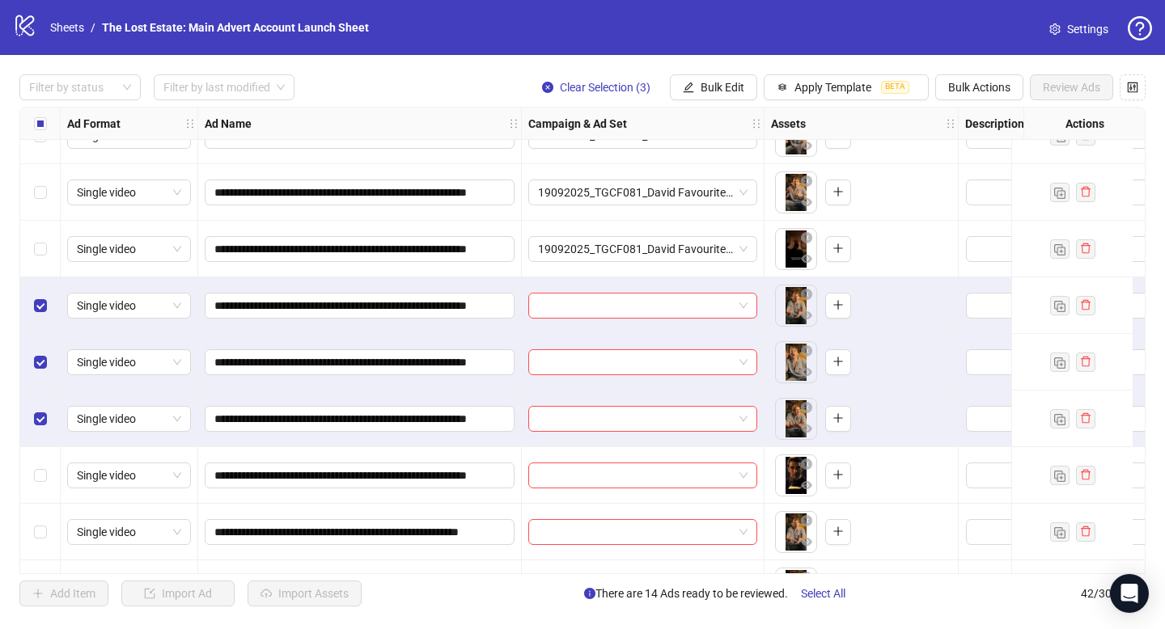
click at [39, 485] on div "Select row 18" at bounding box center [40, 475] width 40 height 57
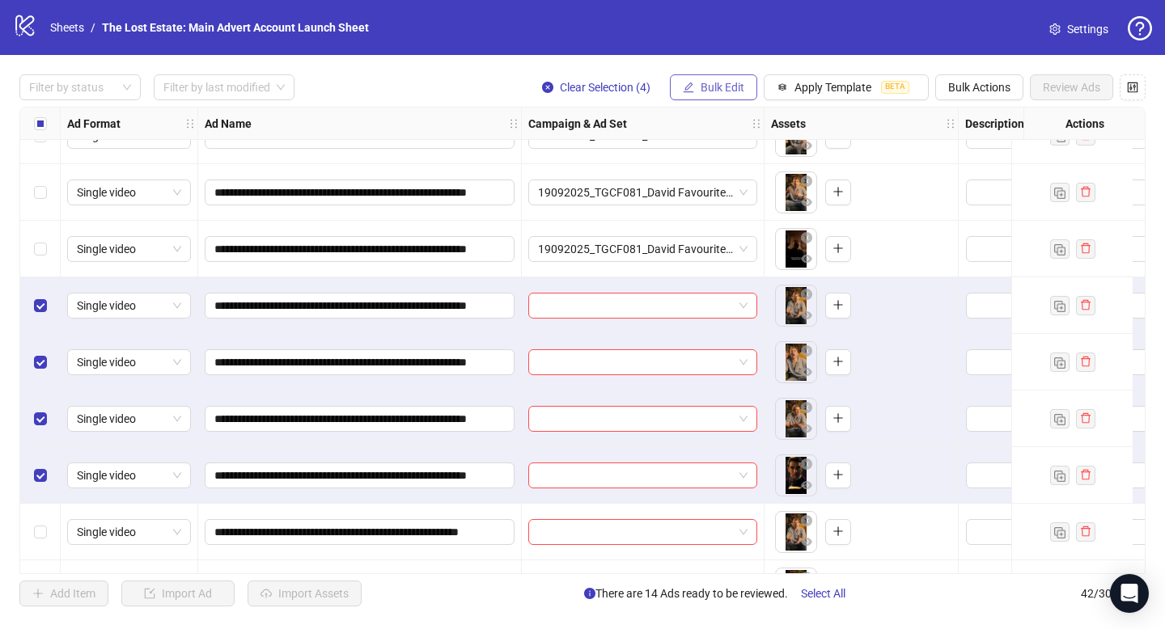
click at [708, 82] on span "Bulk Edit" at bounding box center [723, 87] width 44 height 13
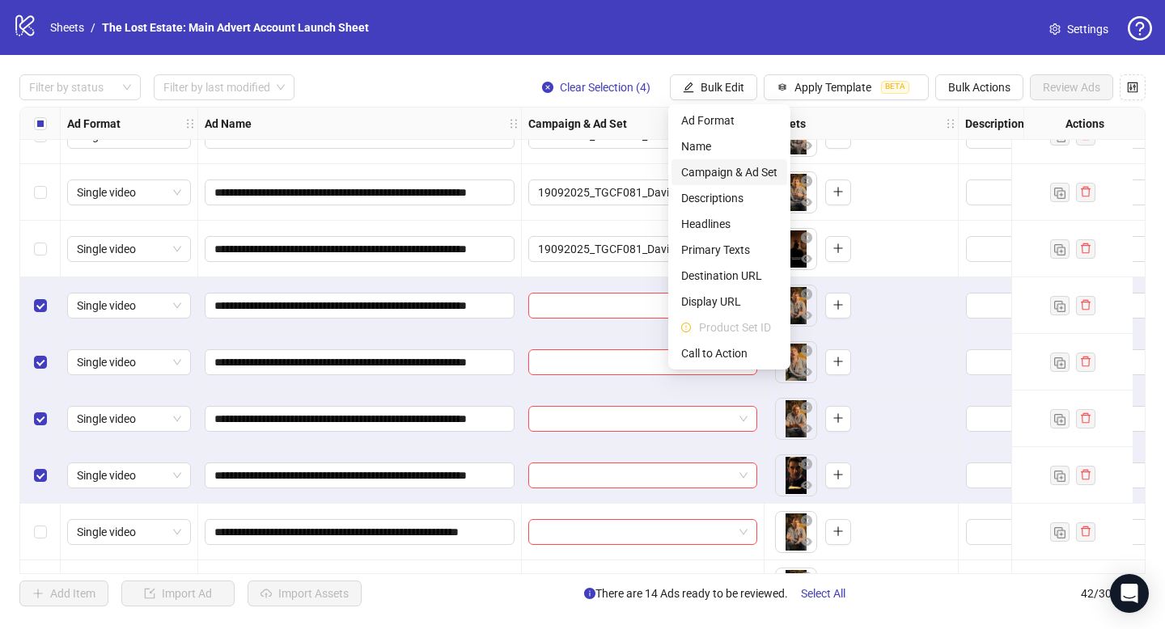
click at [720, 180] on span "Campaign & Ad Set" at bounding box center [729, 172] width 96 height 18
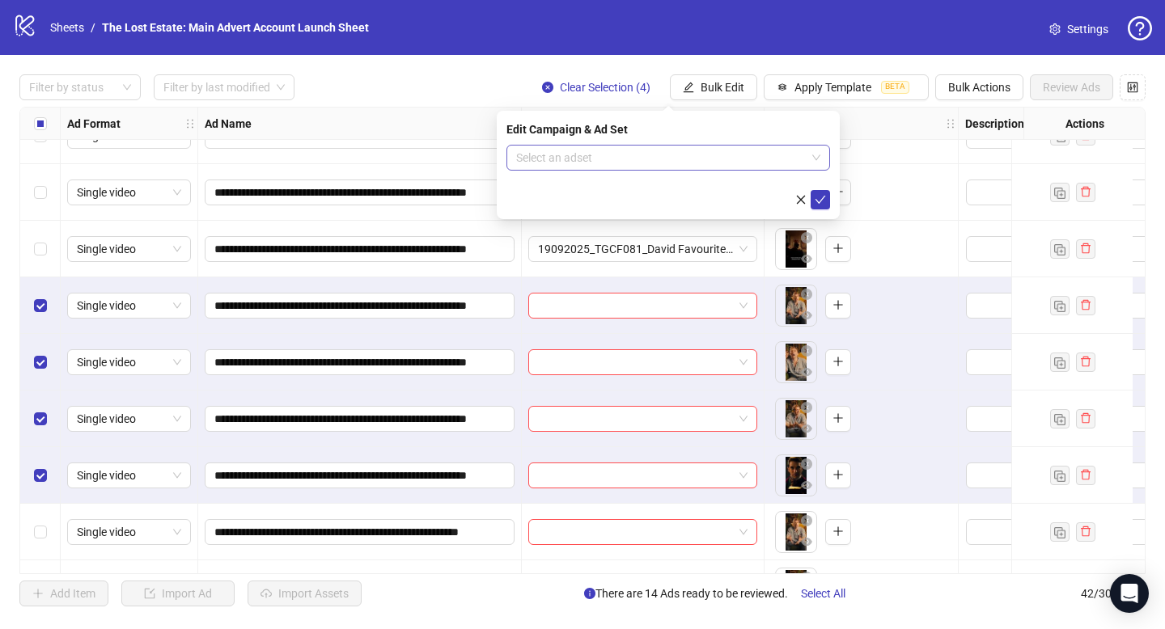
click at [633, 157] on input "search" at bounding box center [661, 158] width 290 height 24
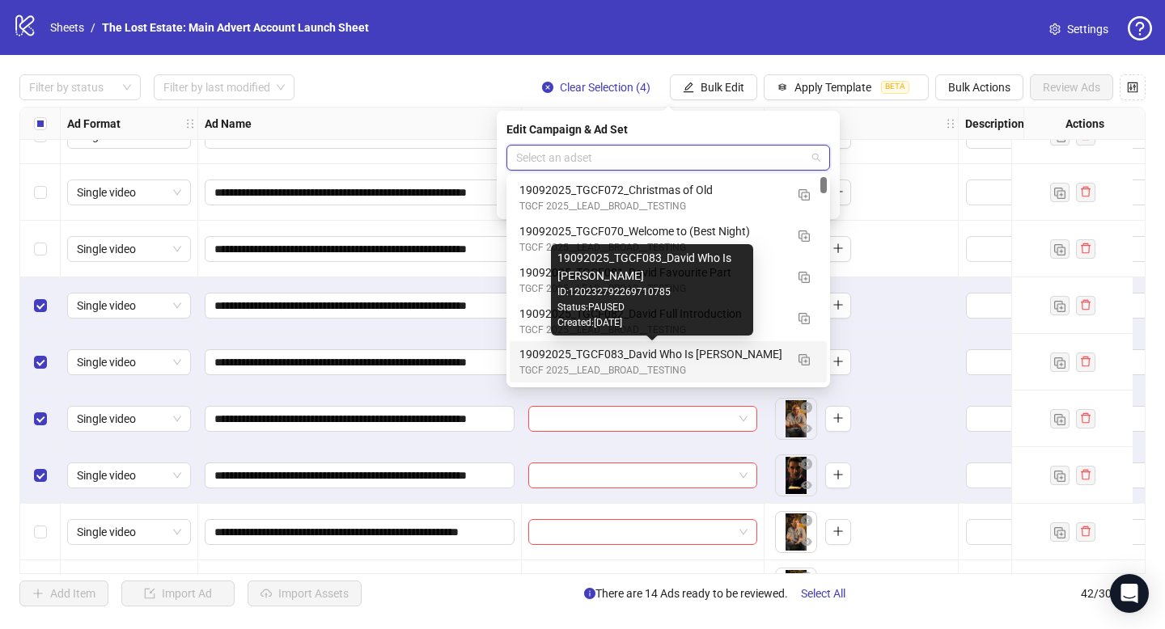
click at [666, 352] on div "19092025_TGCF083_David Who Is [PERSON_NAME]" at bounding box center [651, 354] width 265 height 18
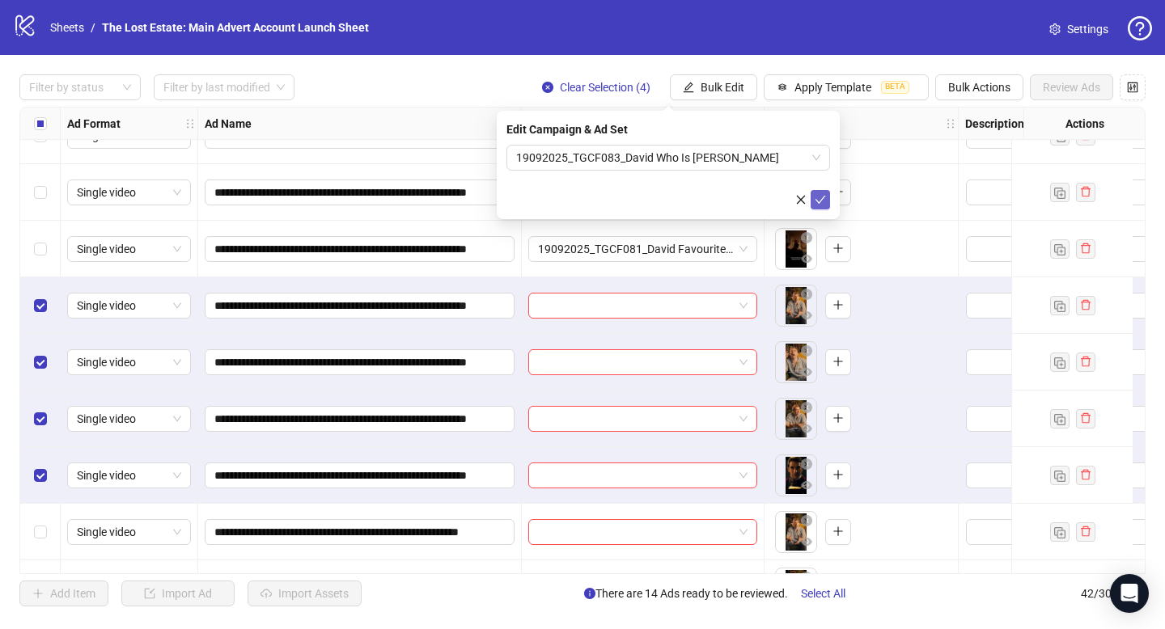
click at [820, 203] on icon "check" at bounding box center [820, 199] width 11 height 11
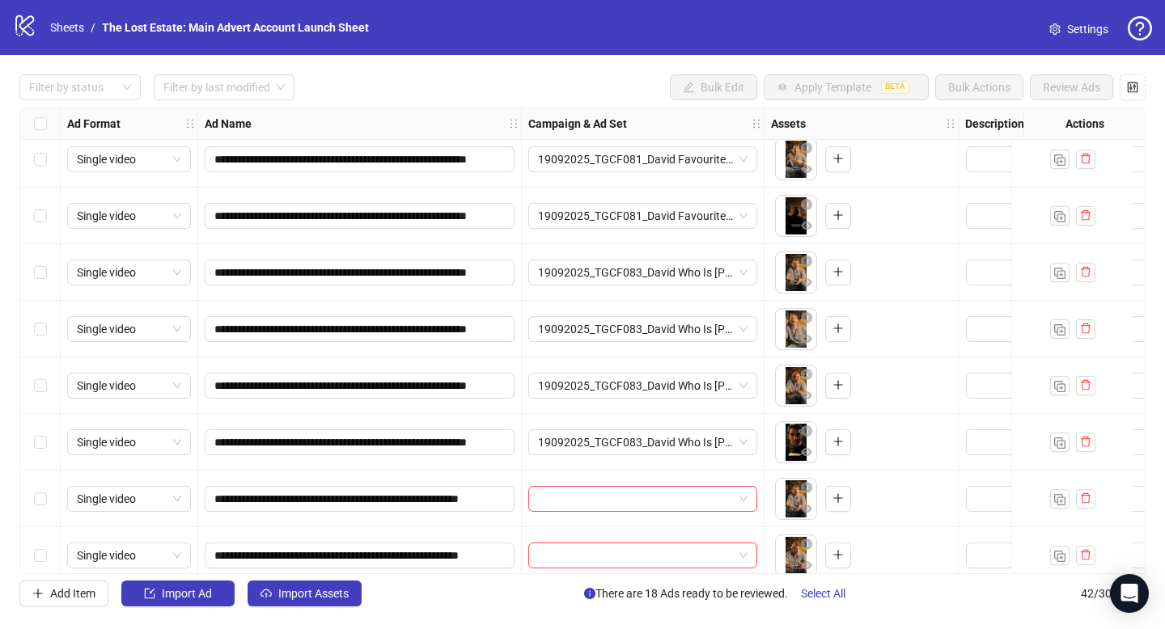
scroll to position [844, 0]
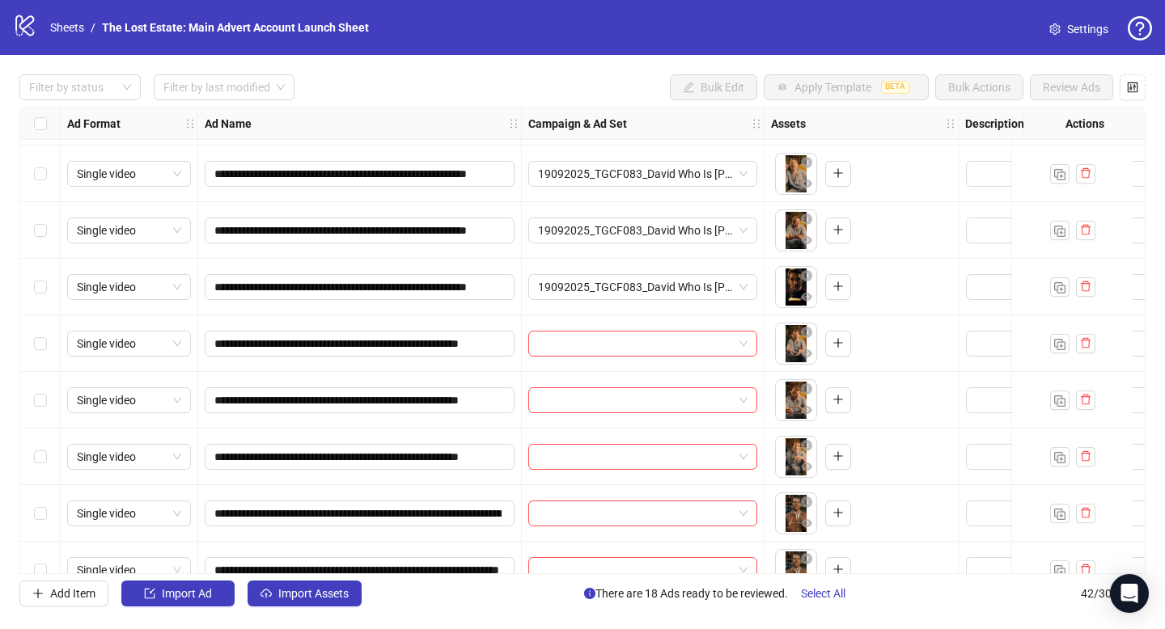
click at [46, 345] on div "Select row 19" at bounding box center [40, 344] width 40 height 57
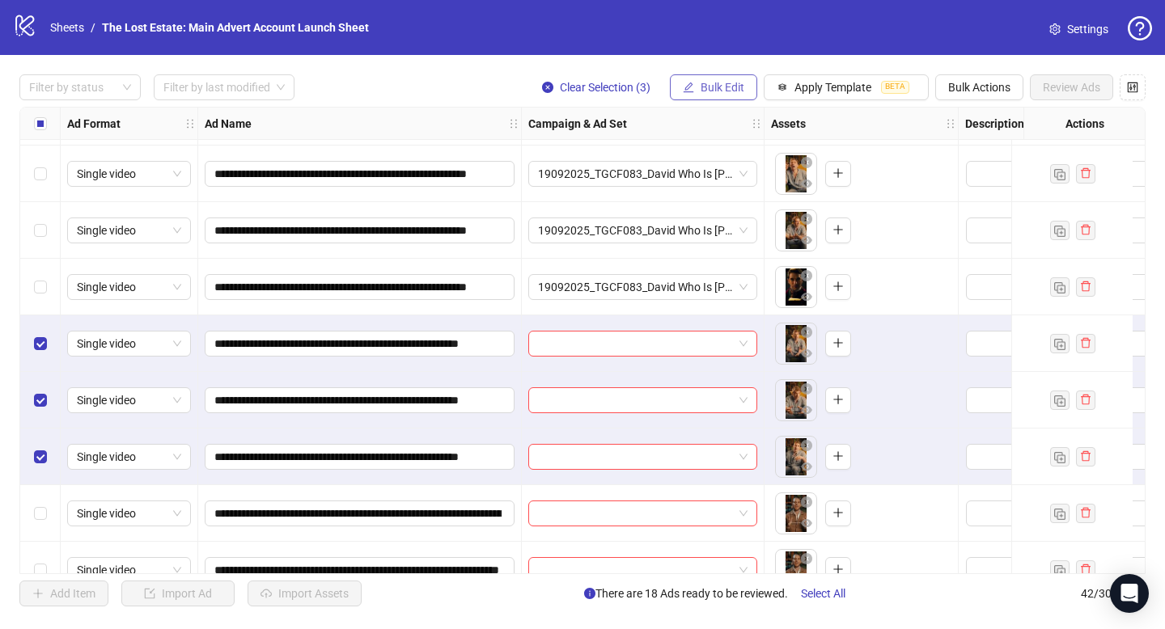
click at [741, 92] on span "Bulk Edit" at bounding box center [723, 87] width 44 height 13
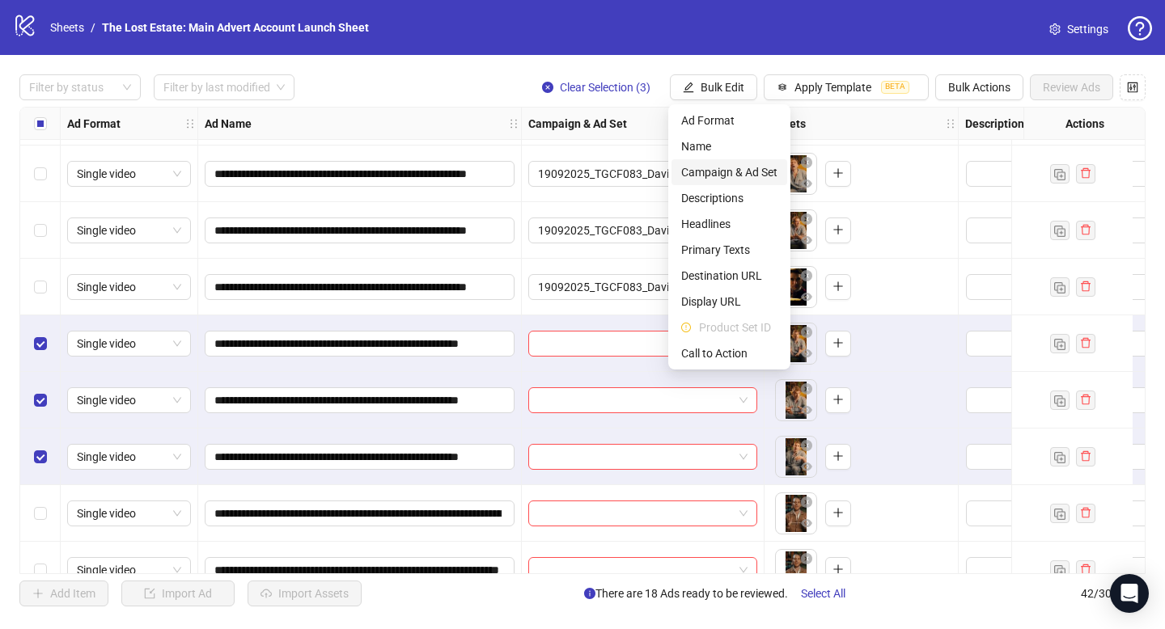
click at [741, 172] on span "Campaign & Ad Set" at bounding box center [729, 172] width 96 height 18
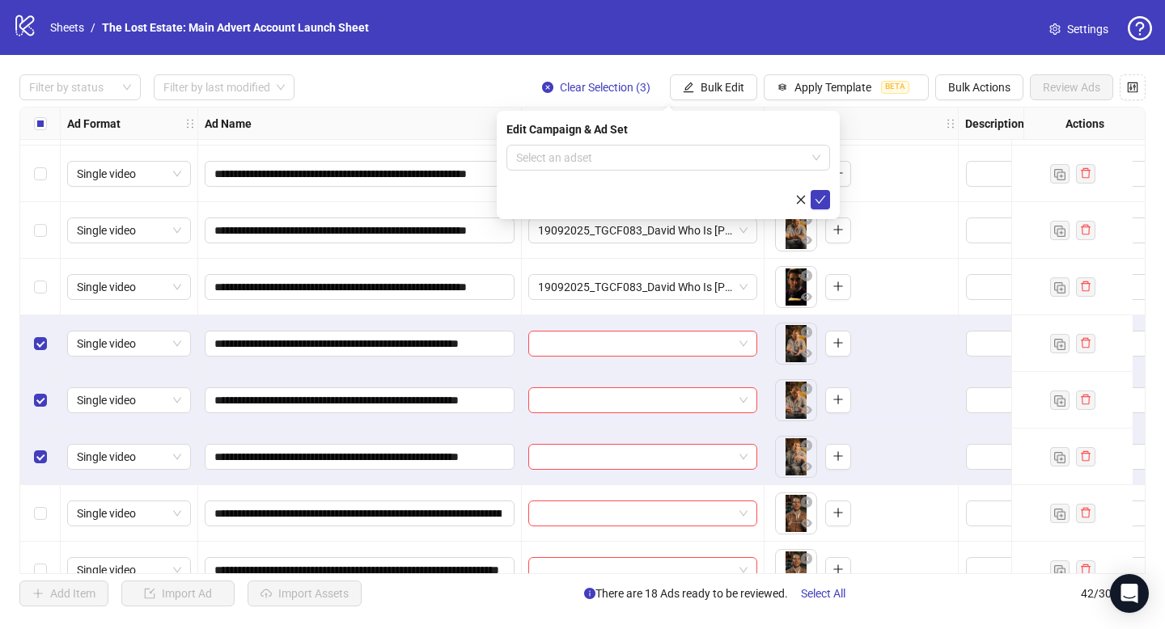
click at [721, 172] on form "Select an adset" at bounding box center [668, 177] width 324 height 65
click at [719, 163] on input "search" at bounding box center [661, 158] width 290 height 24
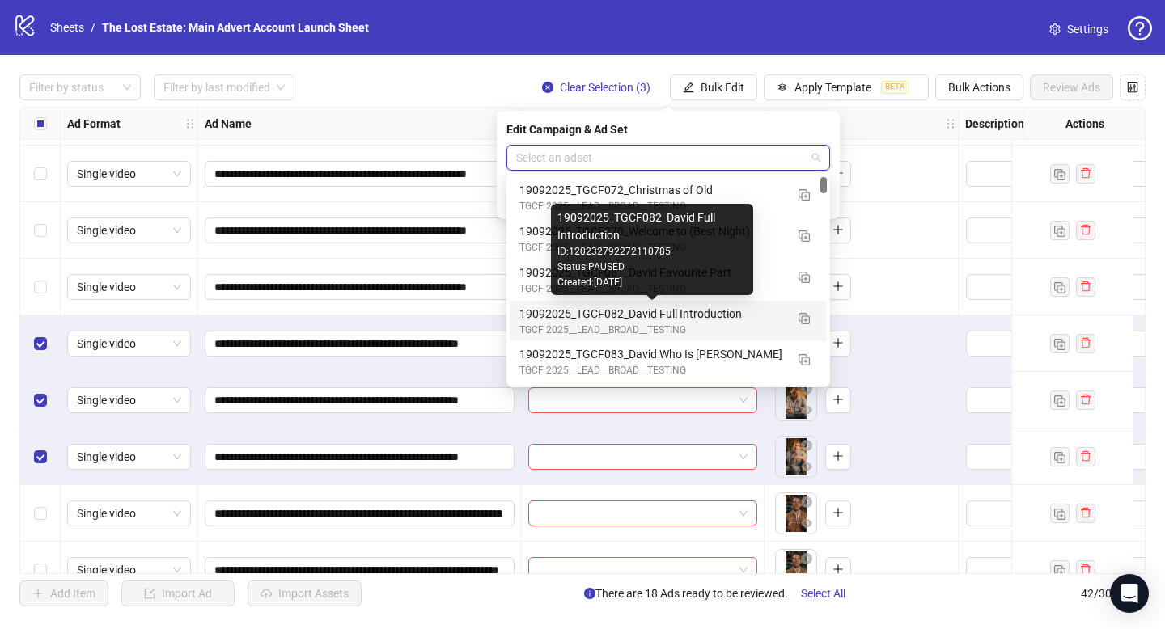
click at [701, 309] on div "19092025_TGCF082_David Full Introduction" at bounding box center [651, 314] width 265 height 18
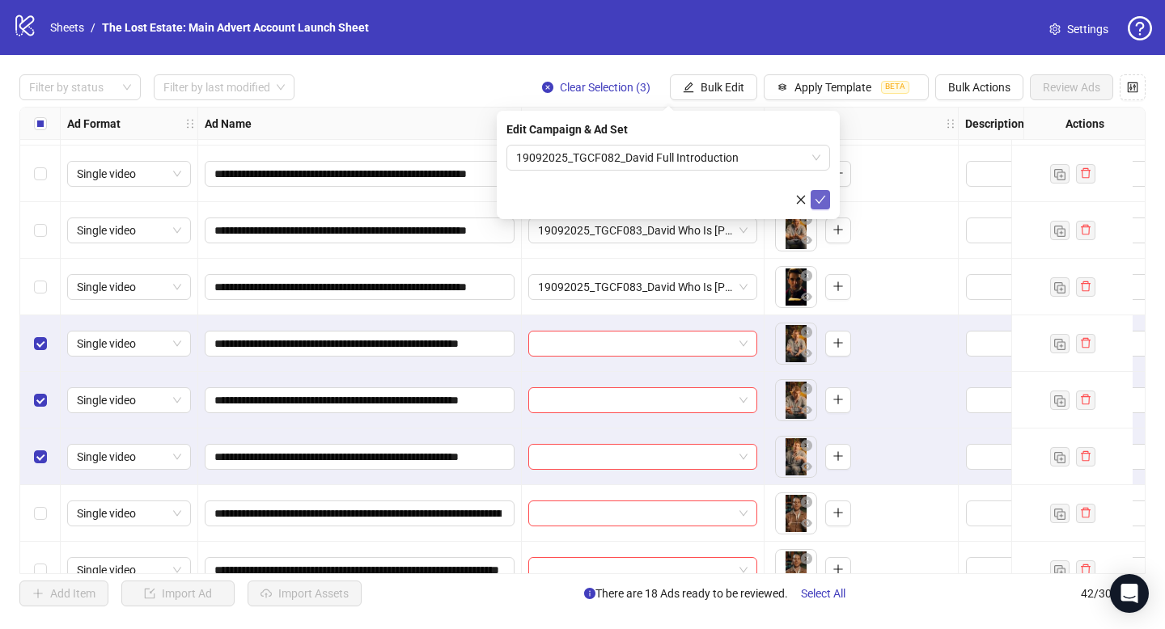
click at [820, 201] on icon "check" at bounding box center [820, 199] width 11 height 11
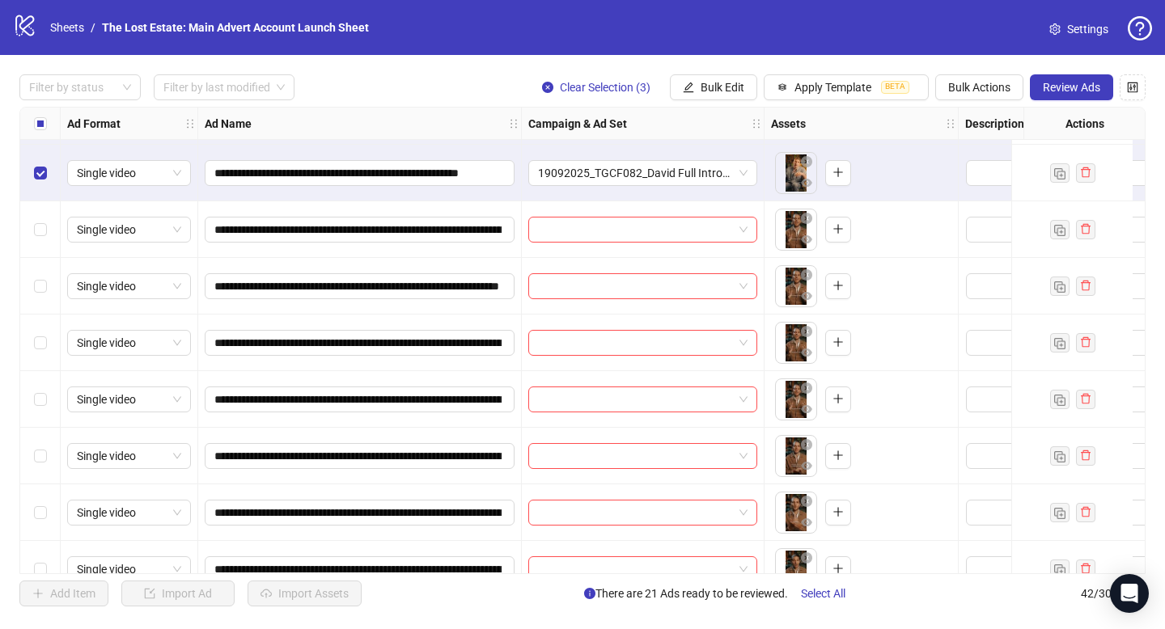
scroll to position [963, 0]
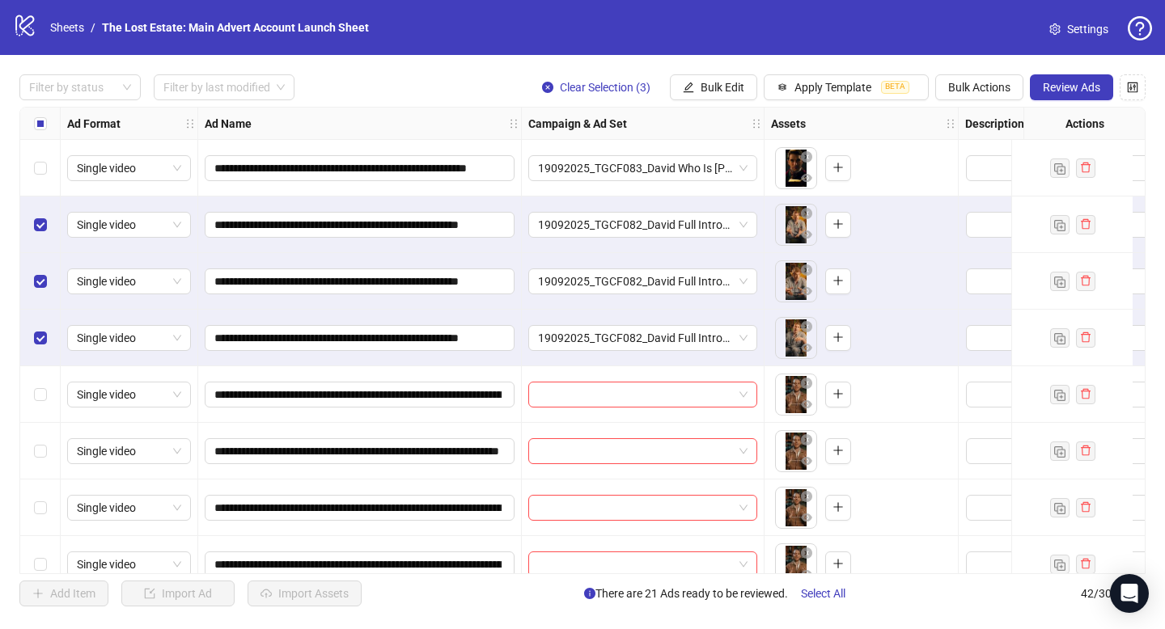
click at [47, 124] on div "Select all rows" at bounding box center [40, 124] width 40 height 32
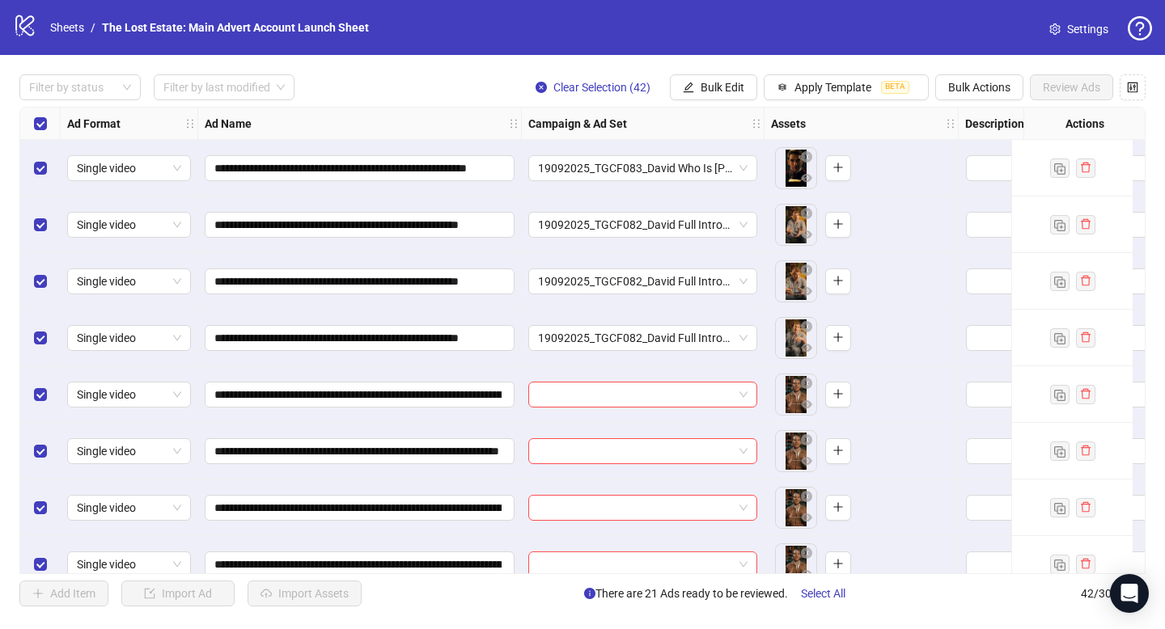
click at [47, 124] on div "Select all rows" at bounding box center [40, 124] width 40 height 32
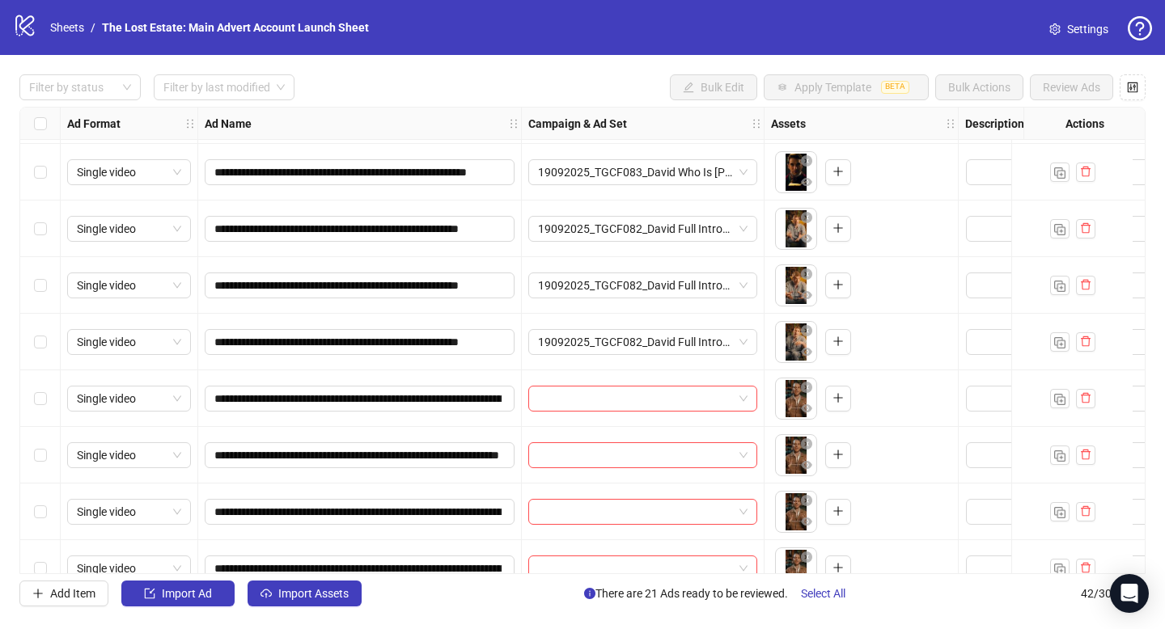
scroll to position [955, 0]
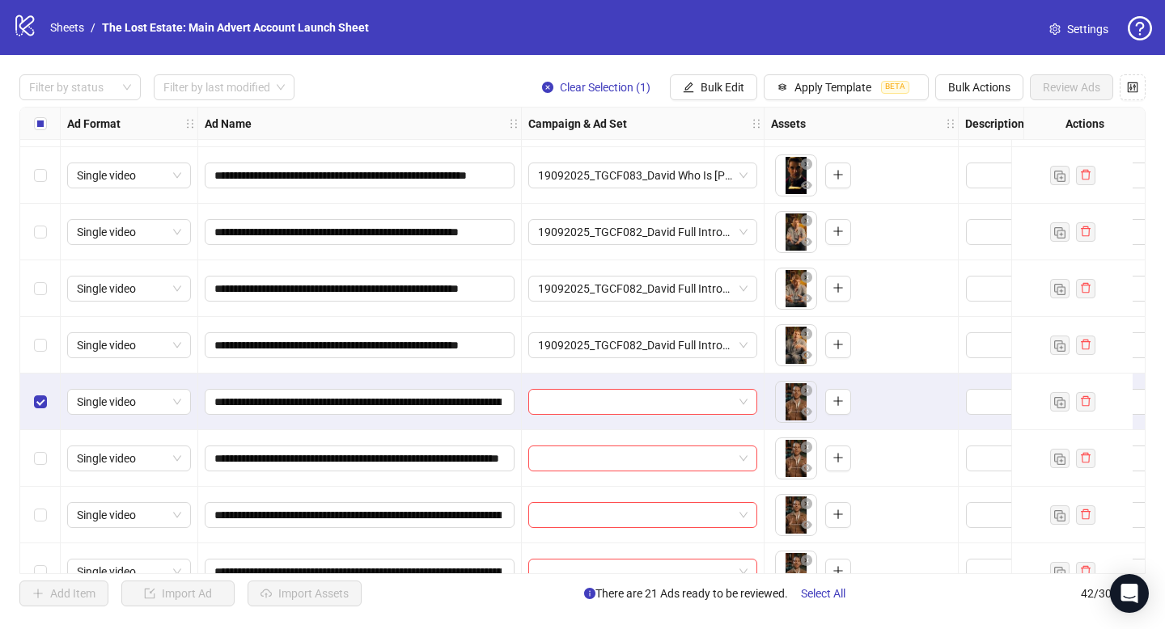
click at [47, 457] on div "Select row 23" at bounding box center [40, 458] width 40 height 57
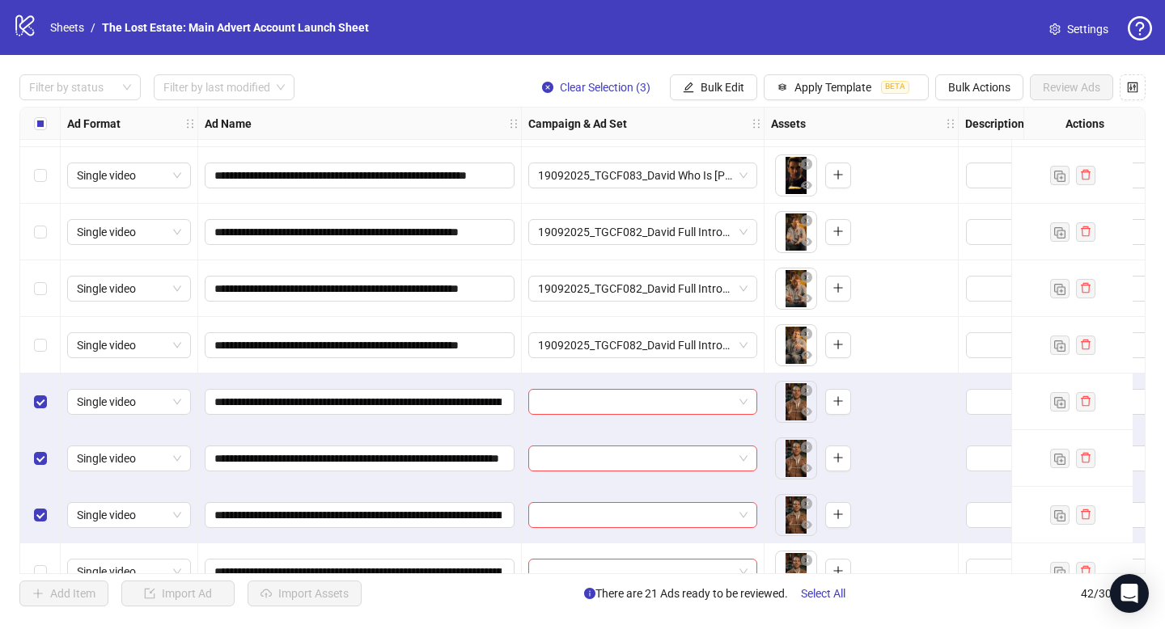
scroll to position [1107, 0]
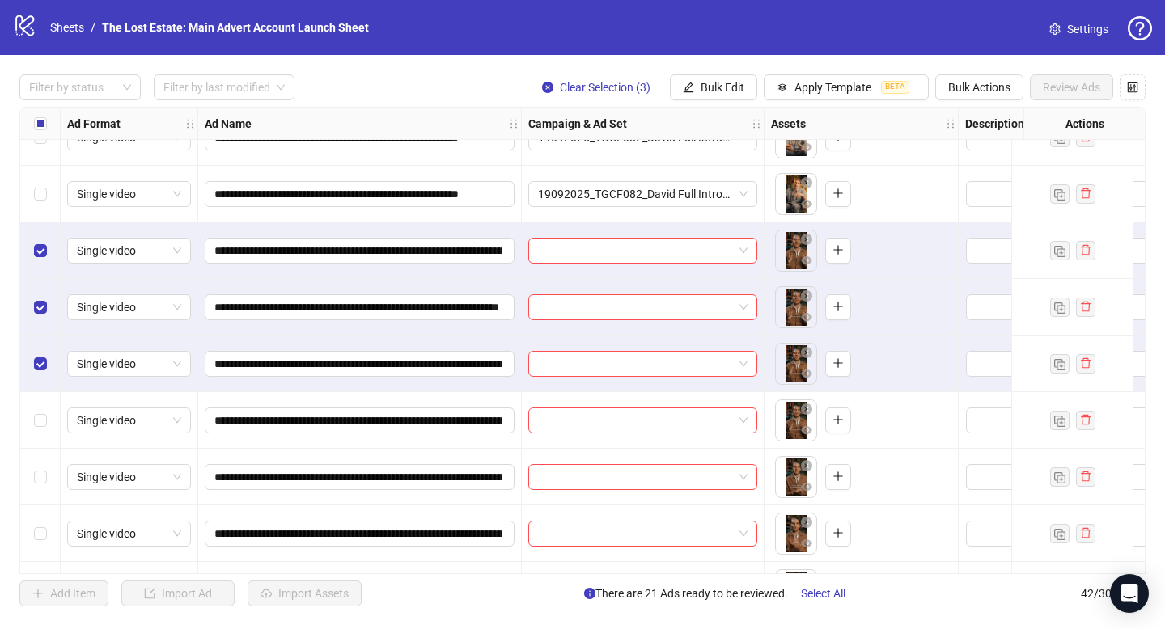
click at [32, 419] on div "Select row 25" at bounding box center [40, 420] width 40 height 57
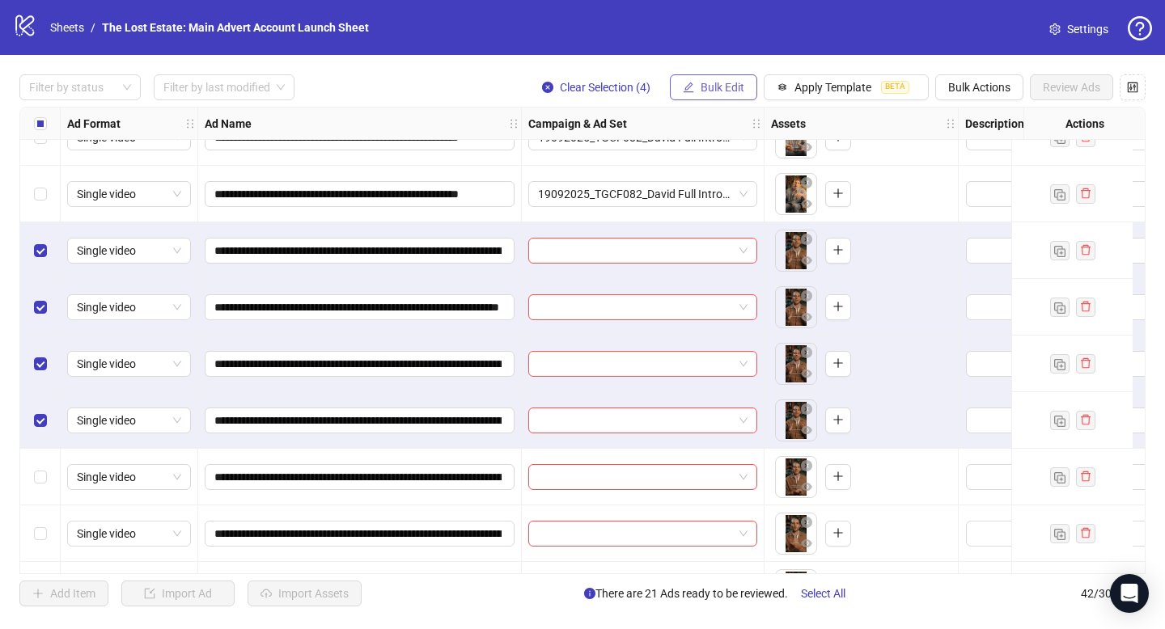
click at [741, 83] on span "Bulk Edit" at bounding box center [723, 87] width 44 height 13
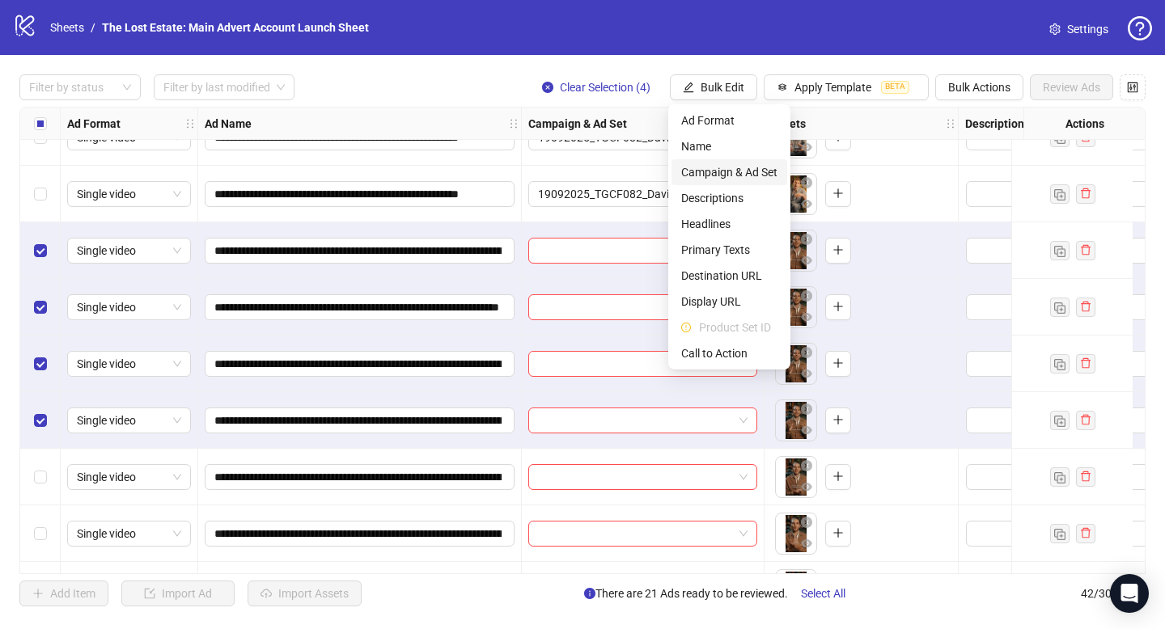
click at [727, 172] on span "Campaign & Ad Set" at bounding box center [729, 172] width 96 height 18
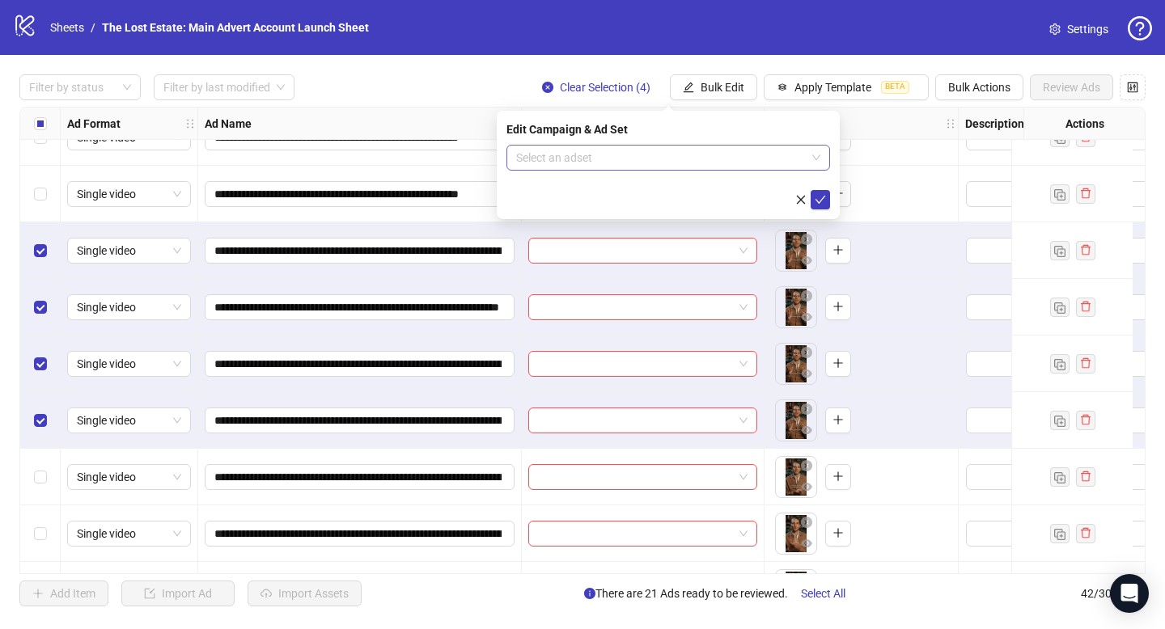
click at [667, 157] on input "search" at bounding box center [661, 158] width 290 height 24
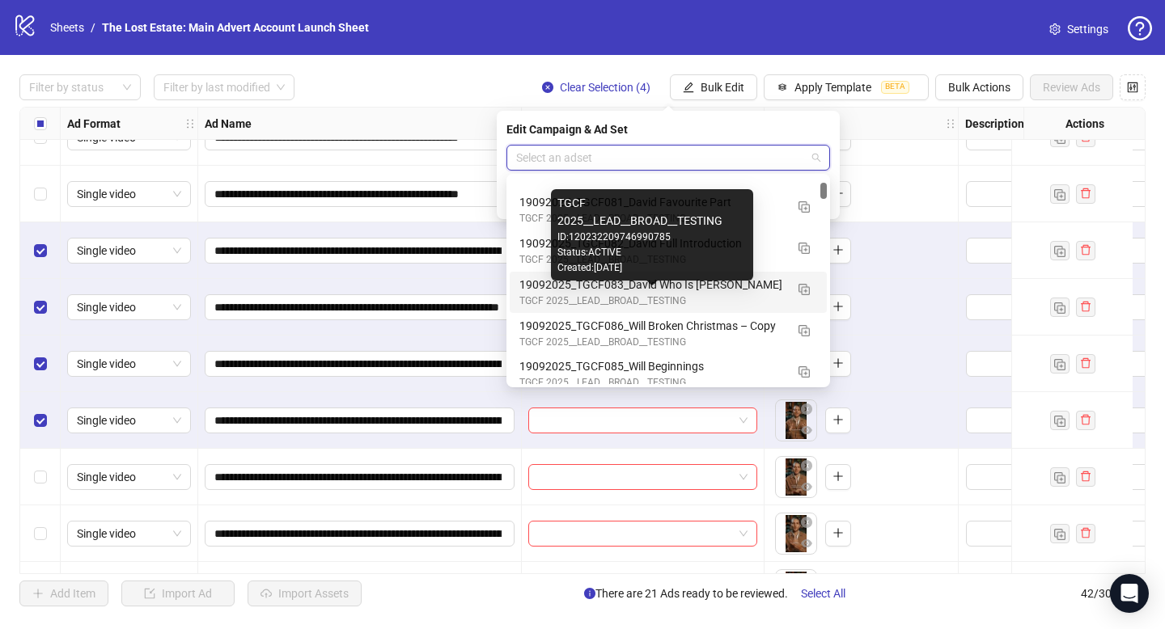
scroll to position [92, 0]
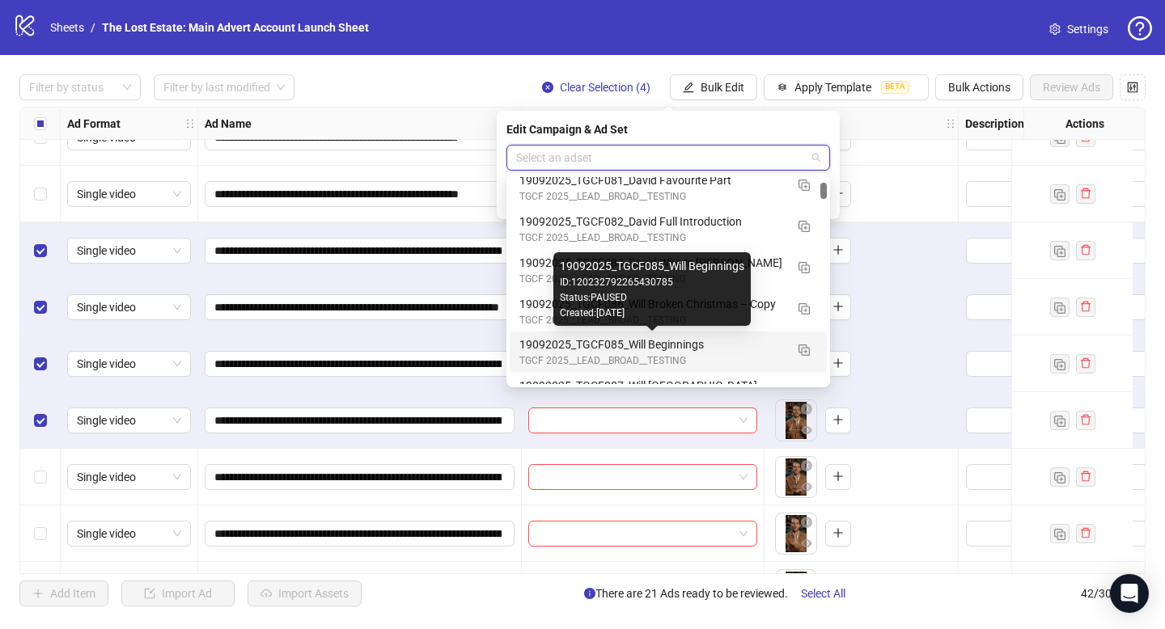
click at [704, 341] on div "19092025_TGCF085_Will Beginnings" at bounding box center [651, 345] width 265 height 18
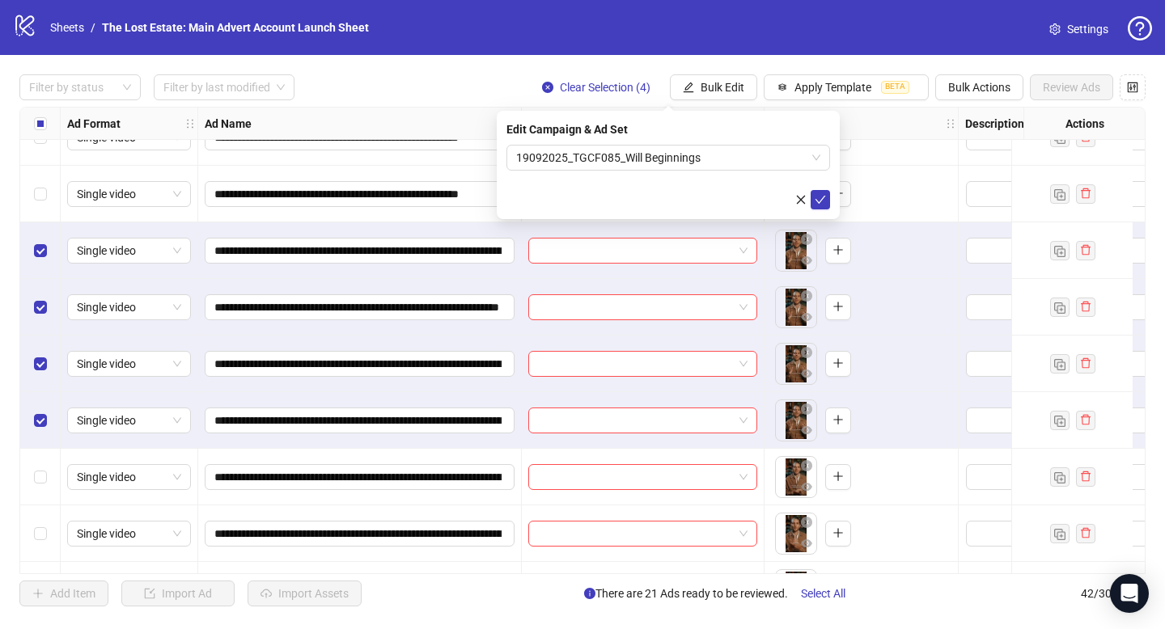
click at [824, 185] on form "19092025_TGCF085_Will Beginnings" at bounding box center [668, 177] width 324 height 65
click at [824, 198] on icon "check" at bounding box center [820, 199] width 11 height 11
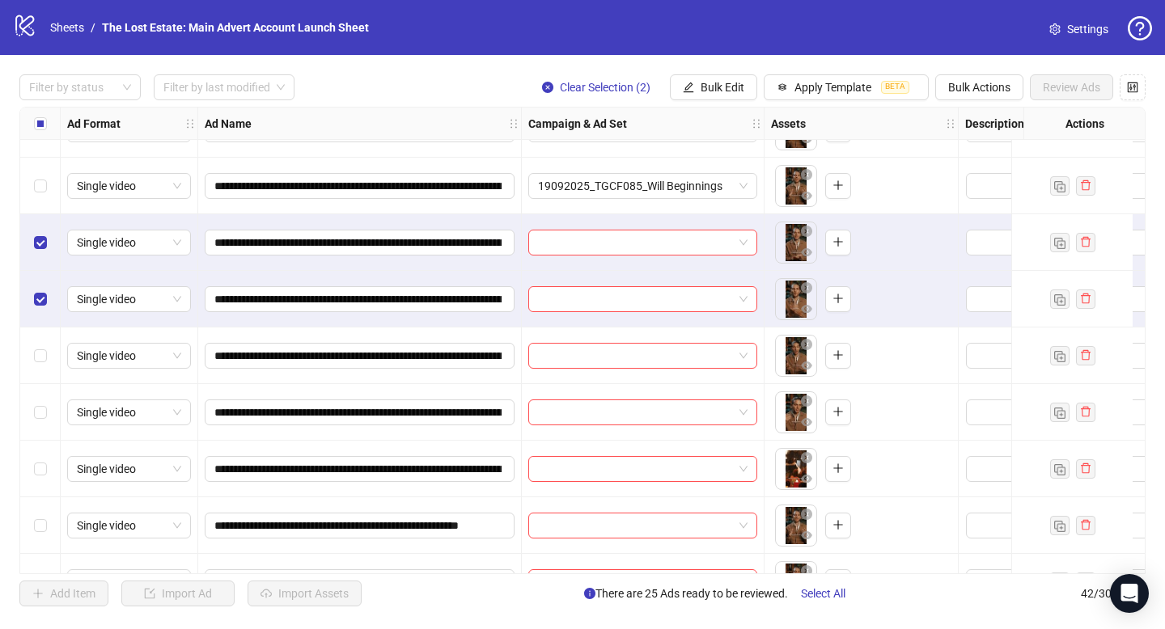
scroll to position [1176, 0]
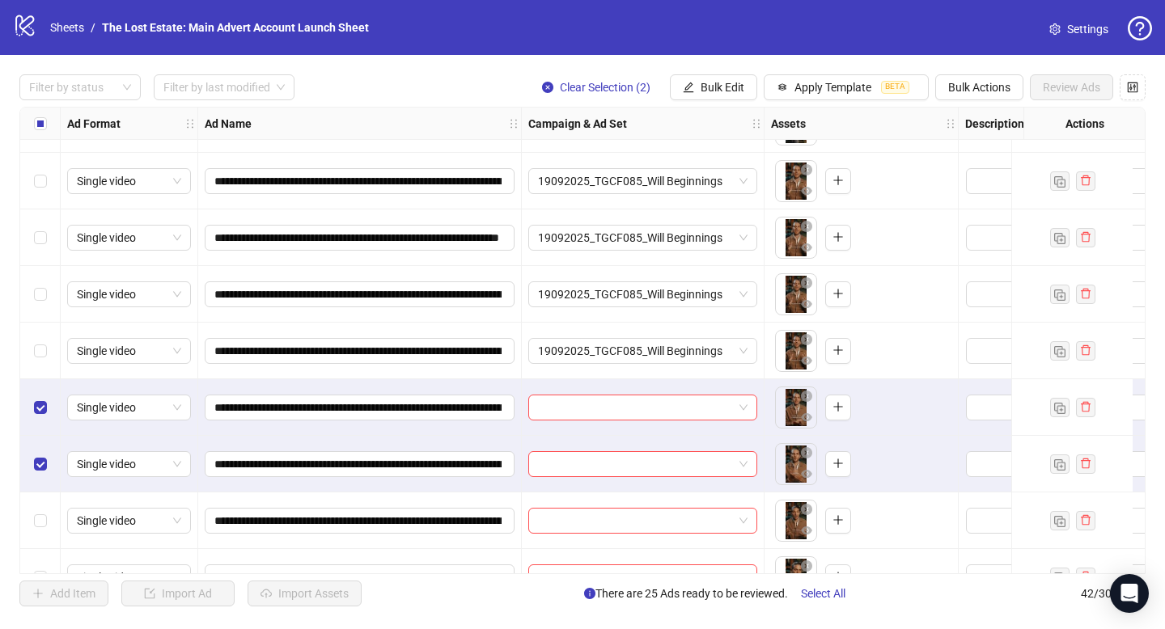
click at [47, 409] on div "Select row 26" at bounding box center [40, 407] width 40 height 57
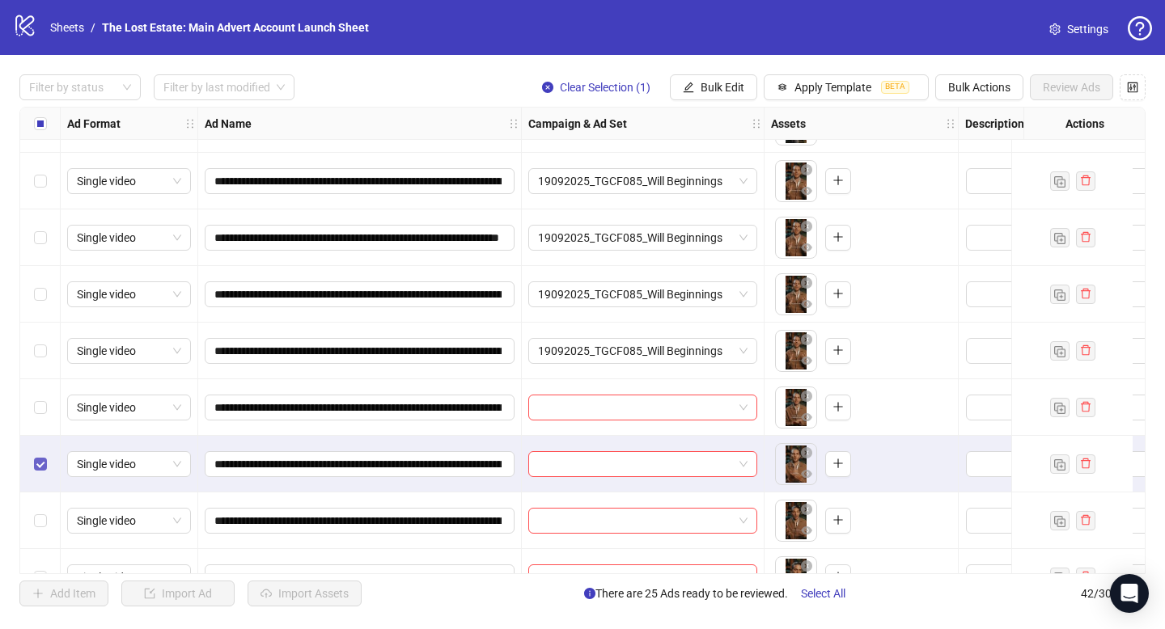
click at [44, 472] on label "Select row 27" at bounding box center [40, 464] width 13 height 18
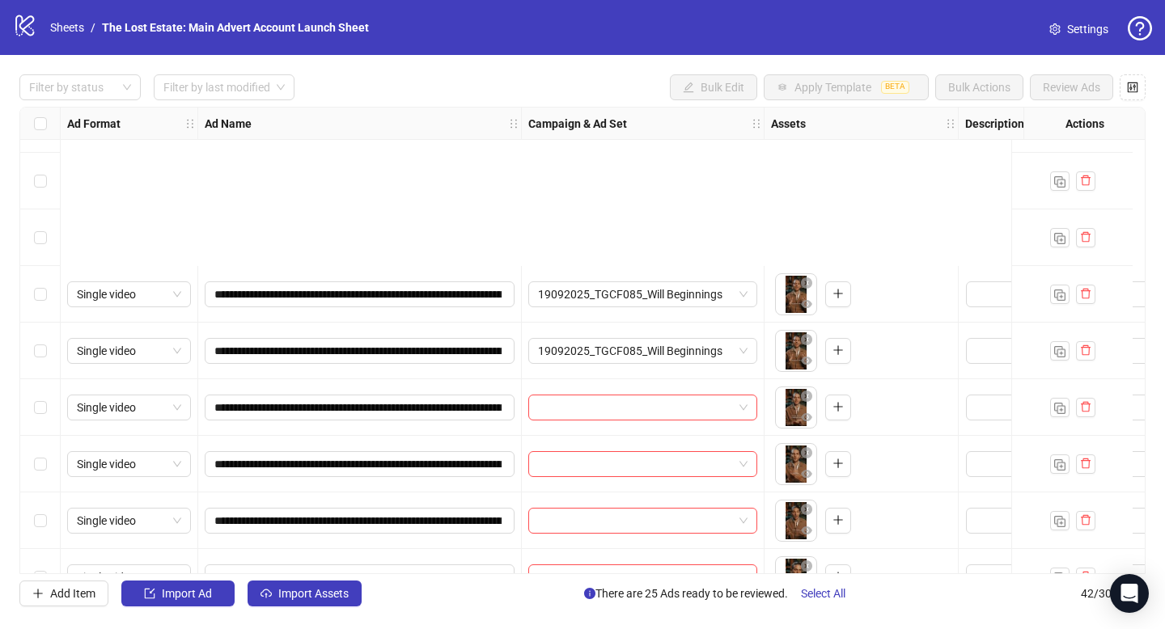
scroll to position [1430, 0]
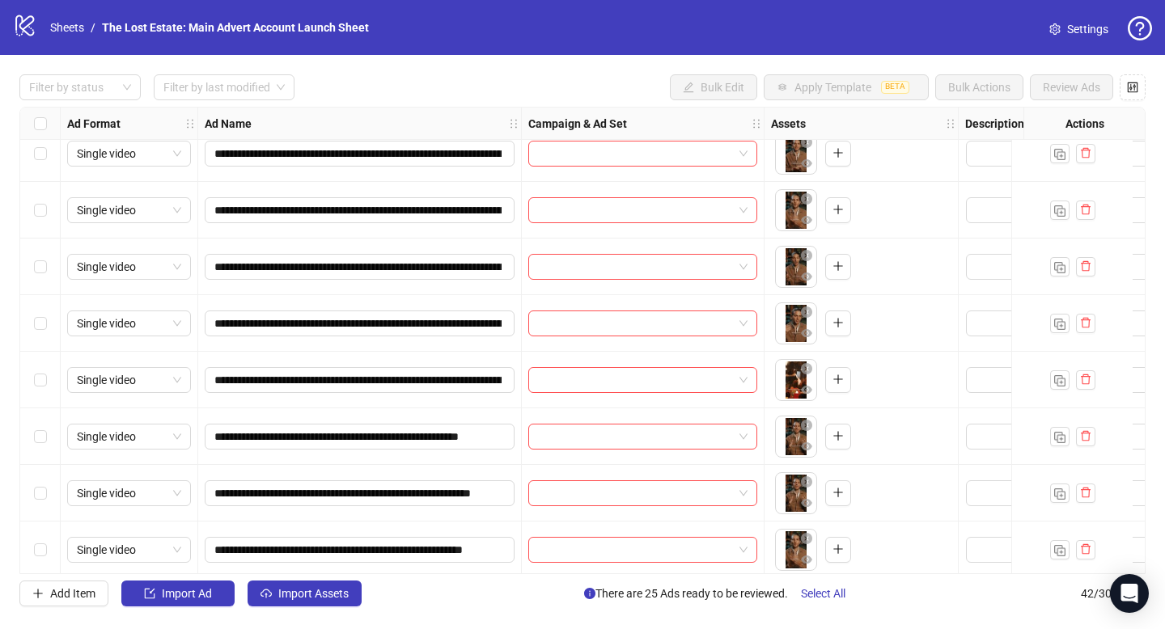
click at [46, 155] on div "Select row 26" at bounding box center [40, 153] width 40 height 57
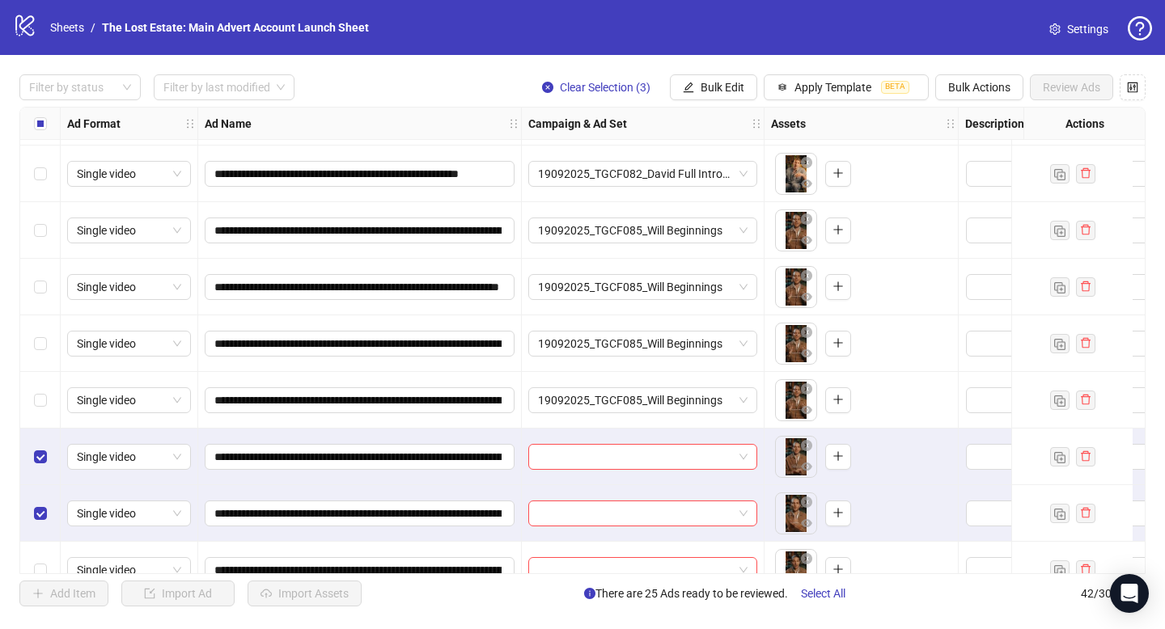
scroll to position [1150, 0]
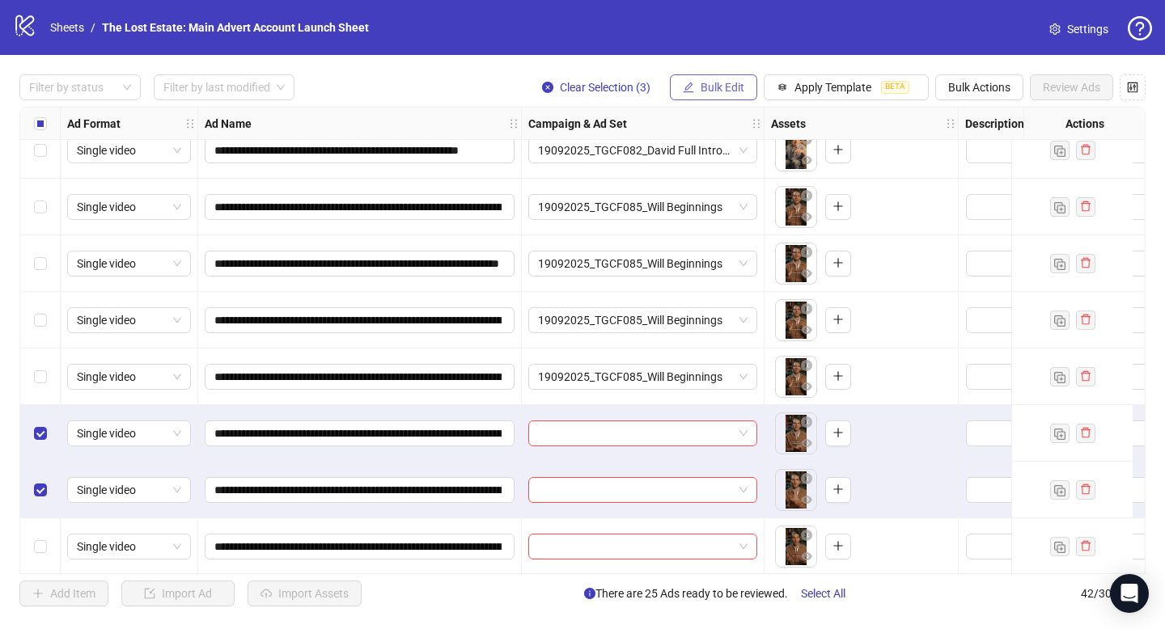
click at [744, 91] on button "Bulk Edit" at bounding box center [713, 87] width 87 height 26
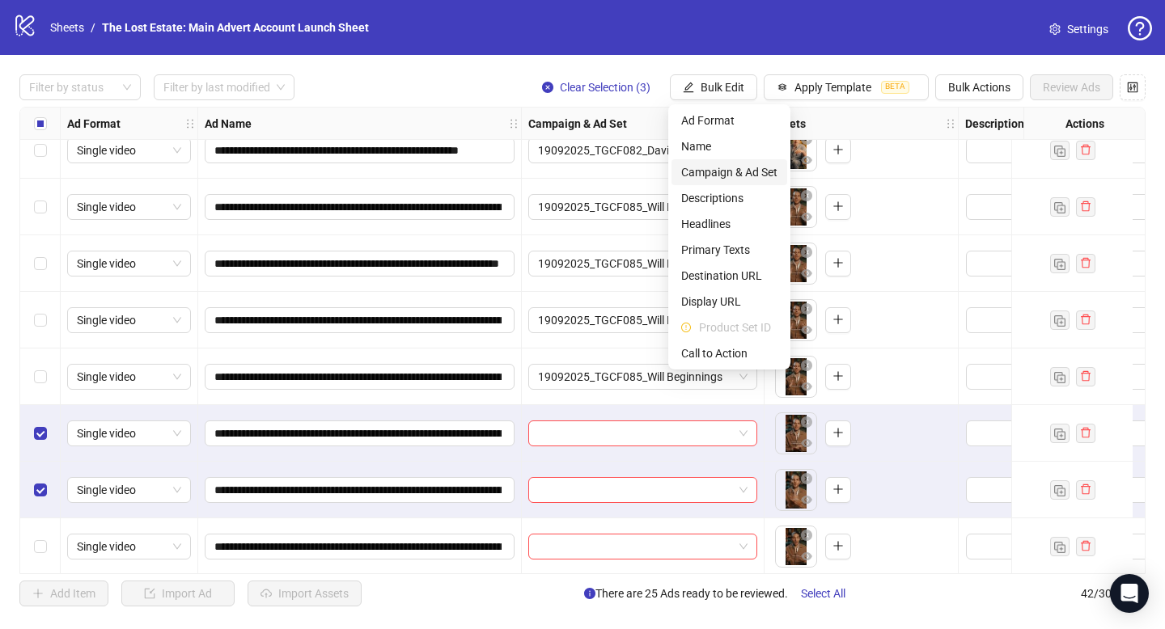
click at [735, 160] on li "Campaign & Ad Set" at bounding box center [730, 172] width 116 height 26
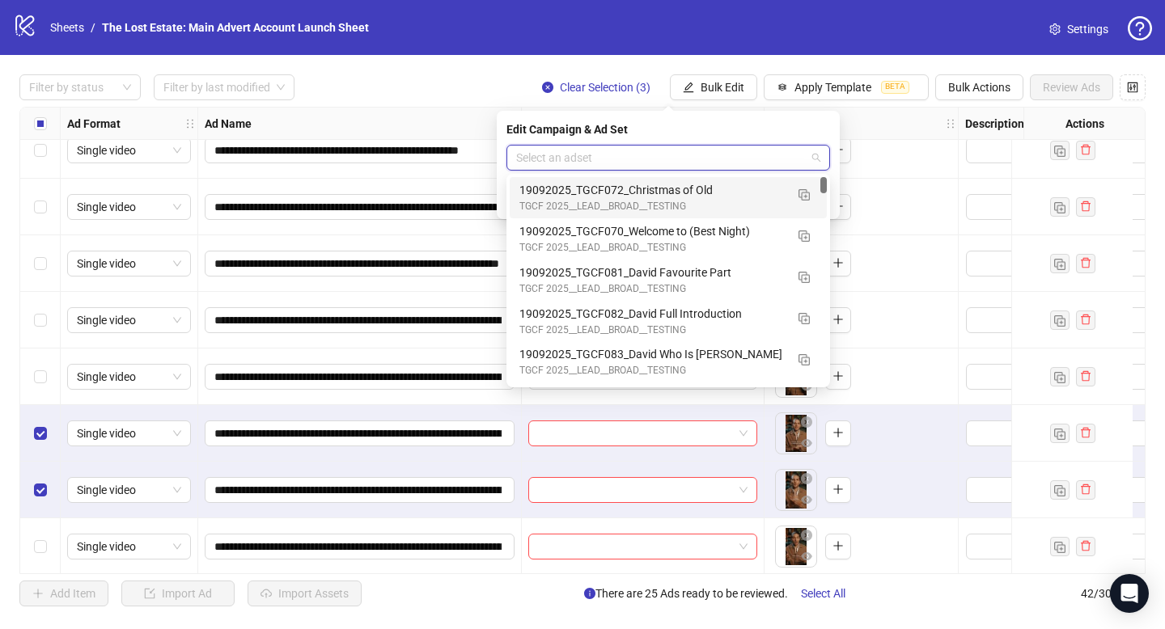
click at [739, 160] on input "search" at bounding box center [661, 158] width 290 height 24
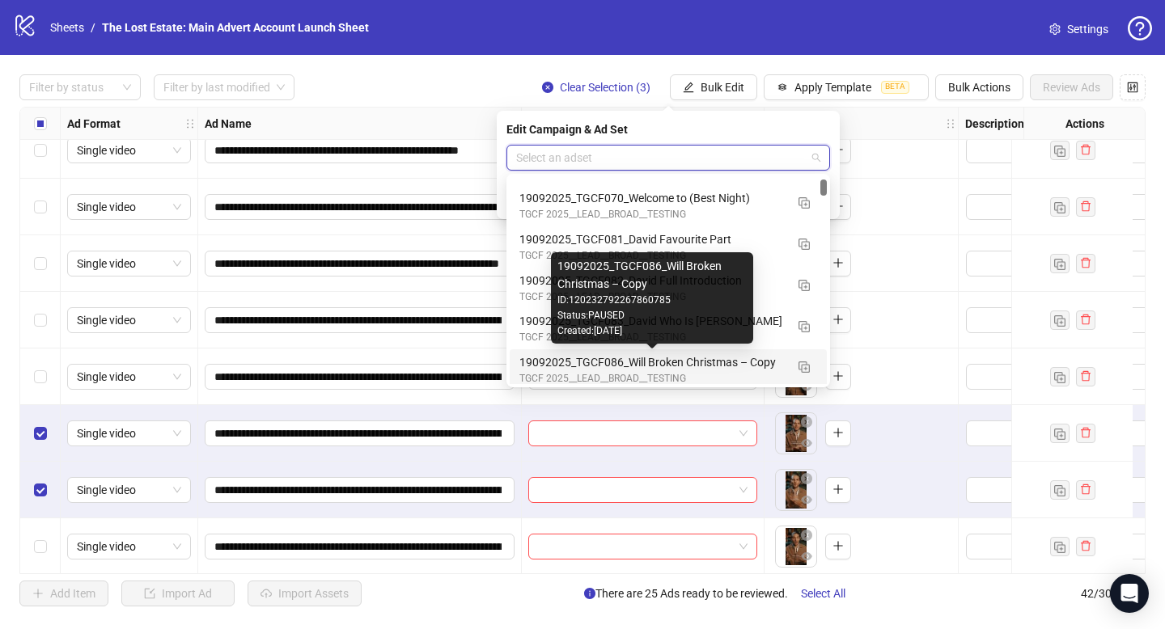
scroll to position [57, 0]
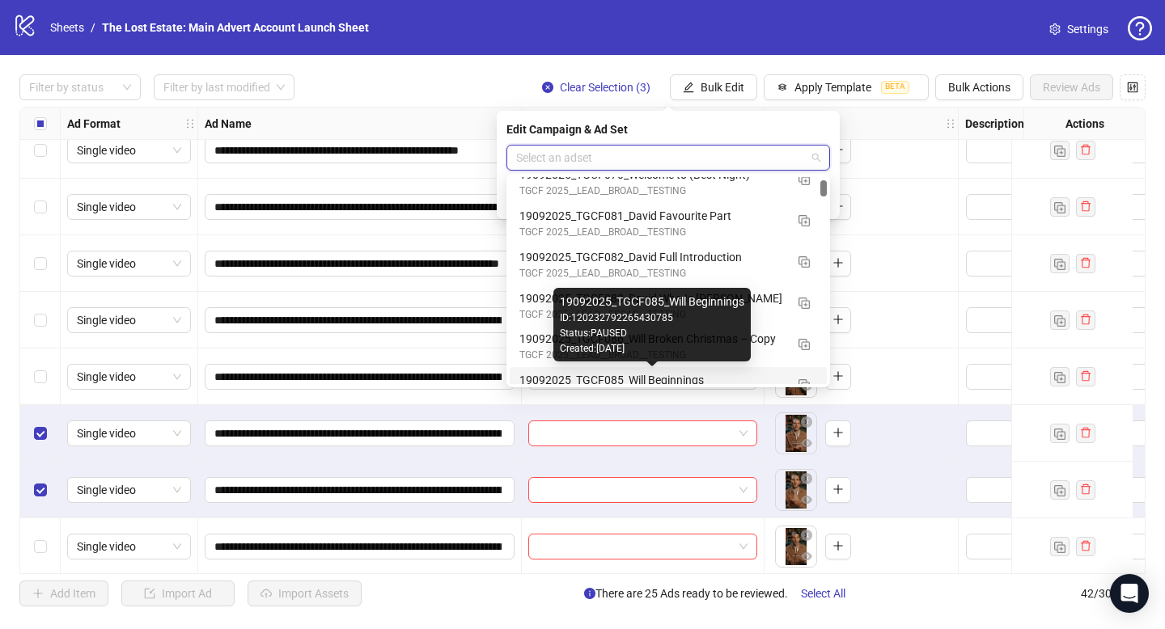
click at [710, 375] on div "19092025_TGCF085_Will Beginnings" at bounding box center [651, 380] width 265 height 18
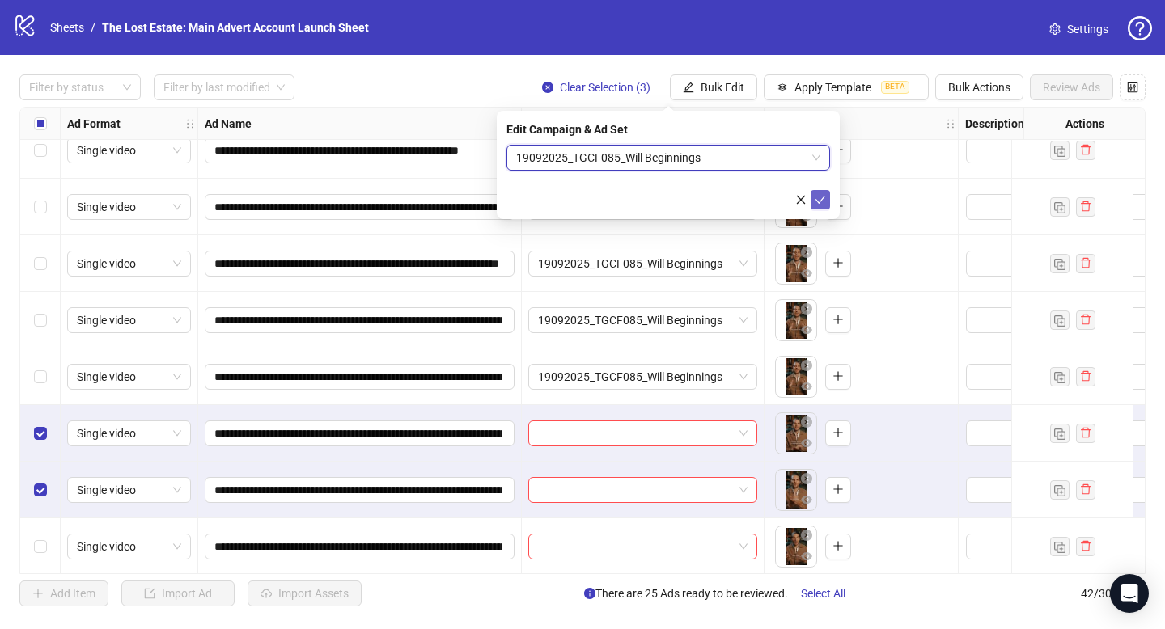
click at [828, 198] on button "submit" at bounding box center [820, 199] width 19 height 19
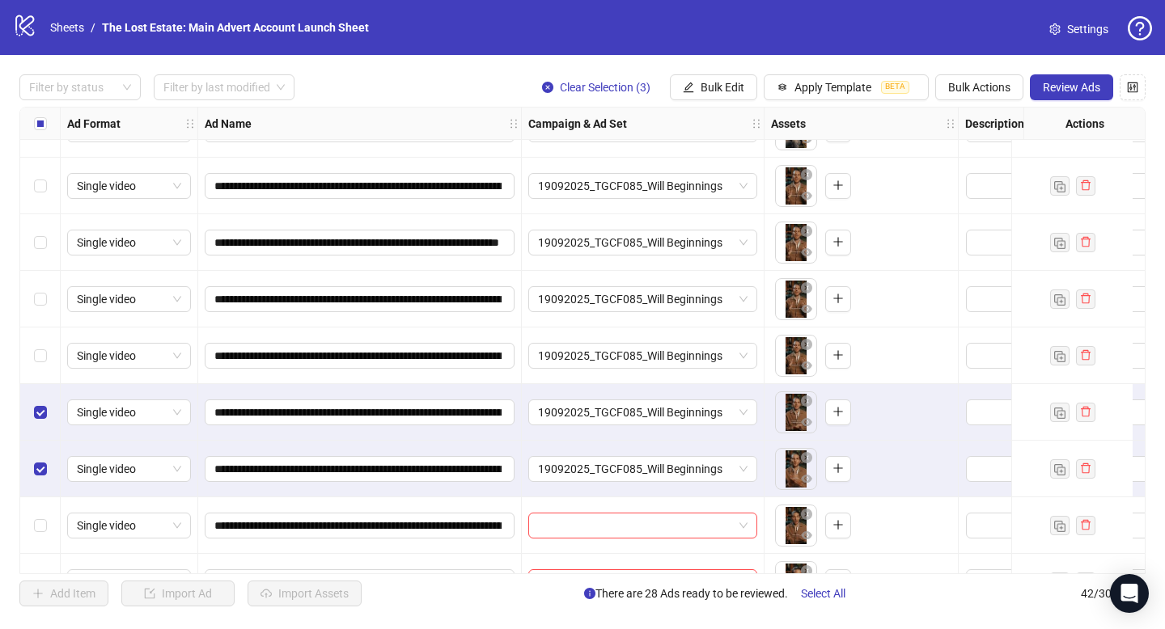
scroll to position [1181, 0]
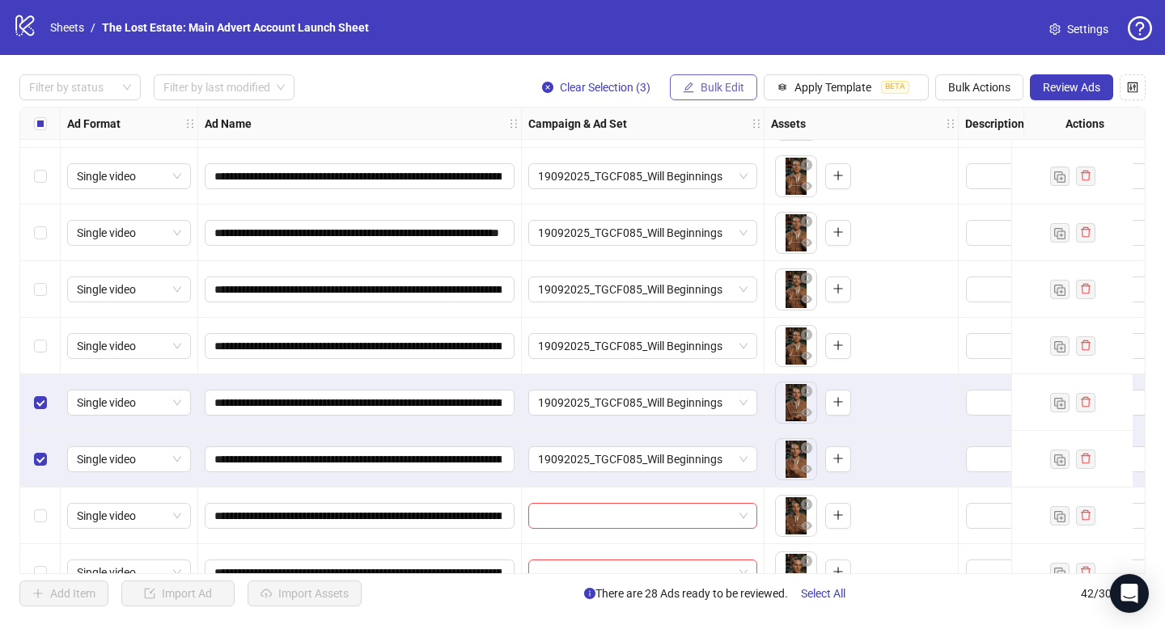
click at [713, 91] on span "Bulk Edit" at bounding box center [723, 87] width 44 height 13
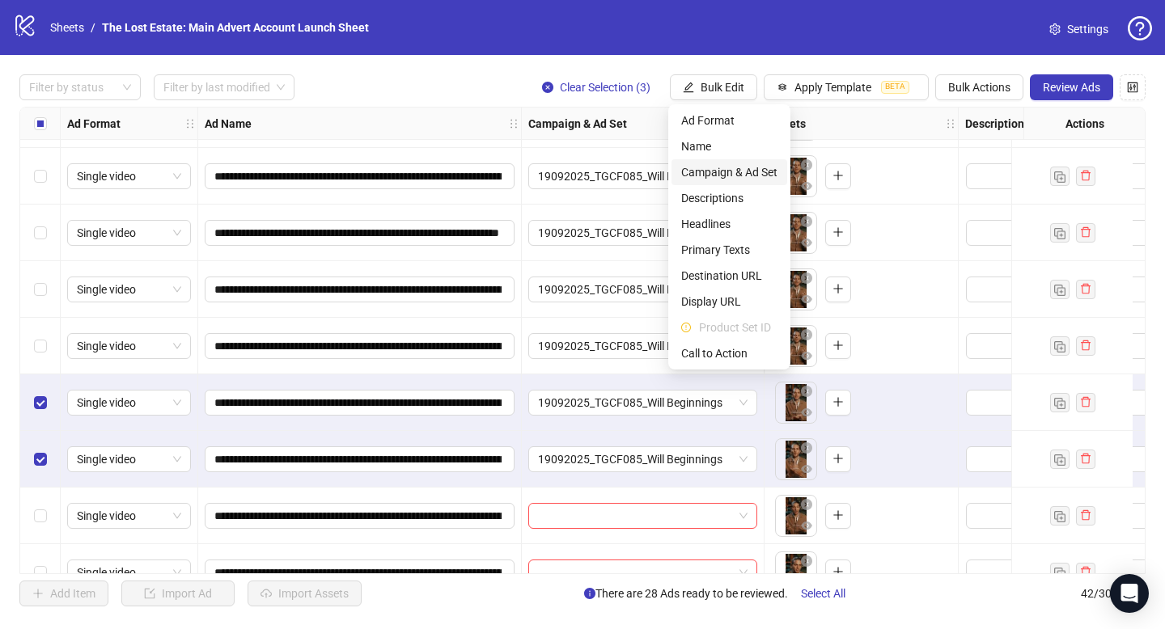
click at [727, 171] on span "Campaign & Ad Set" at bounding box center [729, 172] width 96 height 18
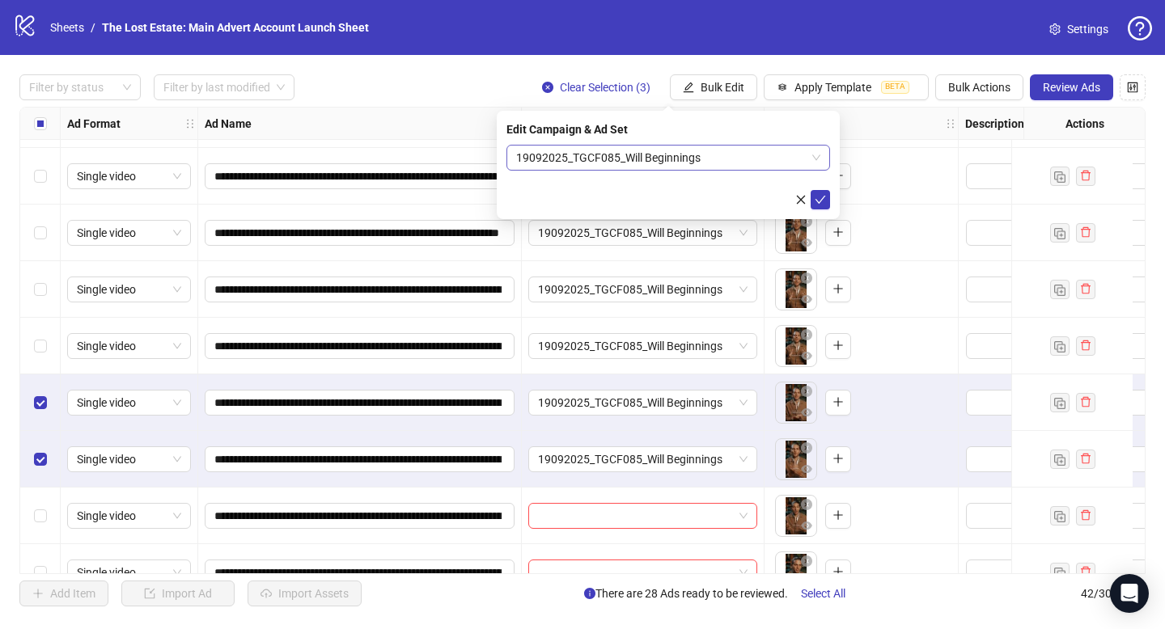
click at [657, 170] on div "19092025_TGCF085_Will Beginnings" at bounding box center [668, 158] width 324 height 26
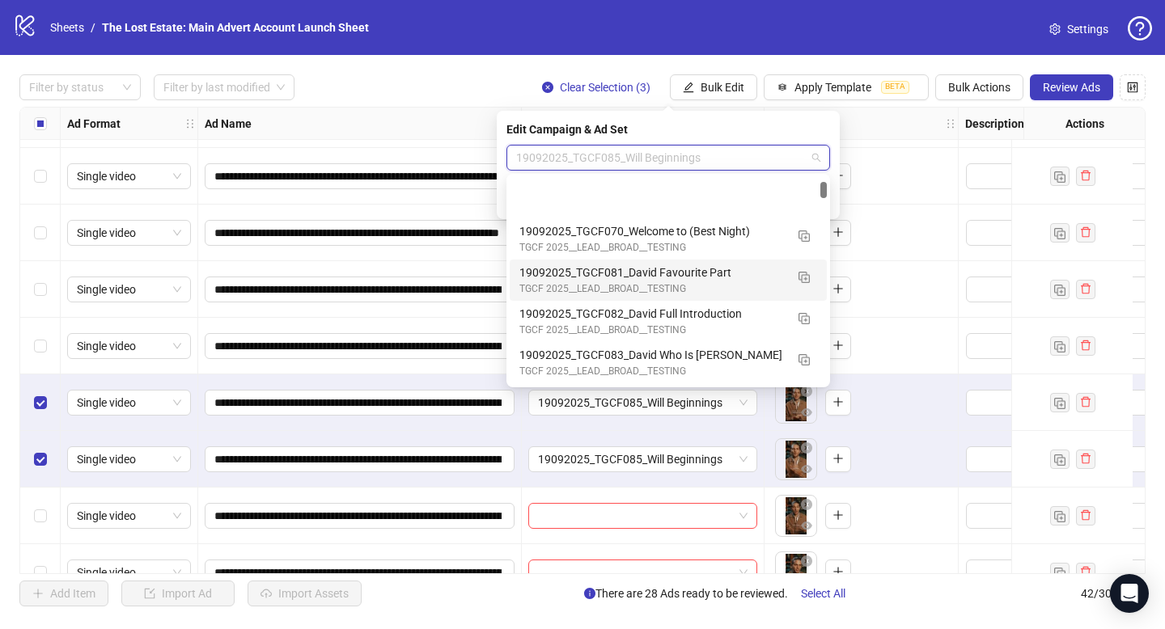
scroll to position [82, 0]
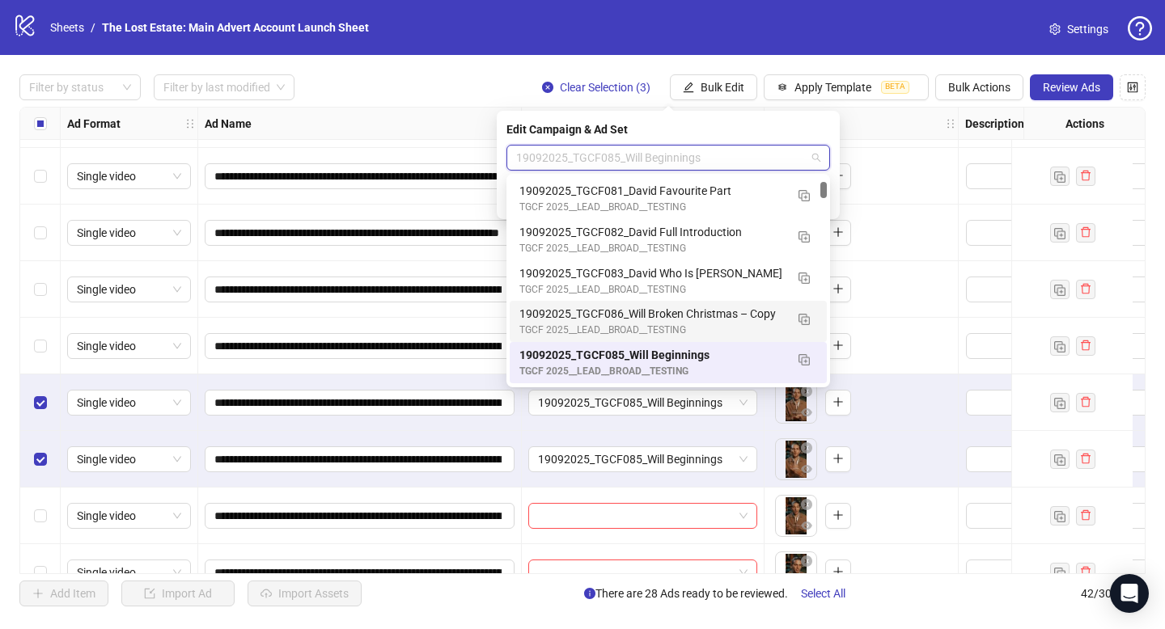
click at [698, 311] on div "19092025_TGCF086_Will Broken Christmas – Copy" at bounding box center [651, 314] width 265 height 18
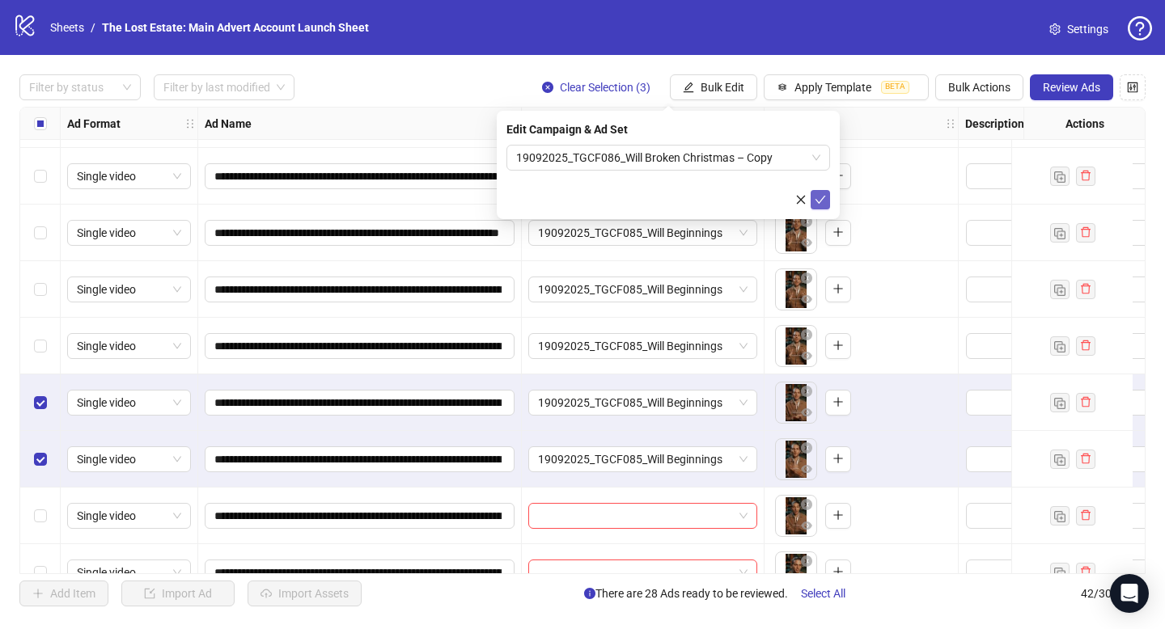
click at [821, 195] on icon "check" at bounding box center [820, 199] width 11 height 11
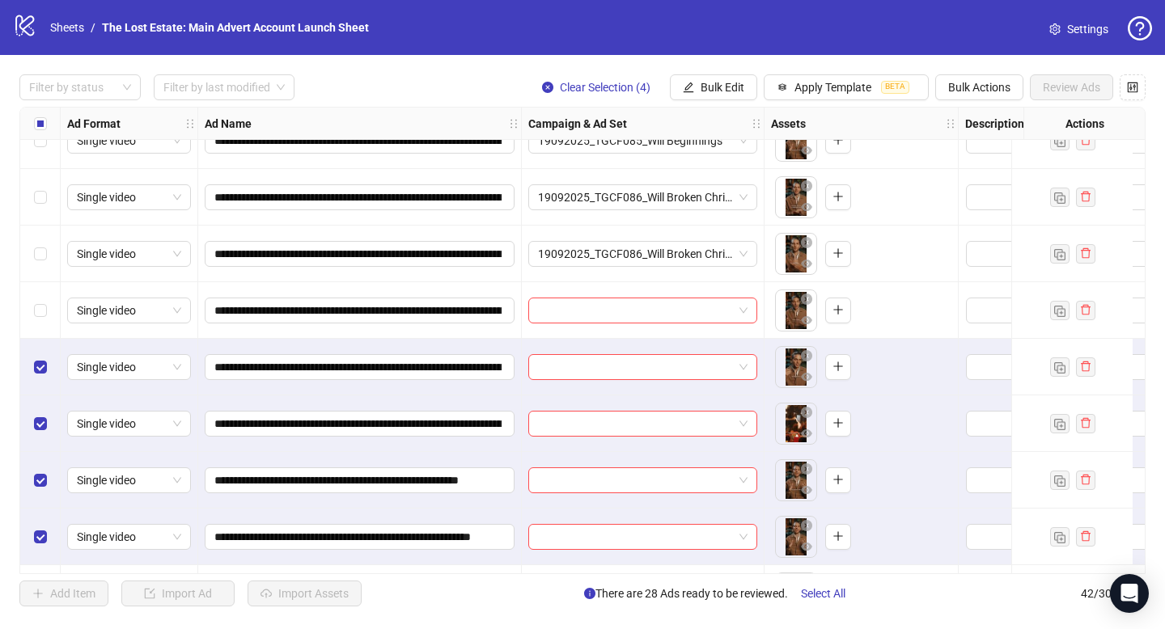
scroll to position [1383, 0]
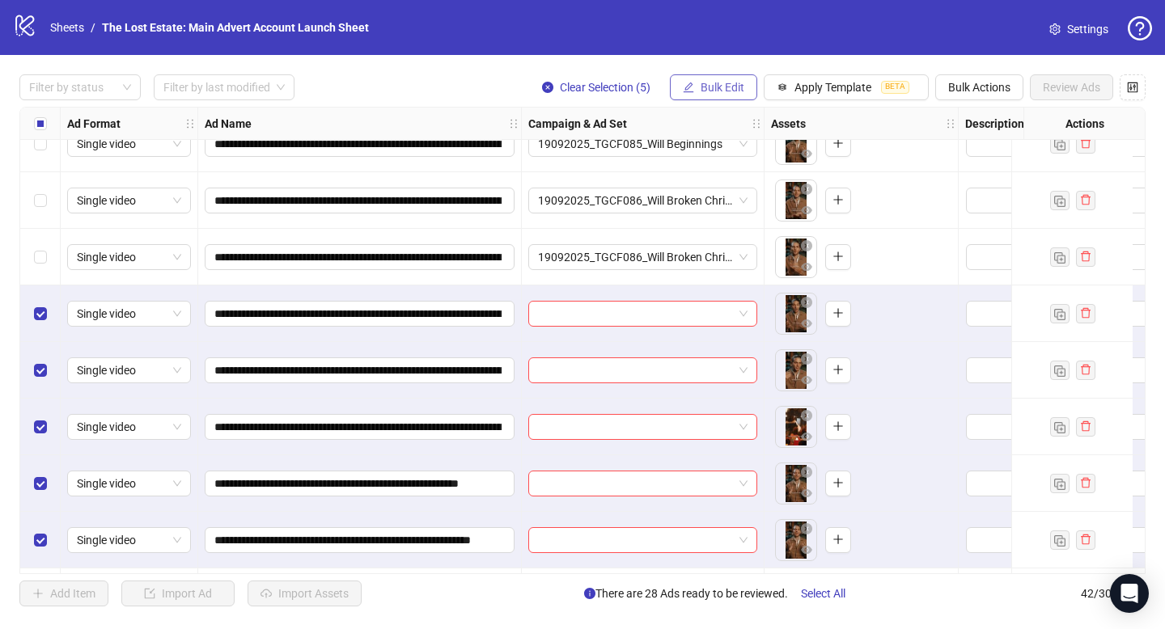
click at [722, 86] on span "Bulk Edit" at bounding box center [723, 87] width 44 height 13
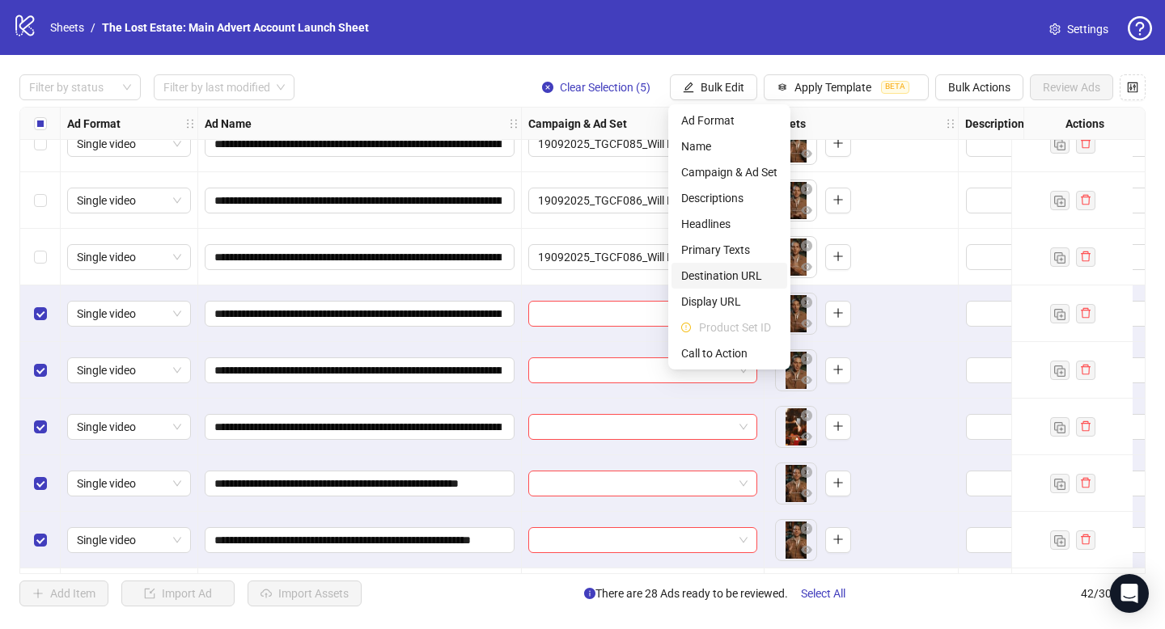
click at [739, 282] on span "Destination URL" at bounding box center [729, 276] width 96 height 18
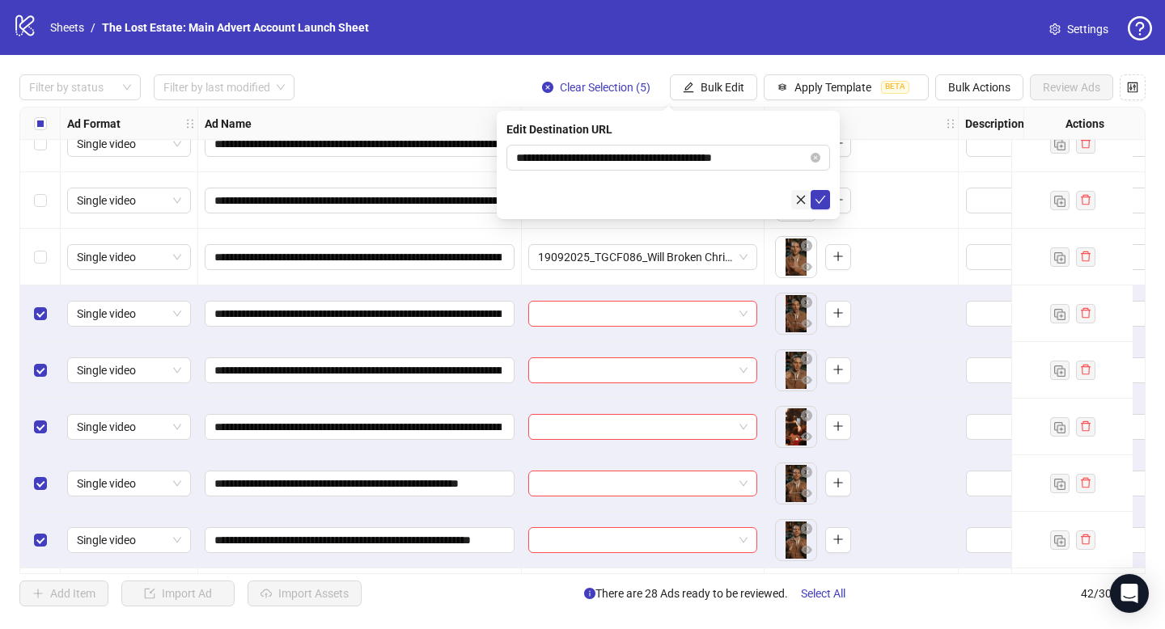
click at [801, 200] on icon "close" at bounding box center [801, 199] width 9 height 9
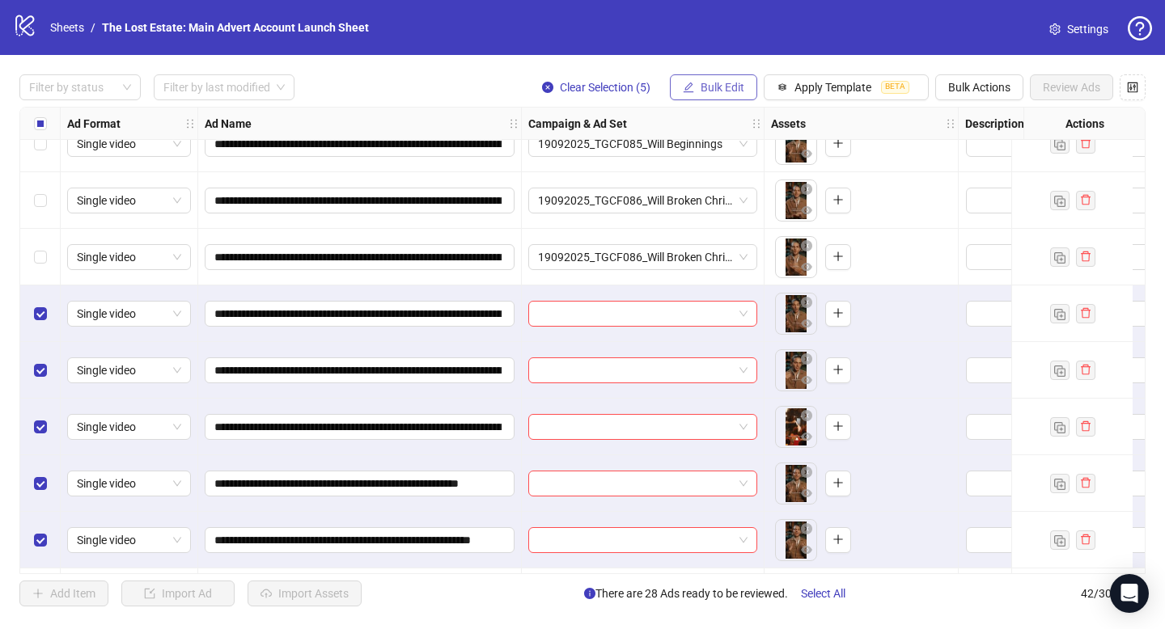
click at [718, 87] on span "Bulk Edit" at bounding box center [723, 87] width 44 height 13
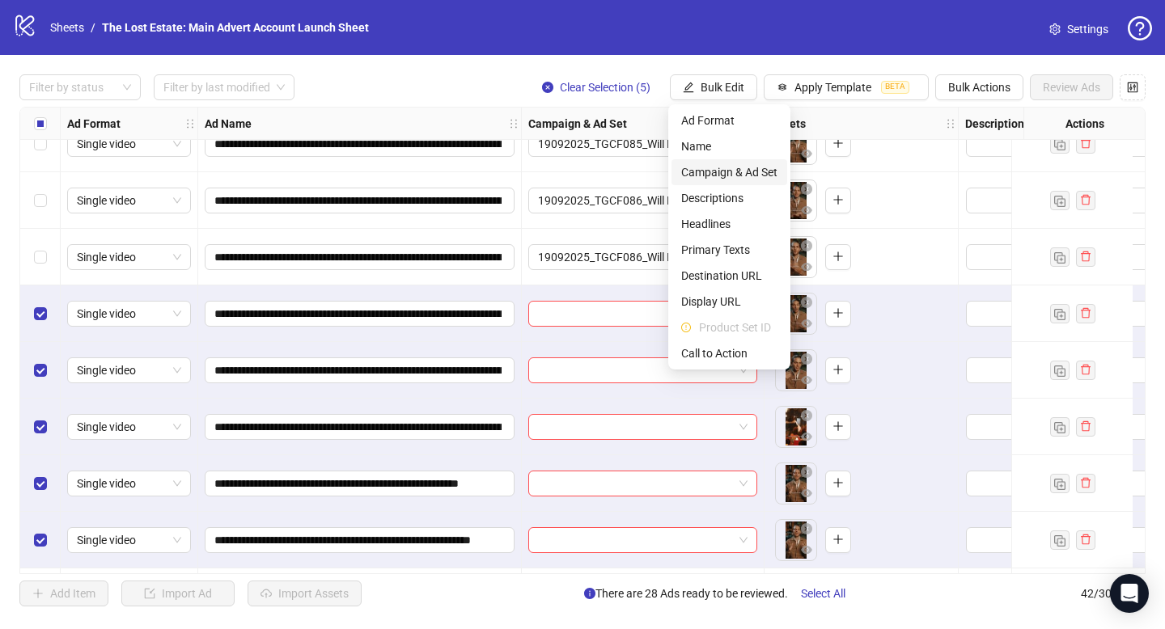
click at [735, 165] on span "Campaign & Ad Set" at bounding box center [729, 172] width 96 height 18
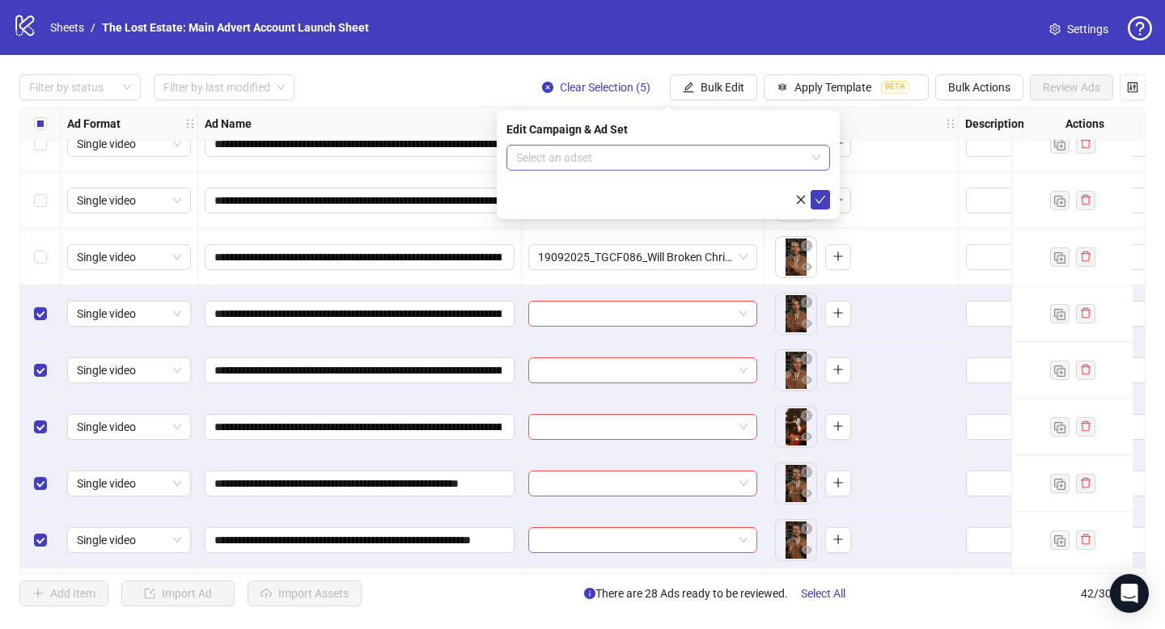
click at [744, 148] on input "search" at bounding box center [661, 158] width 290 height 24
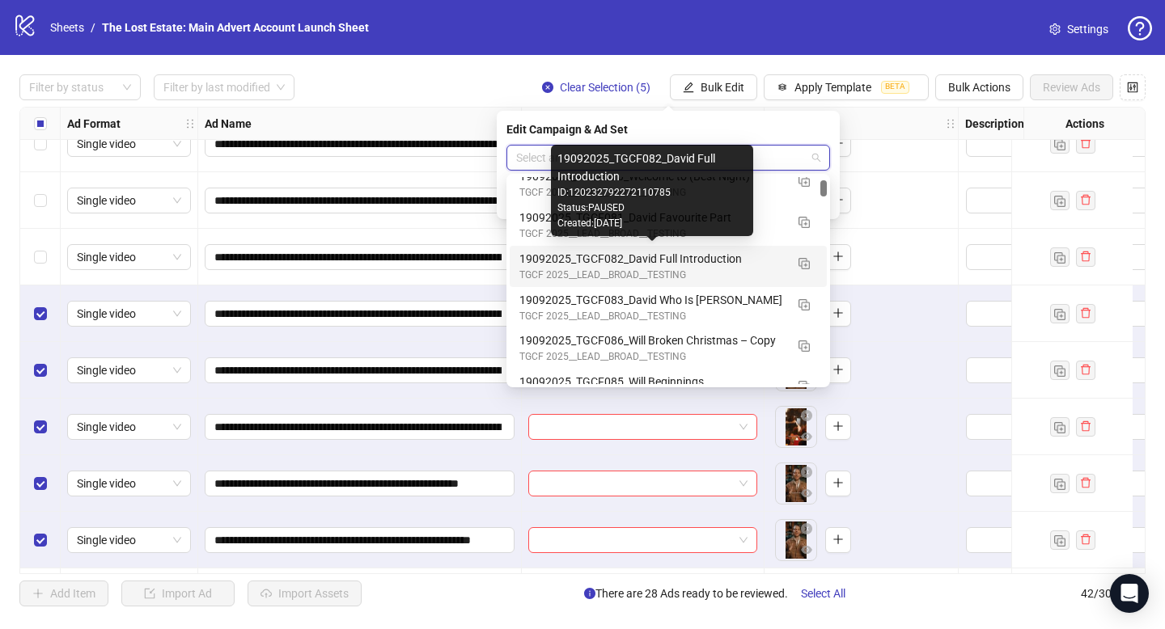
scroll to position [58, 0]
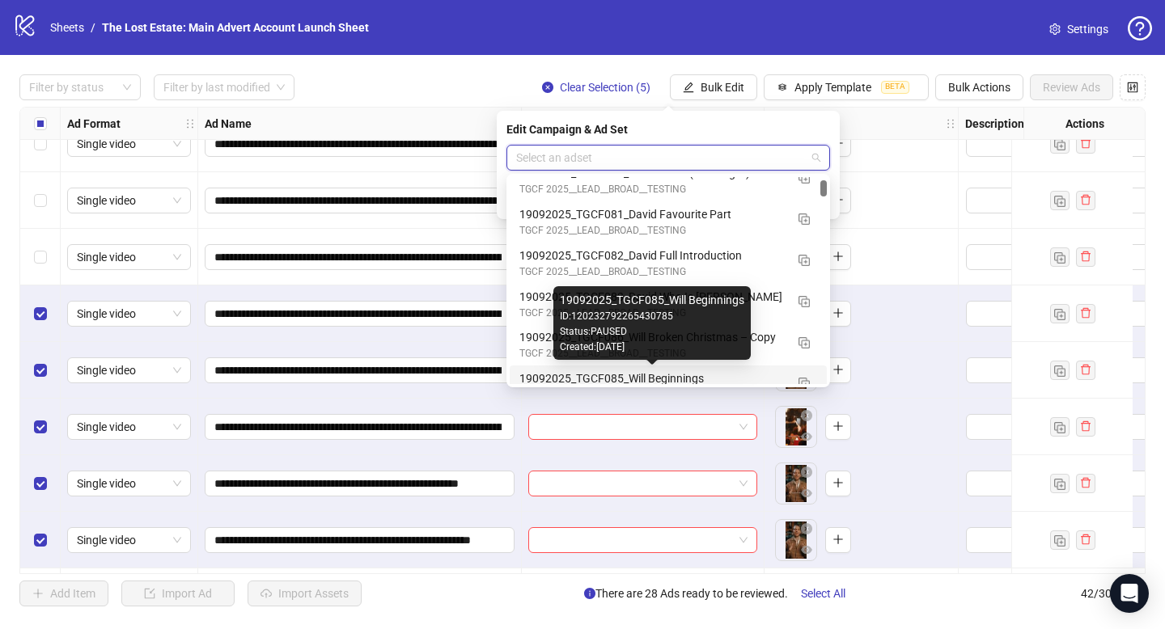
click at [728, 379] on div "19092025_TGCF085_Will Beginnings" at bounding box center [651, 379] width 265 height 18
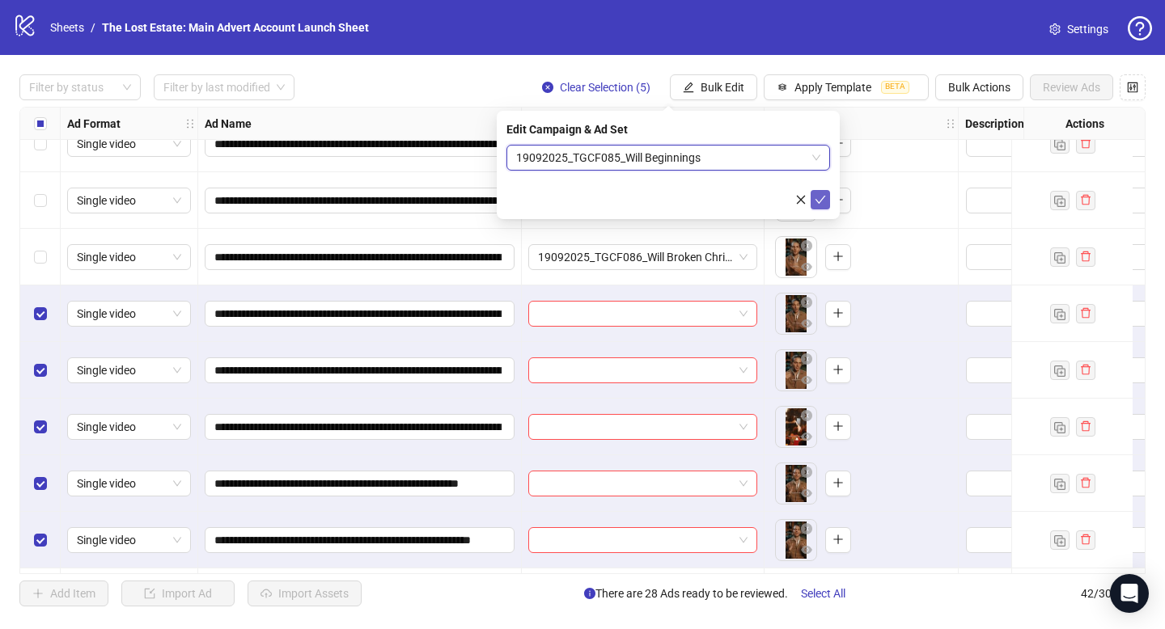
click at [816, 197] on icon "check" at bounding box center [820, 199] width 11 height 11
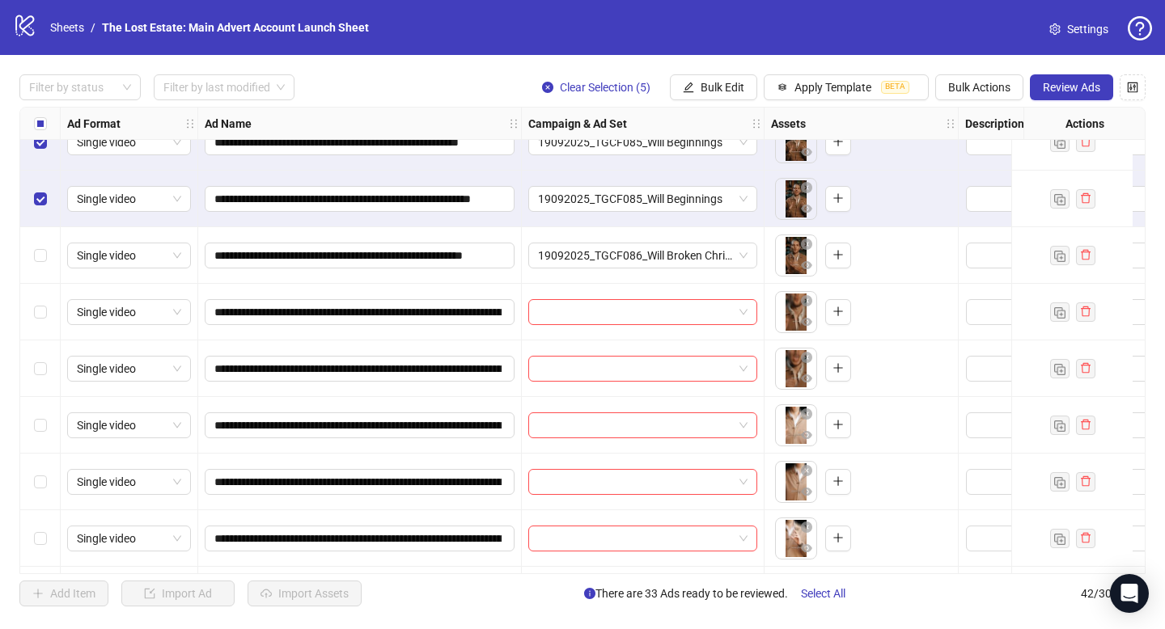
scroll to position [1738, 0]
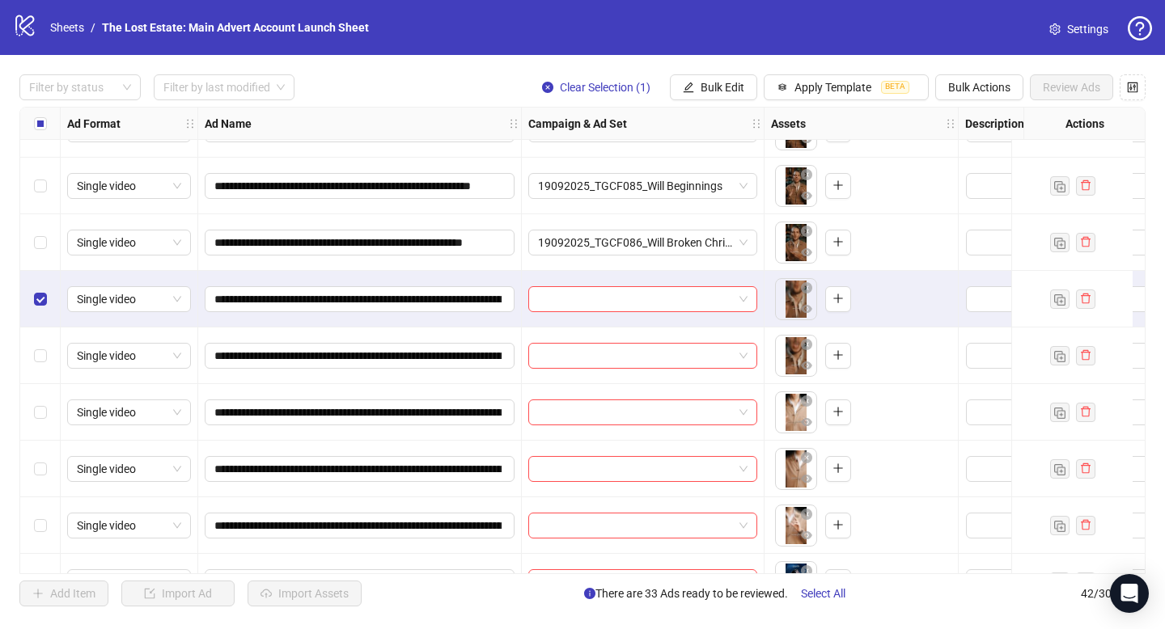
click at [37, 371] on div "Select row 35" at bounding box center [40, 356] width 40 height 57
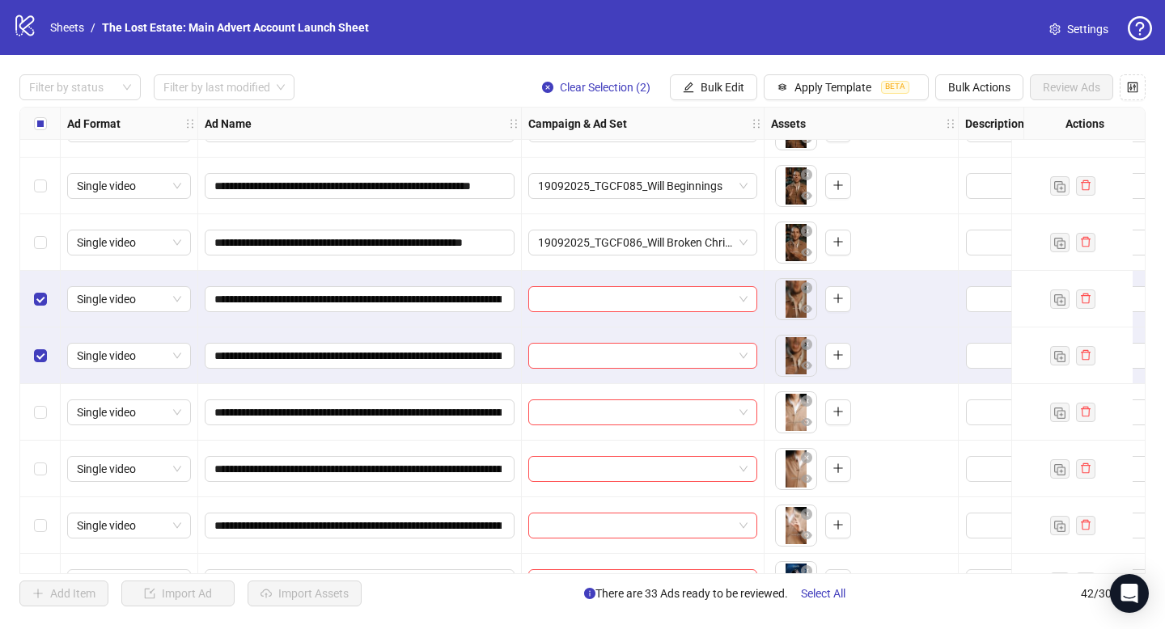
click at [38, 396] on div "Select row 36" at bounding box center [40, 412] width 40 height 57
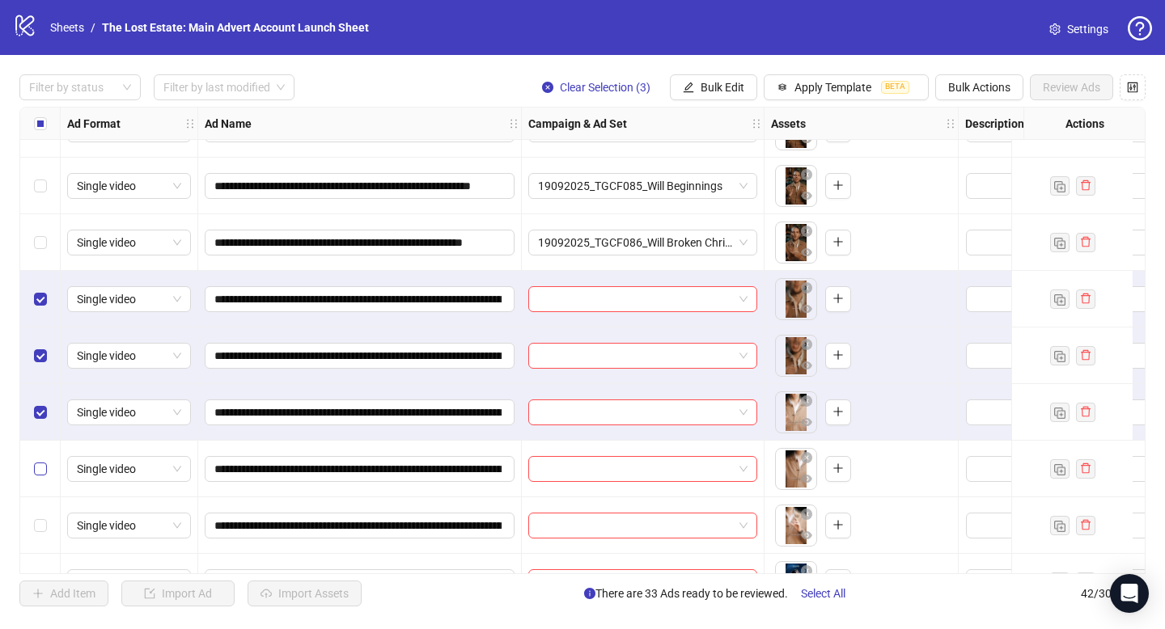
click at [41, 460] on div "Select row 37" at bounding box center [40, 469] width 40 height 57
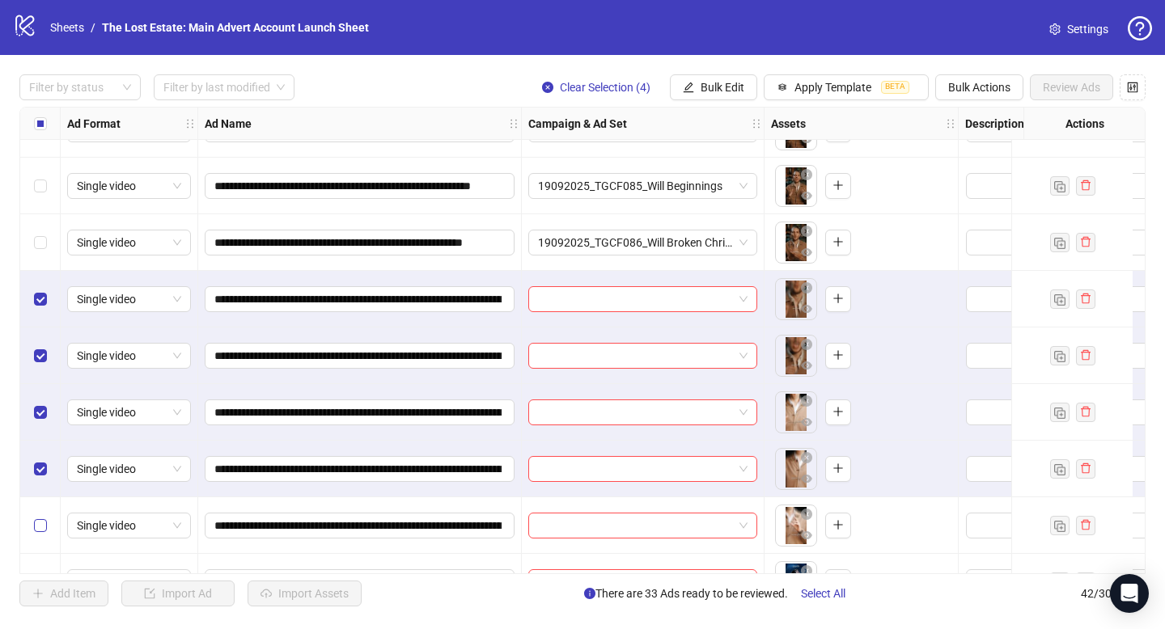
click at [40, 533] on label "Select row 38" at bounding box center [40, 526] width 13 height 18
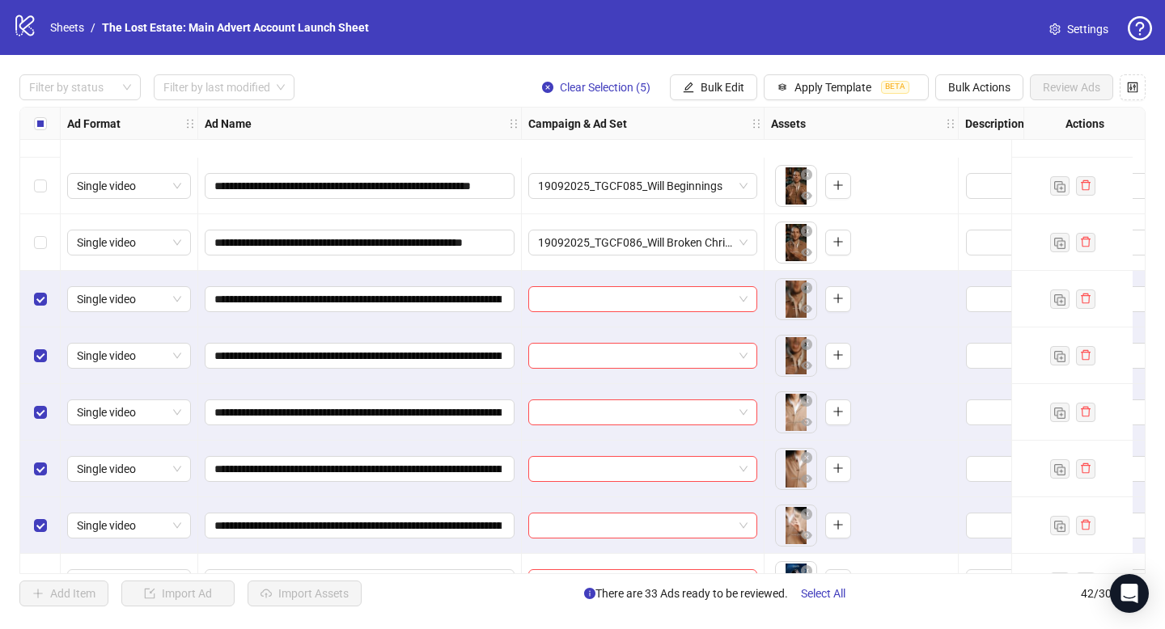
scroll to position [1903, 0]
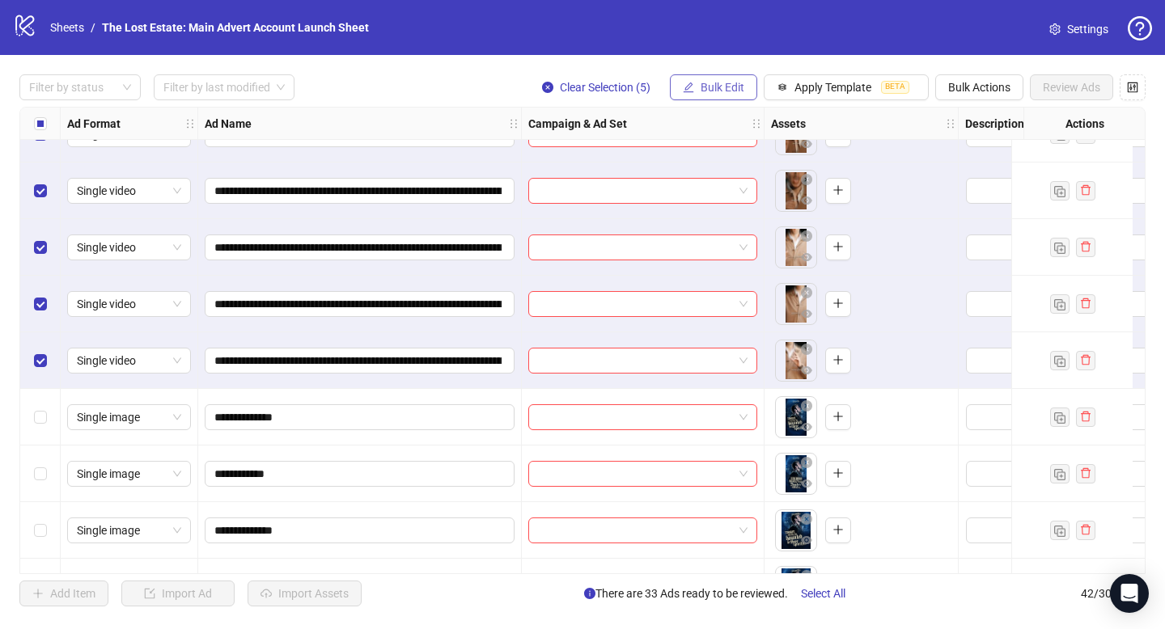
click at [723, 83] on span "Bulk Edit" at bounding box center [723, 87] width 44 height 13
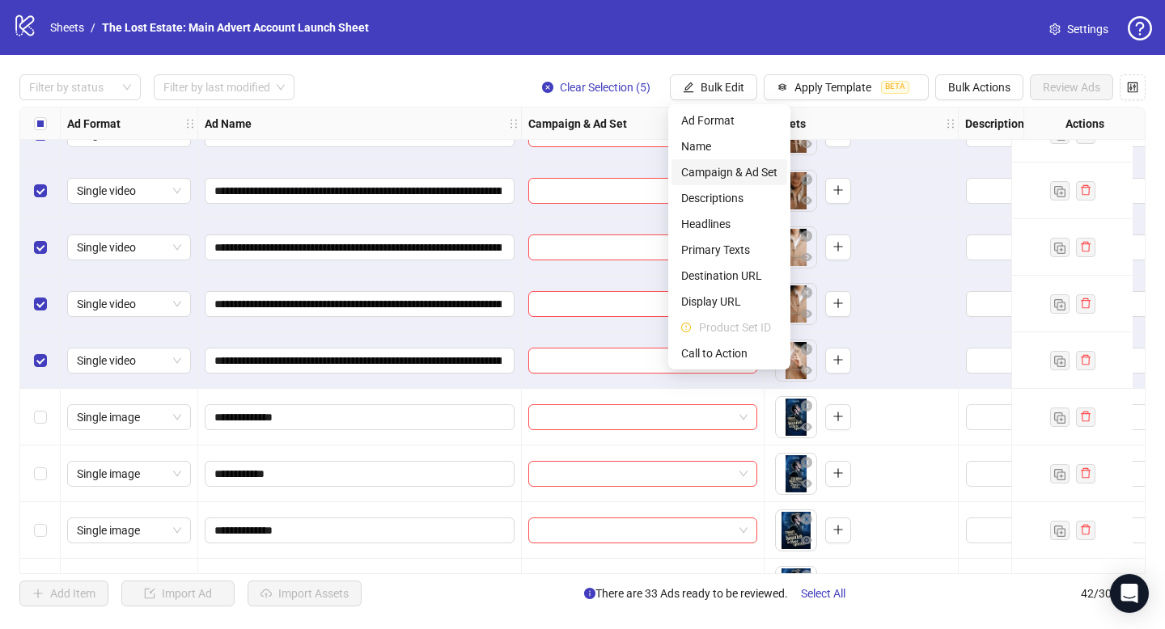
click at [727, 173] on span "Campaign & Ad Set" at bounding box center [729, 172] width 96 height 18
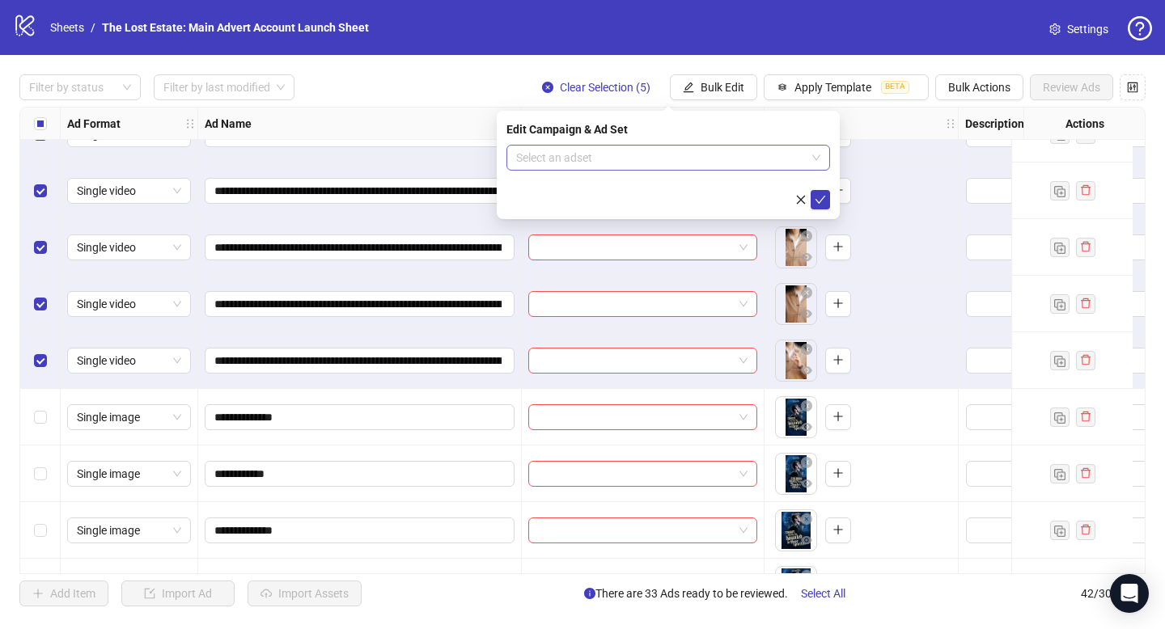
click at [734, 159] on input "search" at bounding box center [661, 158] width 290 height 24
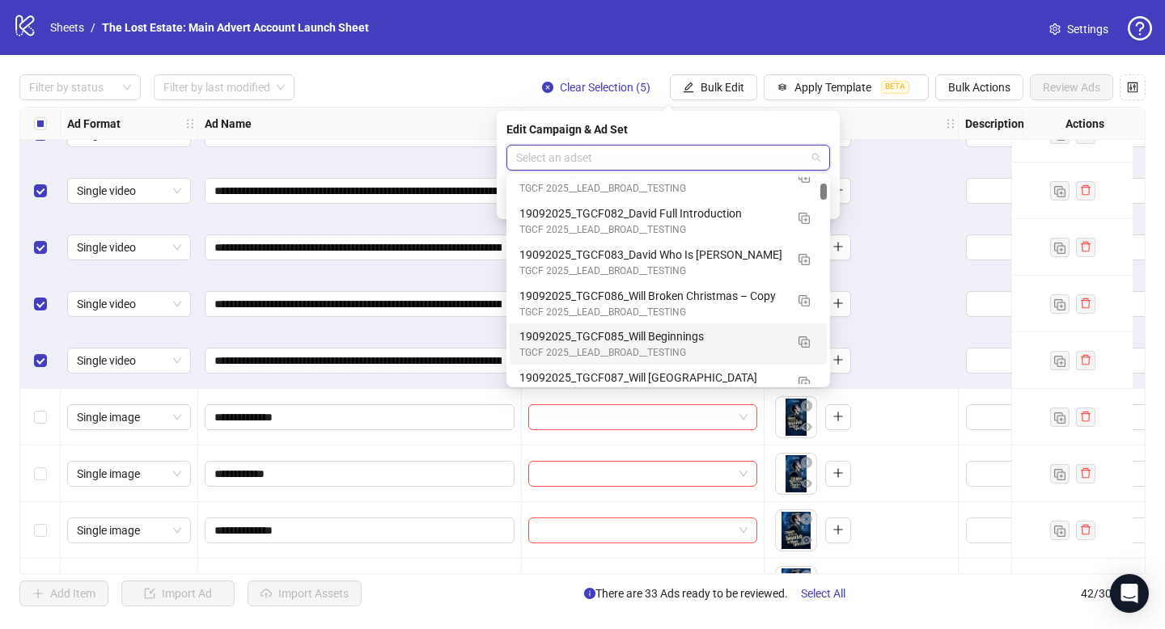
scroll to position [136, 0]
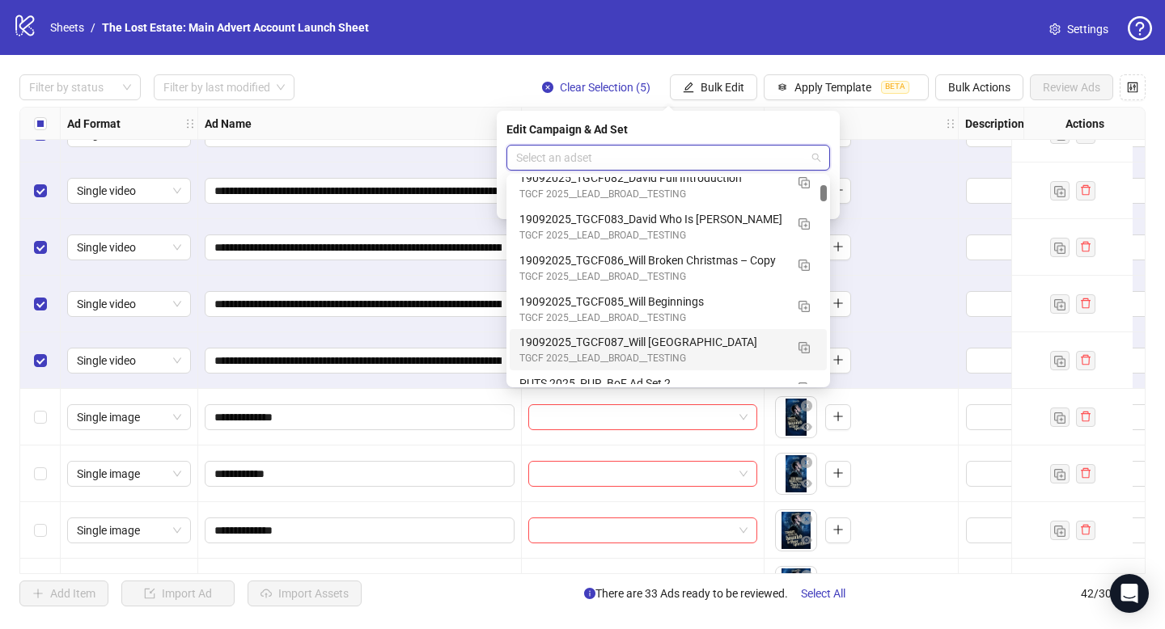
click at [688, 352] on div "TGCF 2025__LEAD__BROAD__TESTING" at bounding box center [651, 358] width 265 height 15
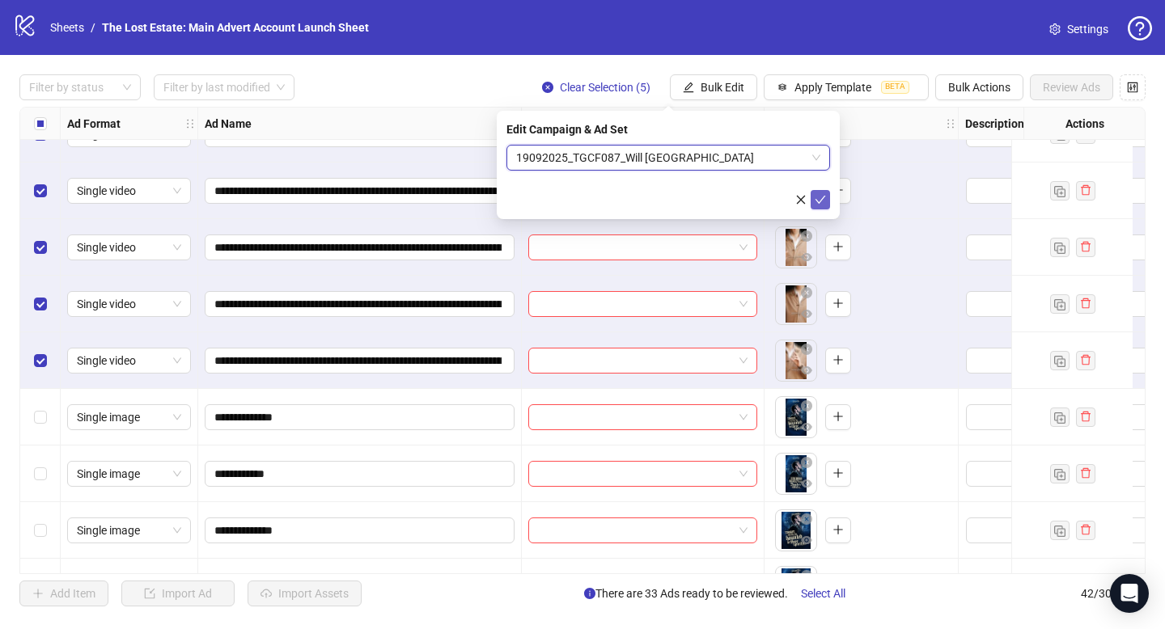
click at [819, 205] on span "submit" at bounding box center [820, 199] width 11 height 13
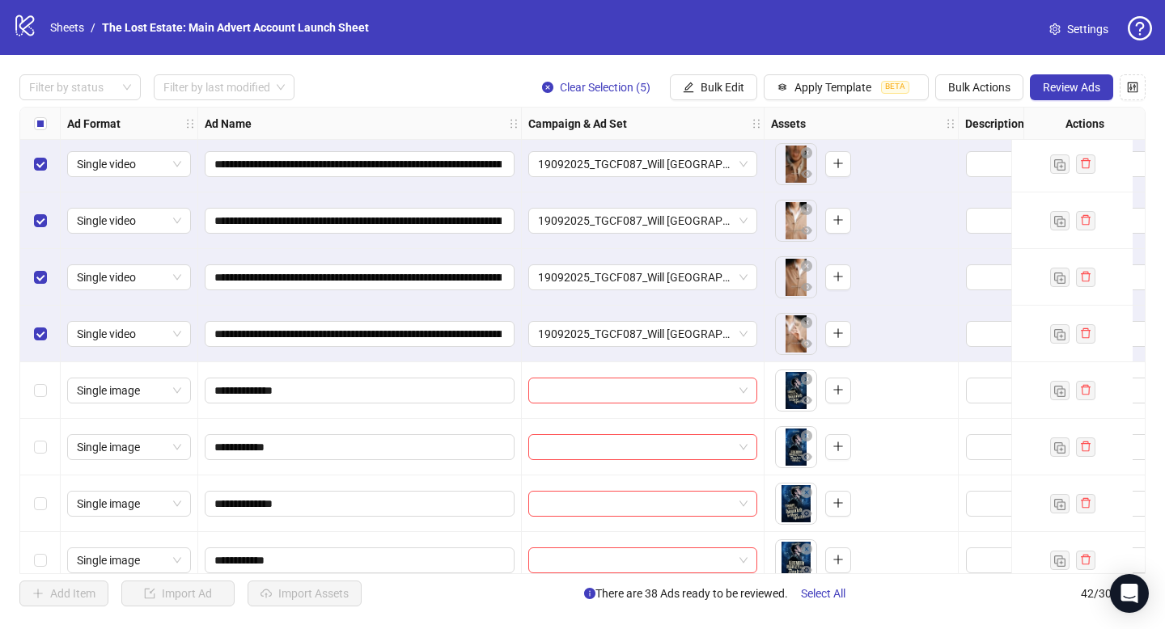
scroll to position [1951, 0]
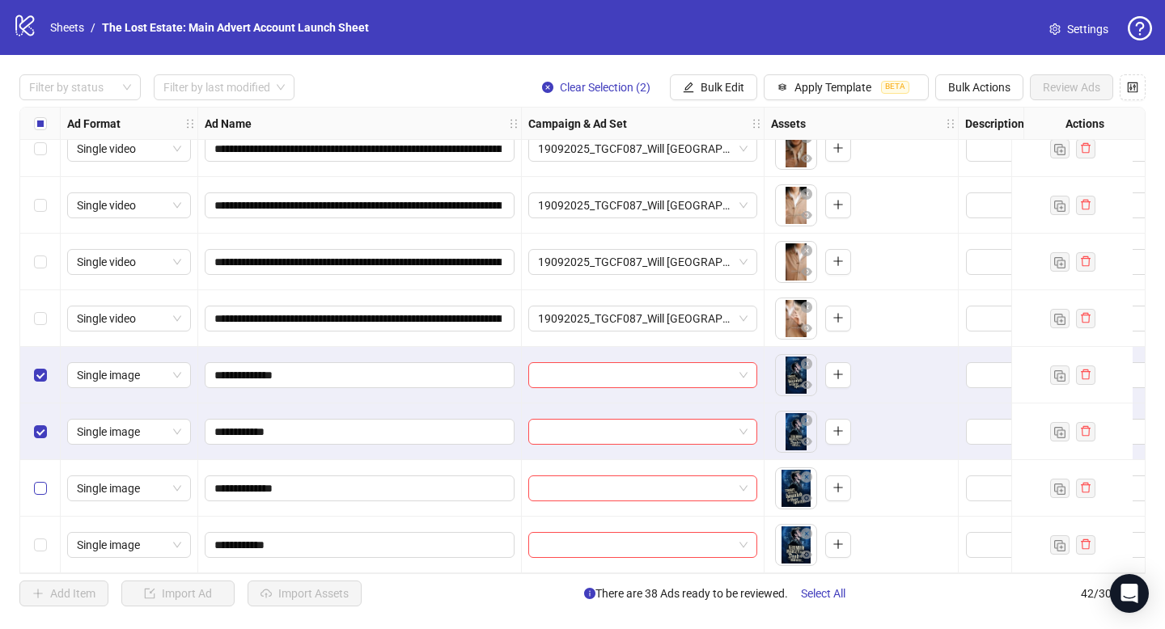
click at [40, 489] on label "Select row 41" at bounding box center [40, 489] width 13 height 18
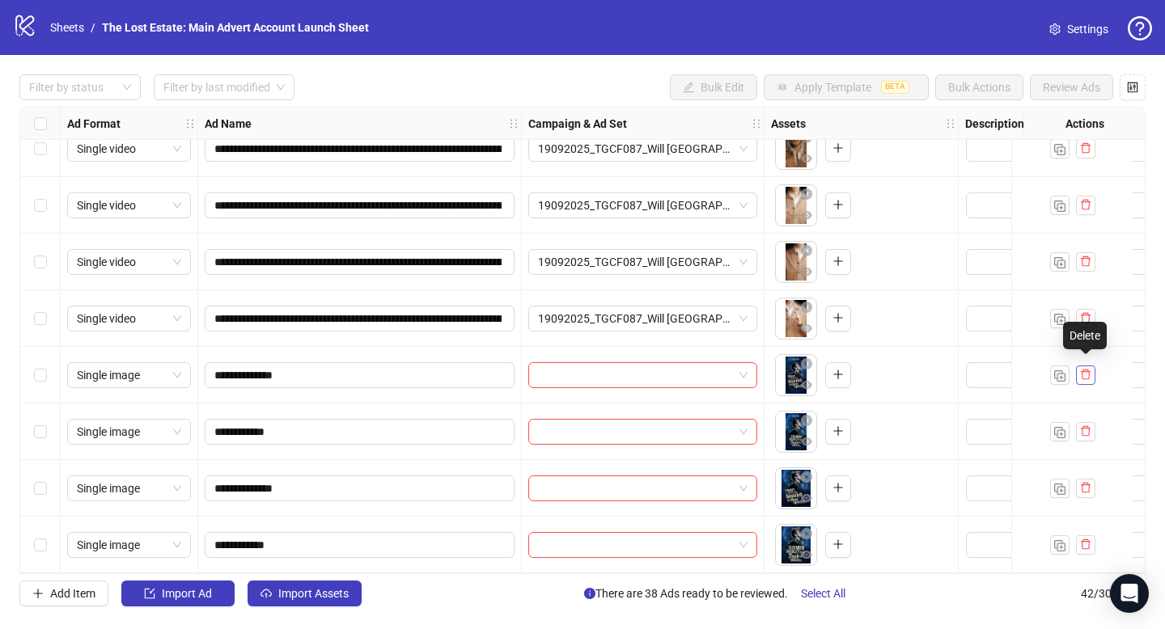
click at [1083, 369] on icon "delete" at bounding box center [1085, 374] width 11 height 11
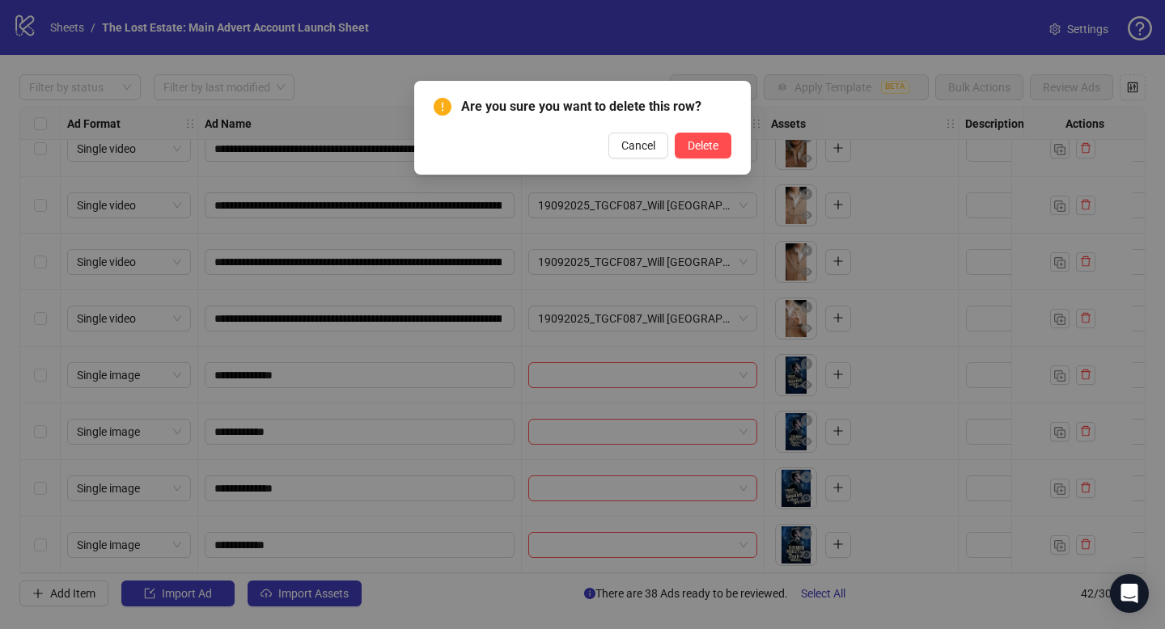
drag, startPoint x: 702, startPoint y: 153, endPoint x: 746, endPoint y: 171, distance: 47.2
click at [702, 154] on button "Delete" at bounding box center [703, 146] width 57 height 26
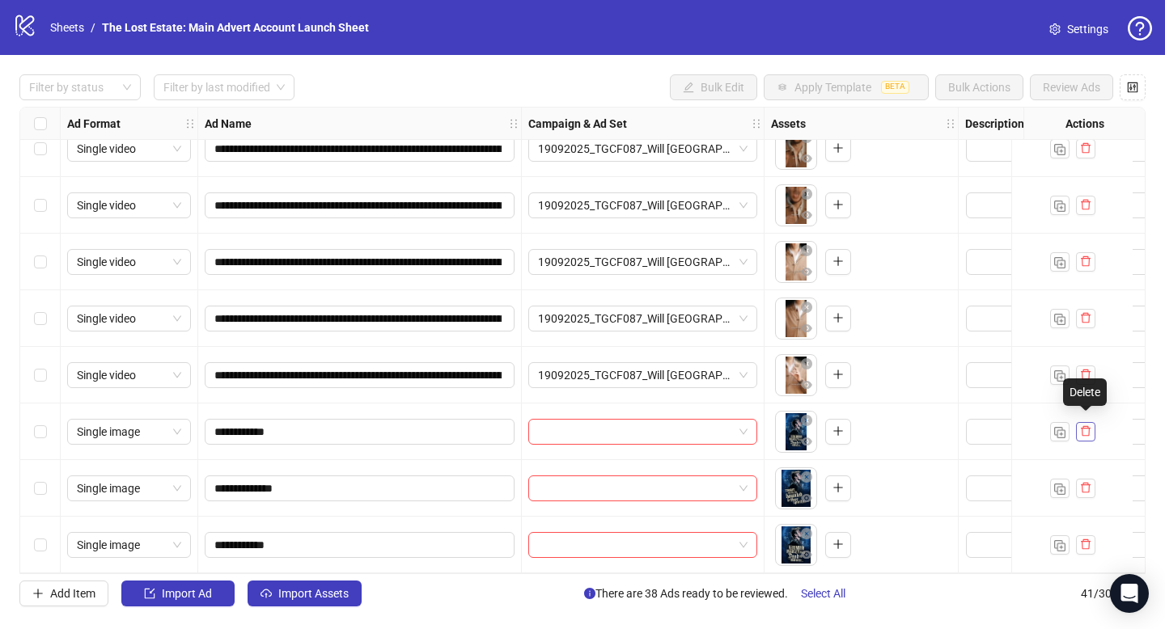
click at [1085, 426] on icon "delete" at bounding box center [1085, 431] width 11 height 11
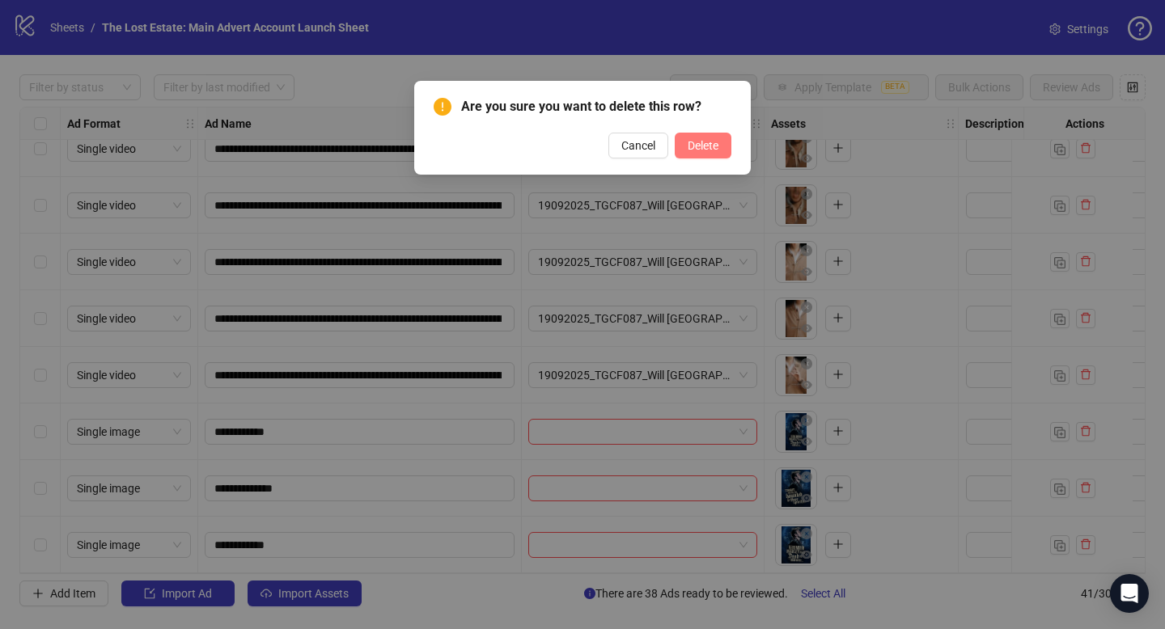
click at [688, 153] on button "Delete" at bounding box center [703, 146] width 57 height 26
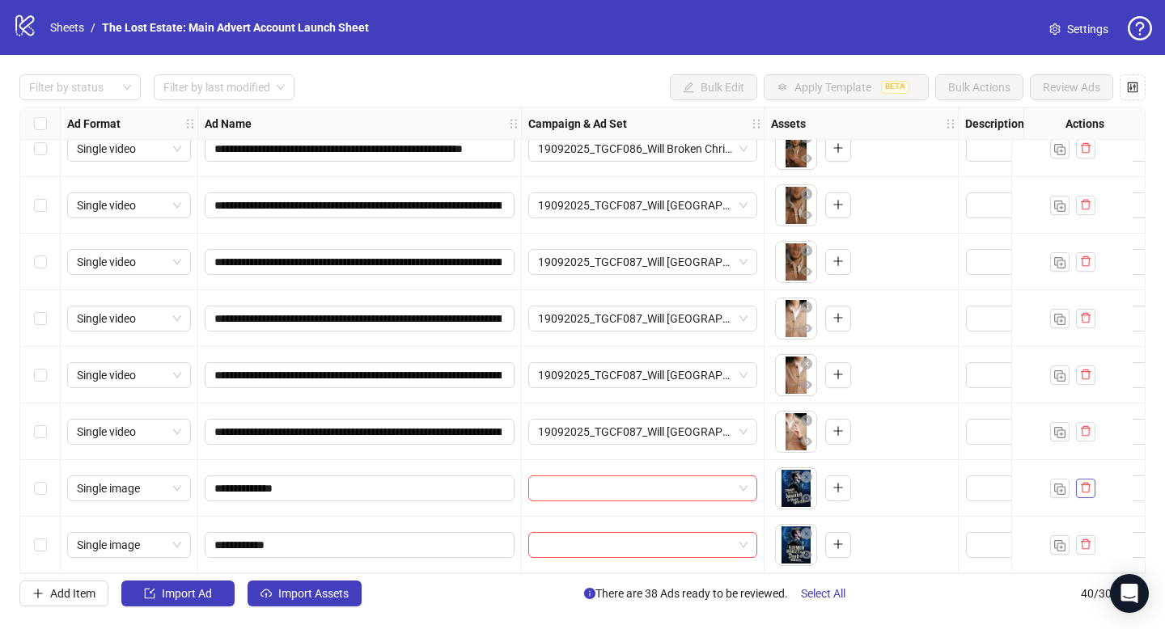
click at [1091, 480] on button "button" at bounding box center [1085, 488] width 19 height 19
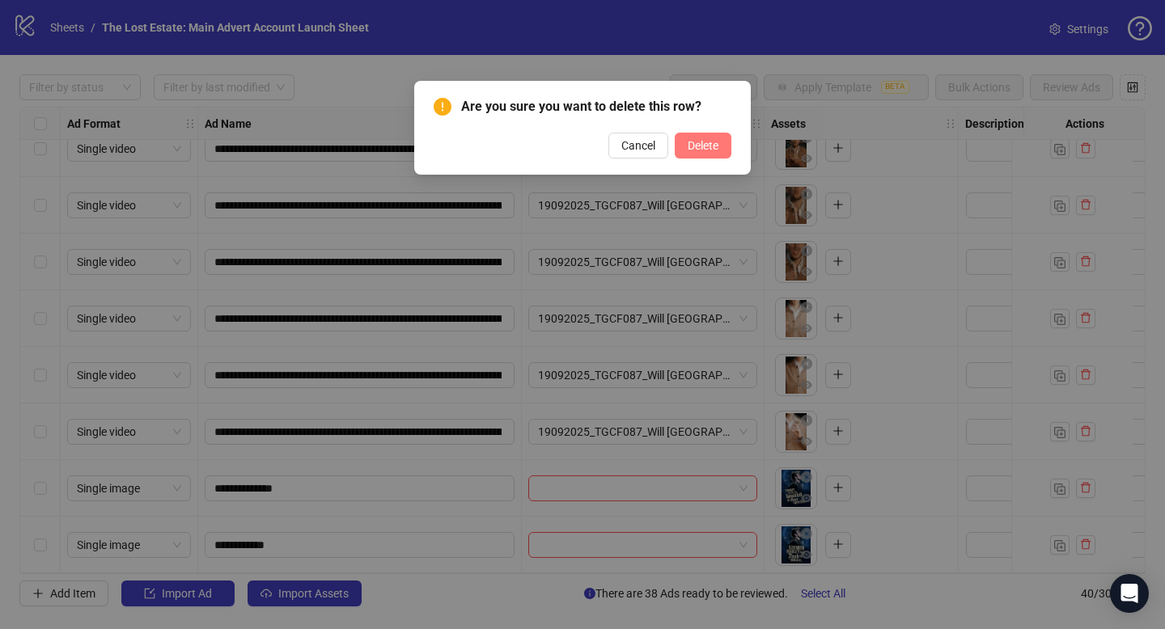
click at [699, 147] on span "Delete" at bounding box center [703, 145] width 31 height 13
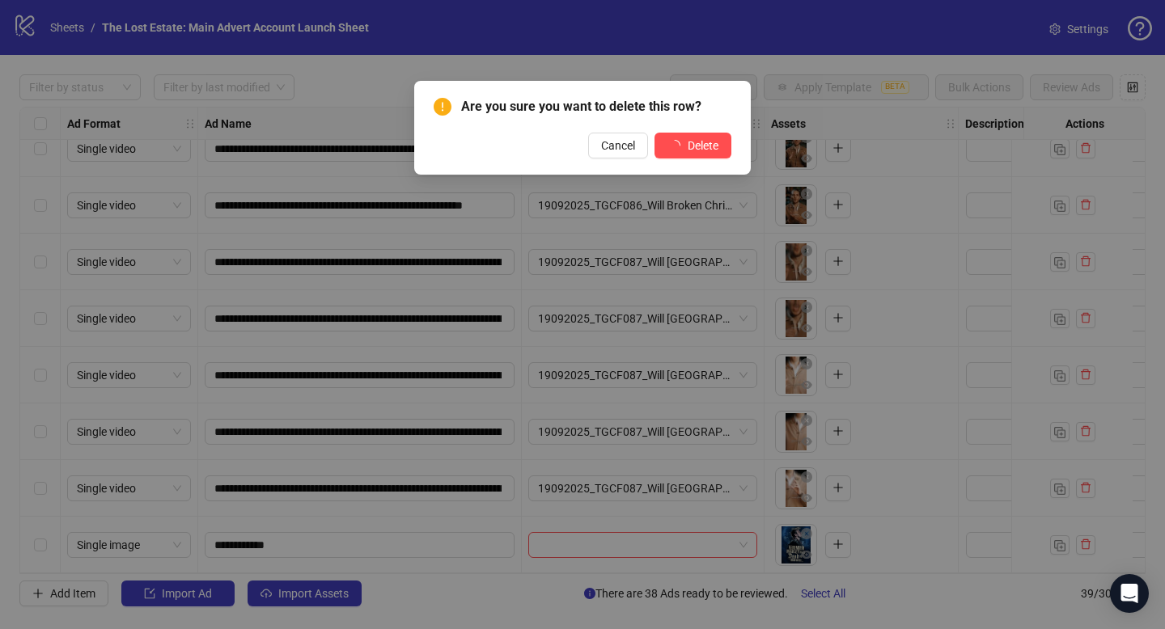
scroll to position [1782, 0]
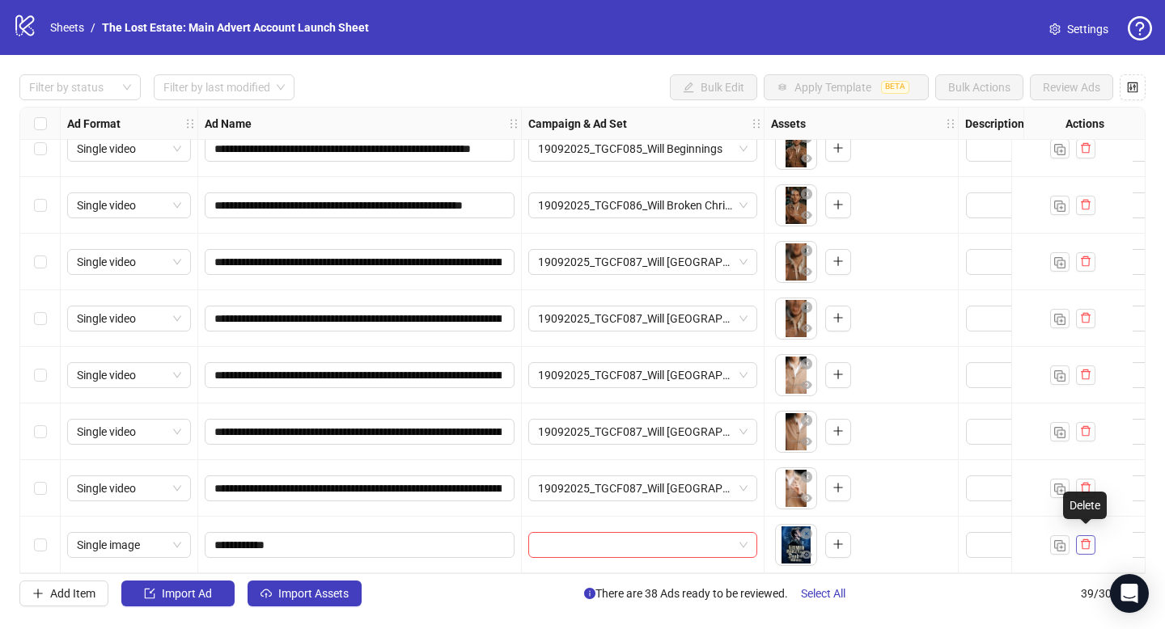
click at [1082, 539] on icon "delete" at bounding box center [1085, 544] width 11 height 11
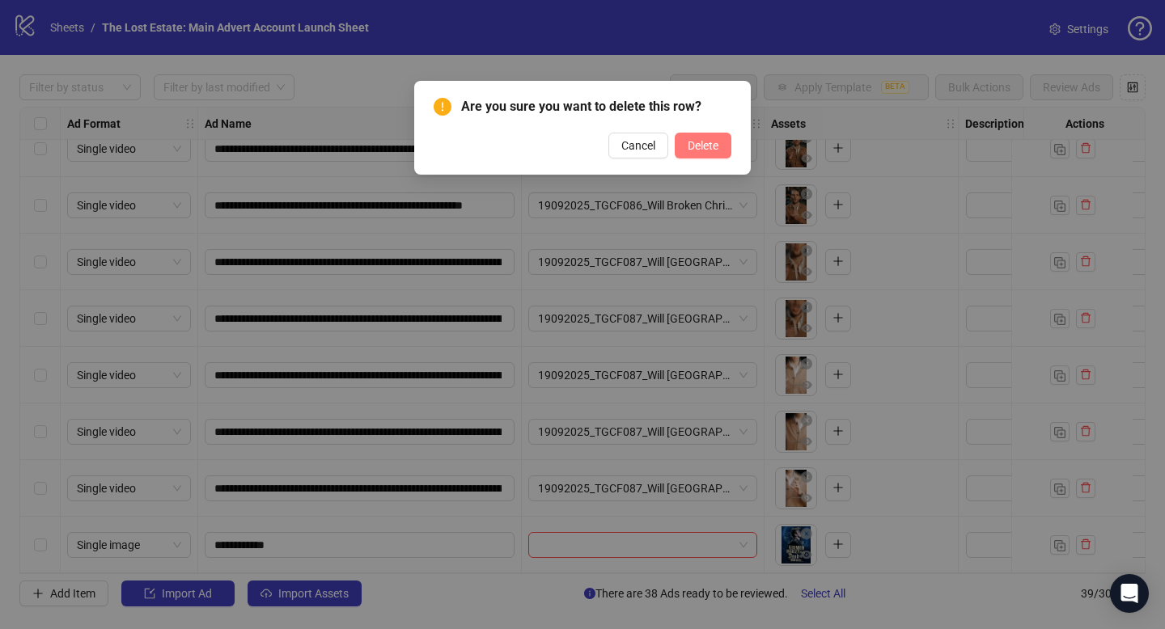
click at [705, 145] on span "Delete" at bounding box center [703, 145] width 31 height 13
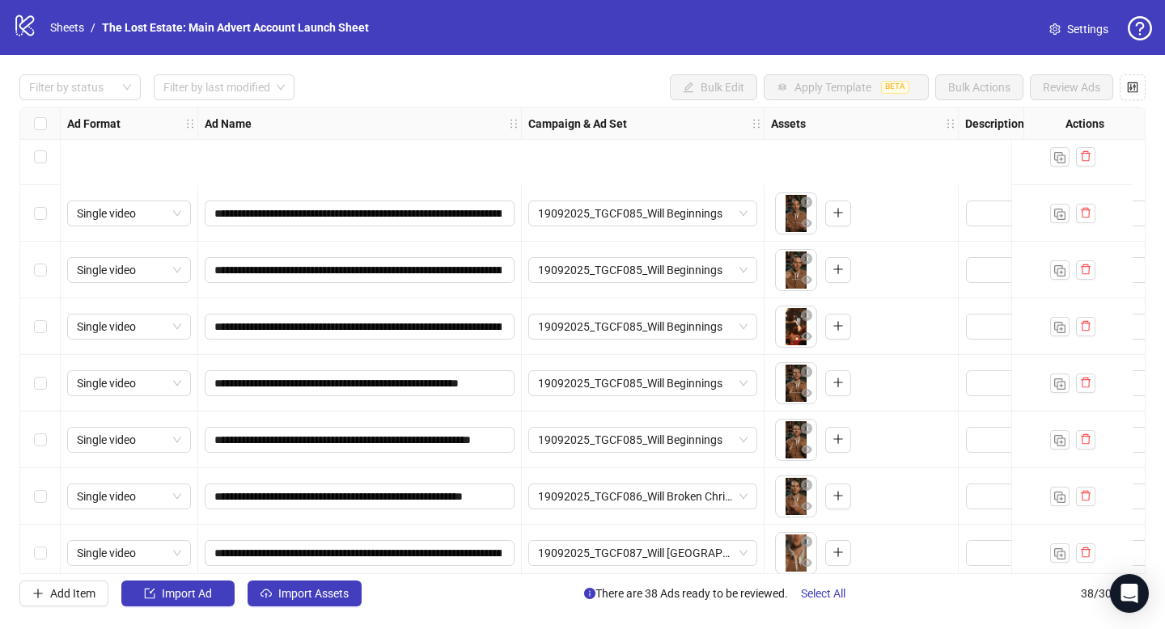
scroll to position [1725, 0]
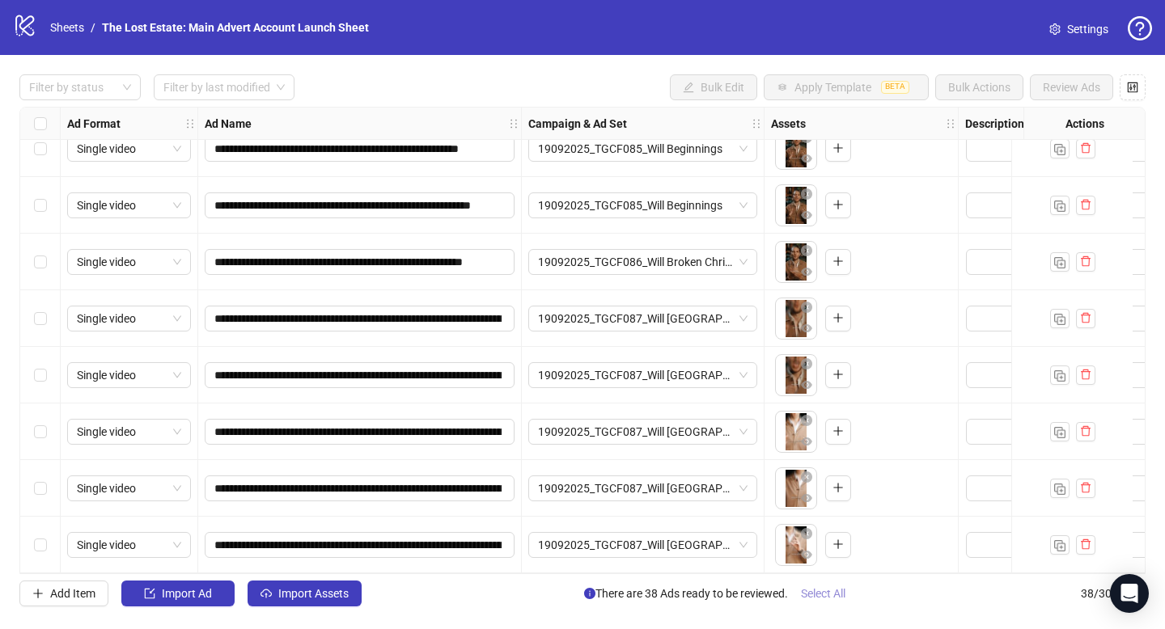
click at [820, 599] on span "Select All" at bounding box center [823, 593] width 44 height 13
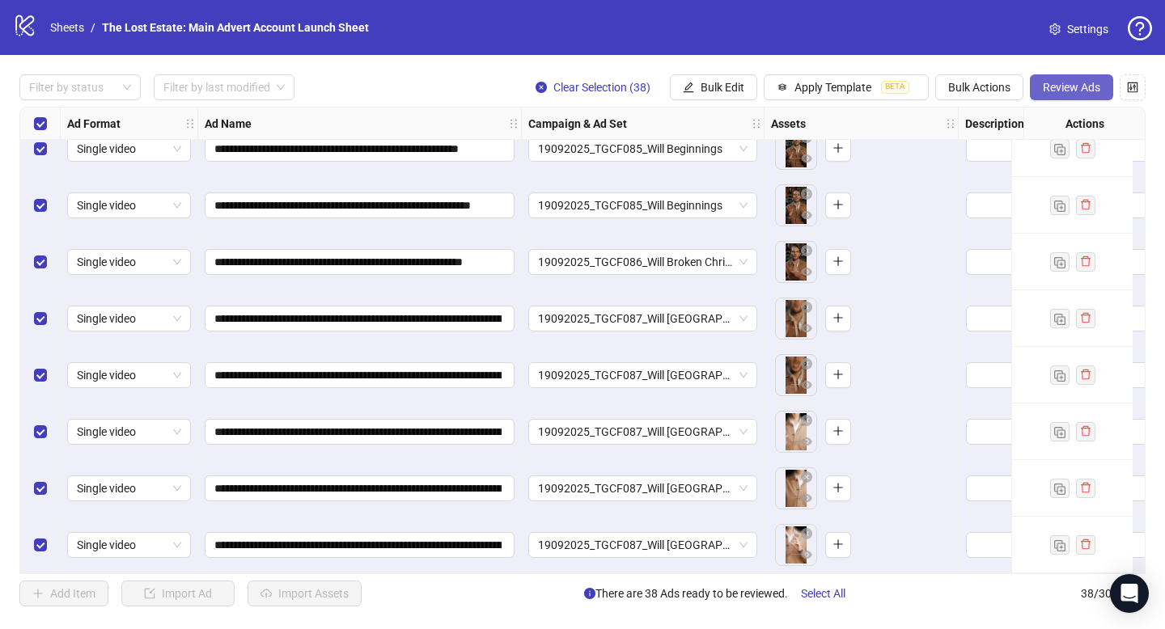
click at [1040, 95] on button "Review Ads" at bounding box center [1071, 87] width 83 height 26
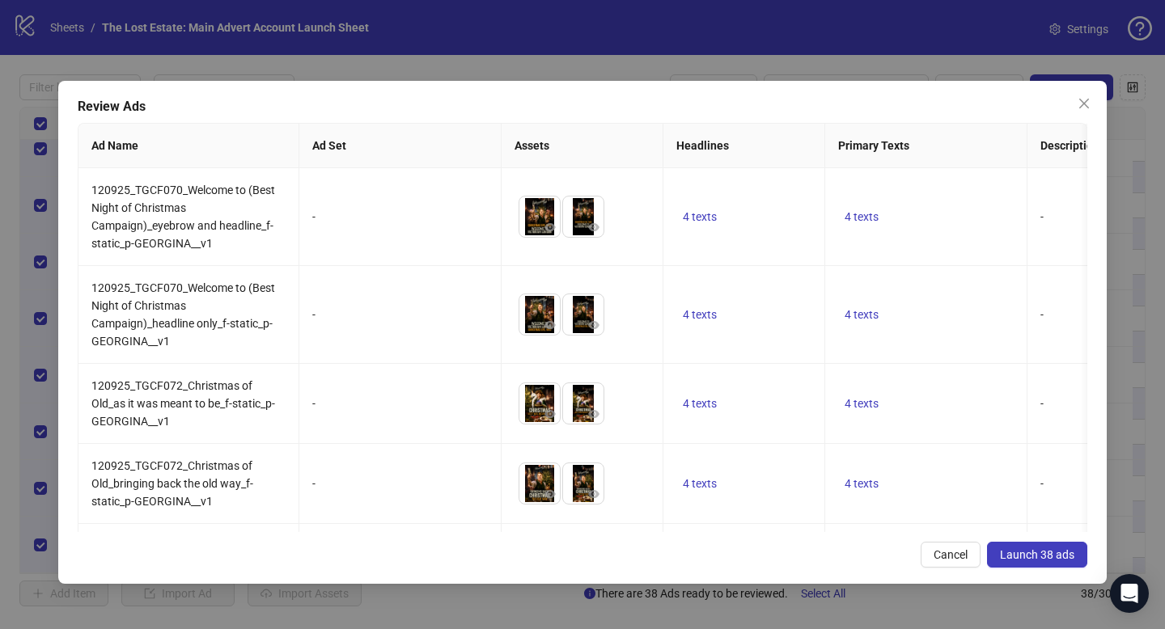
click at [1027, 539] on div "Review Ads Ad Name Ad Set Assets Headlines Primary Texts Descriptions Destinati…" at bounding box center [582, 332] width 1049 height 503
click at [1027, 553] on span "Launch 38 ads" at bounding box center [1037, 555] width 74 height 13
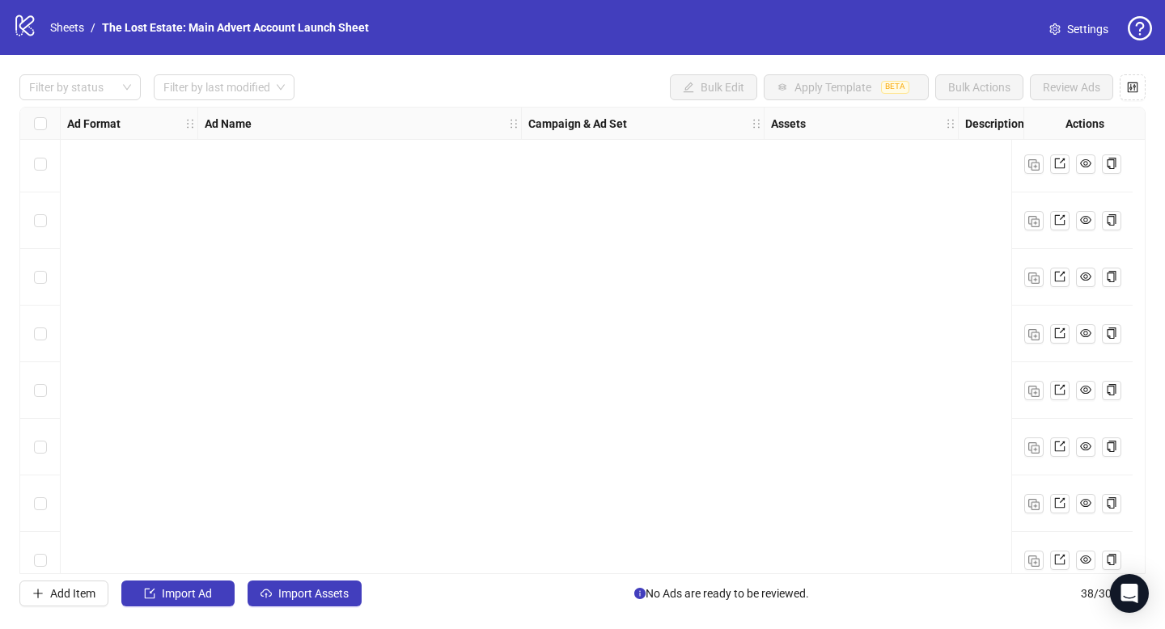
scroll to position [0, 0]
